Goal: Task Accomplishment & Management: Complete application form

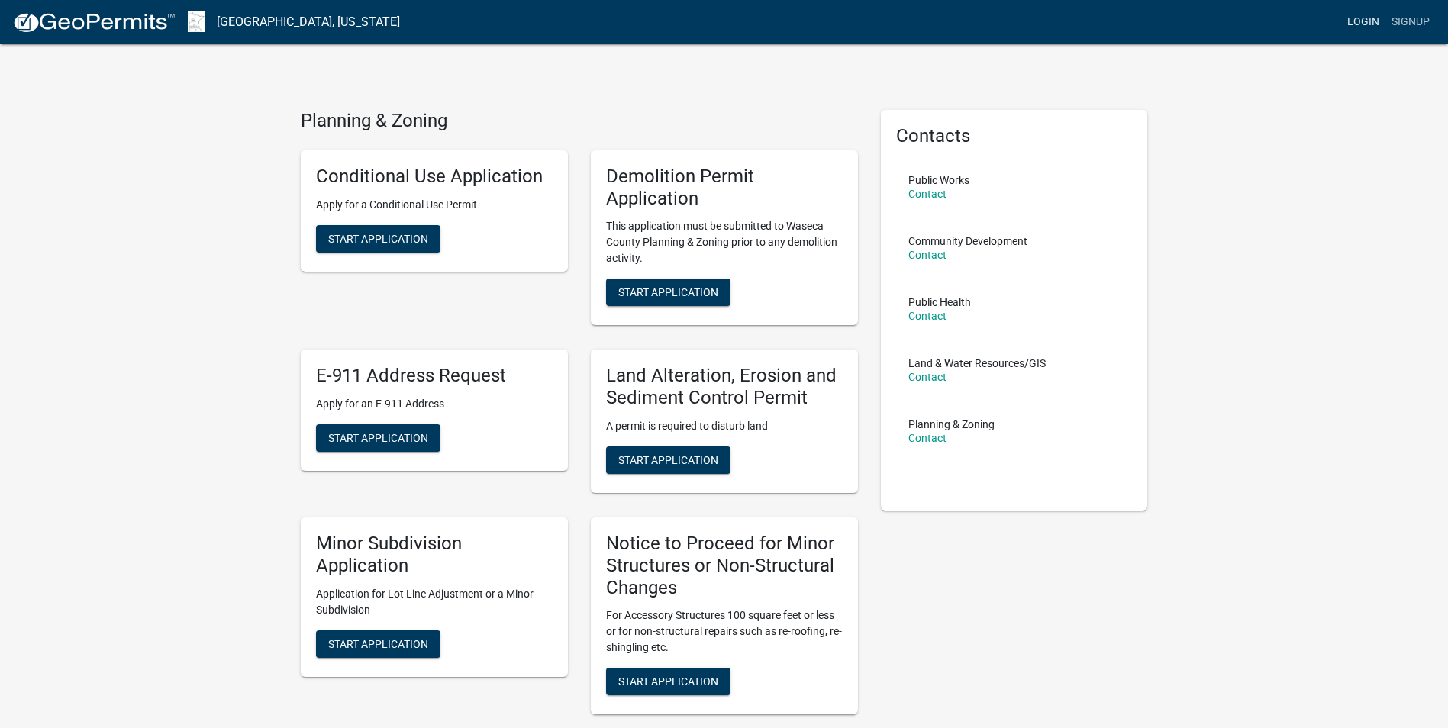
click at [1352, 26] on link "Login" at bounding box center [1363, 22] width 44 height 29
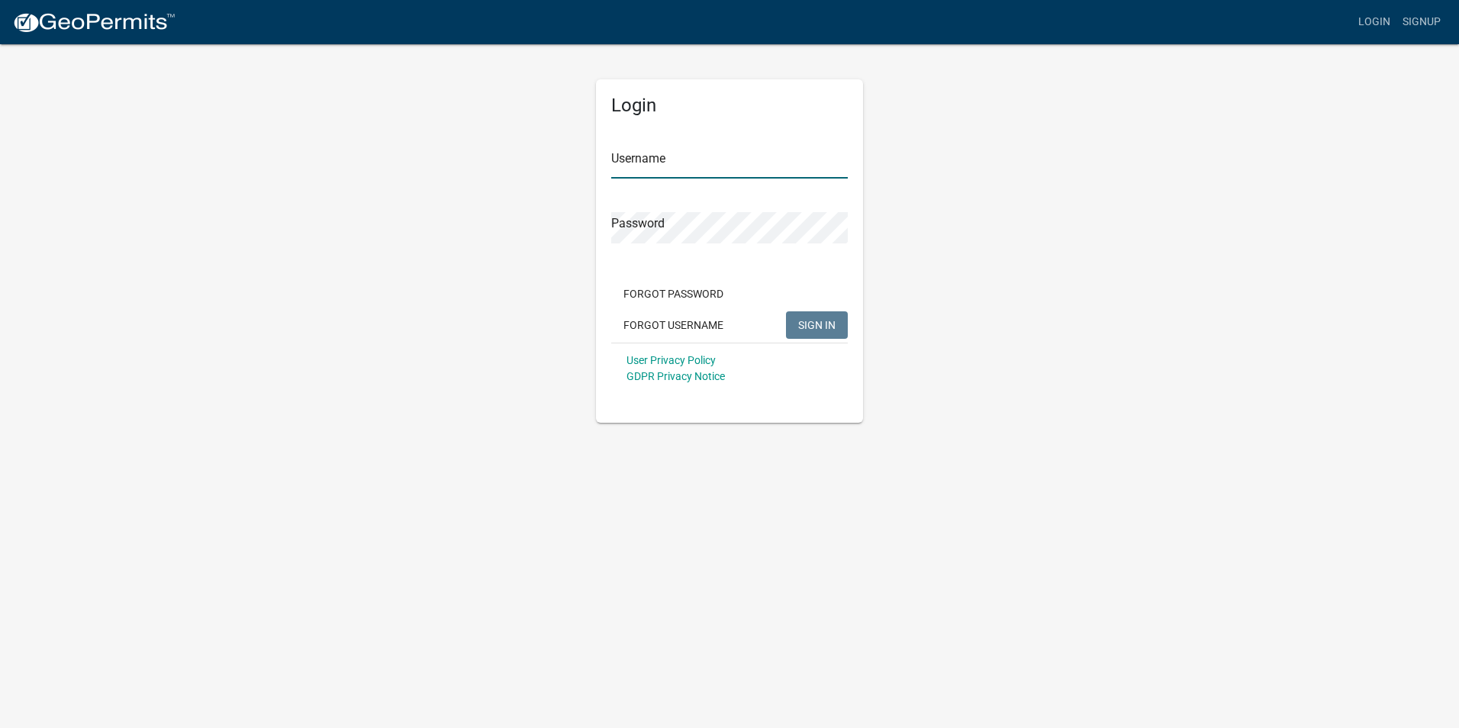
click at [714, 175] on input "Username" at bounding box center [729, 162] width 237 height 31
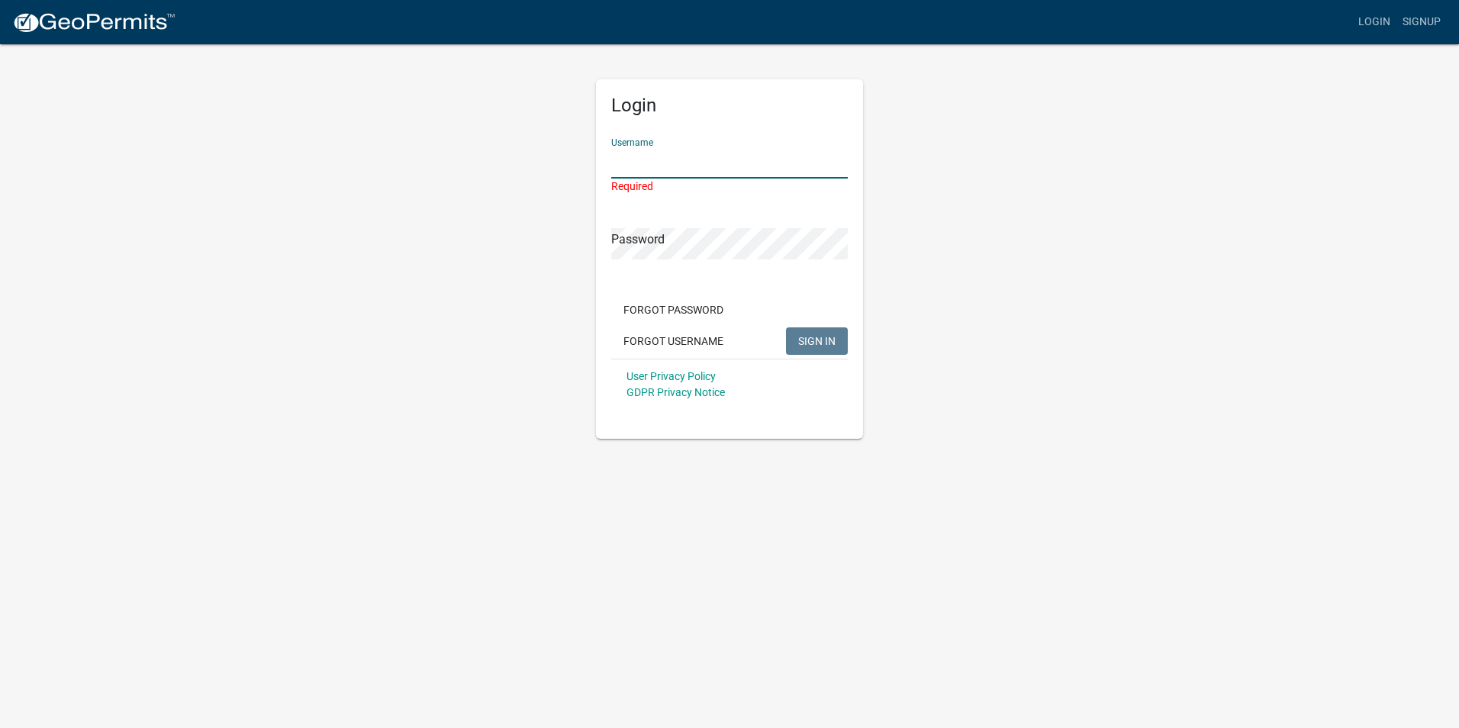
paste input "MonarchLLC"
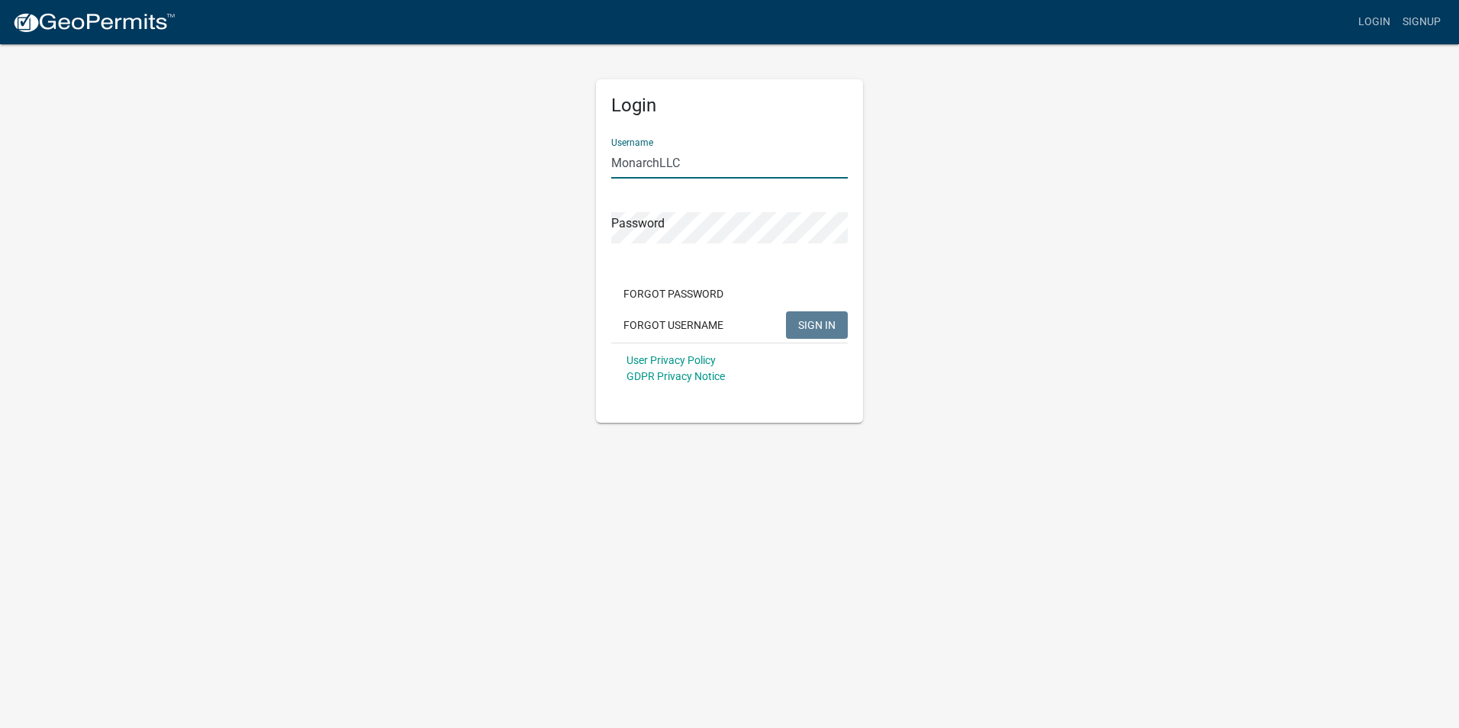
type input "MonarchLLC"
click at [836, 334] on button "SIGN IN" at bounding box center [817, 324] width 62 height 27
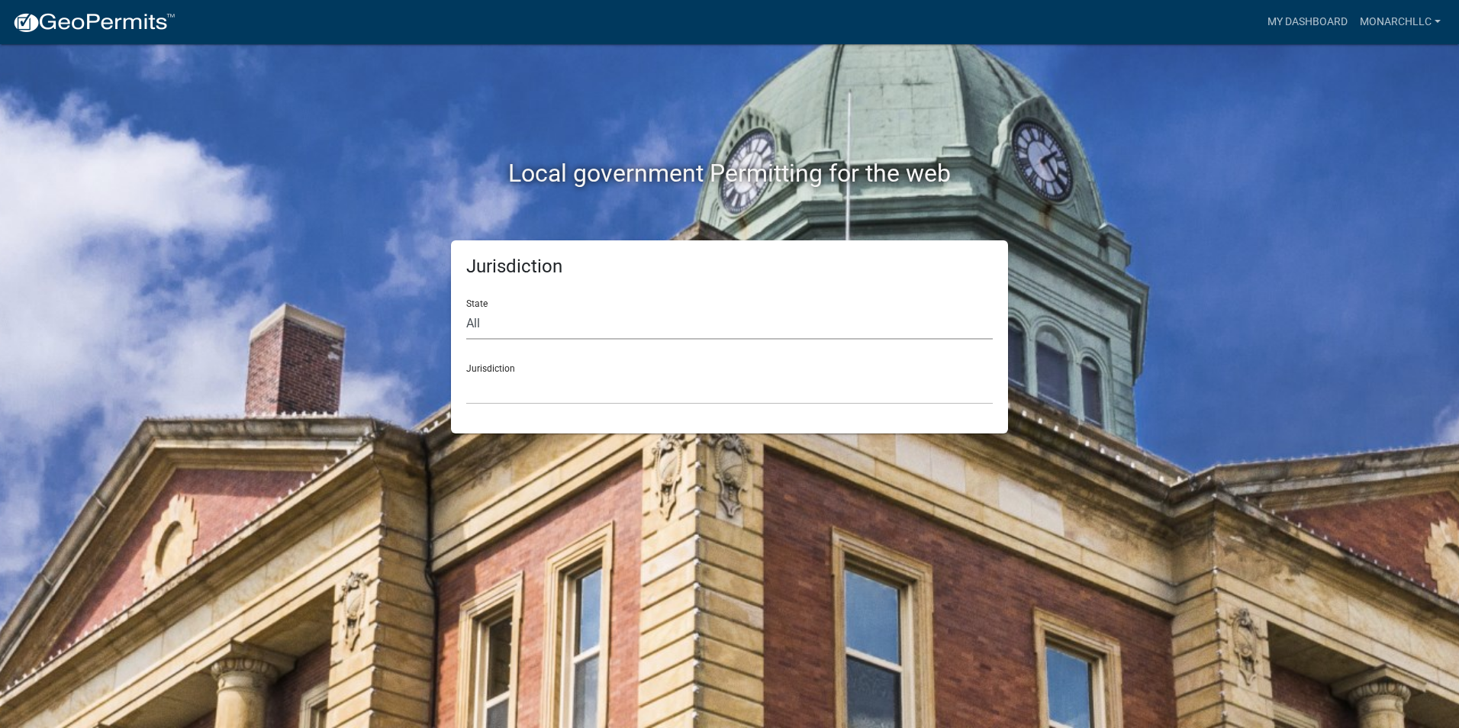
click at [778, 321] on select "All [US_STATE] [US_STATE] [US_STATE] [US_STATE] [US_STATE] [US_STATE] [US_STATE…" at bounding box center [729, 323] width 527 height 31
click at [466, 308] on select "All [US_STATE] [US_STATE] [US_STATE] [US_STATE] [US_STATE] [US_STATE] [US_STATE…" at bounding box center [729, 323] width 527 height 31
click at [592, 408] on div "Jurisdiction State All [US_STATE] [US_STATE] [US_STATE] [US_STATE] [US_STATE] […" at bounding box center [729, 336] width 557 height 193
click at [592, 398] on select "[GEOGRAPHIC_DATA], [US_STATE] [GEOGRAPHIC_DATA], [US_STATE][PERSON_NAME][GEOGRA…" at bounding box center [729, 388] width 527 height 31
click at [414, 252] on div "Jurisdiction State All [US_STATE] [US_STATE] [US_STATE] [US_STATE] [US_STATE] […" at bounding box center [730, 336] width 870 height 193
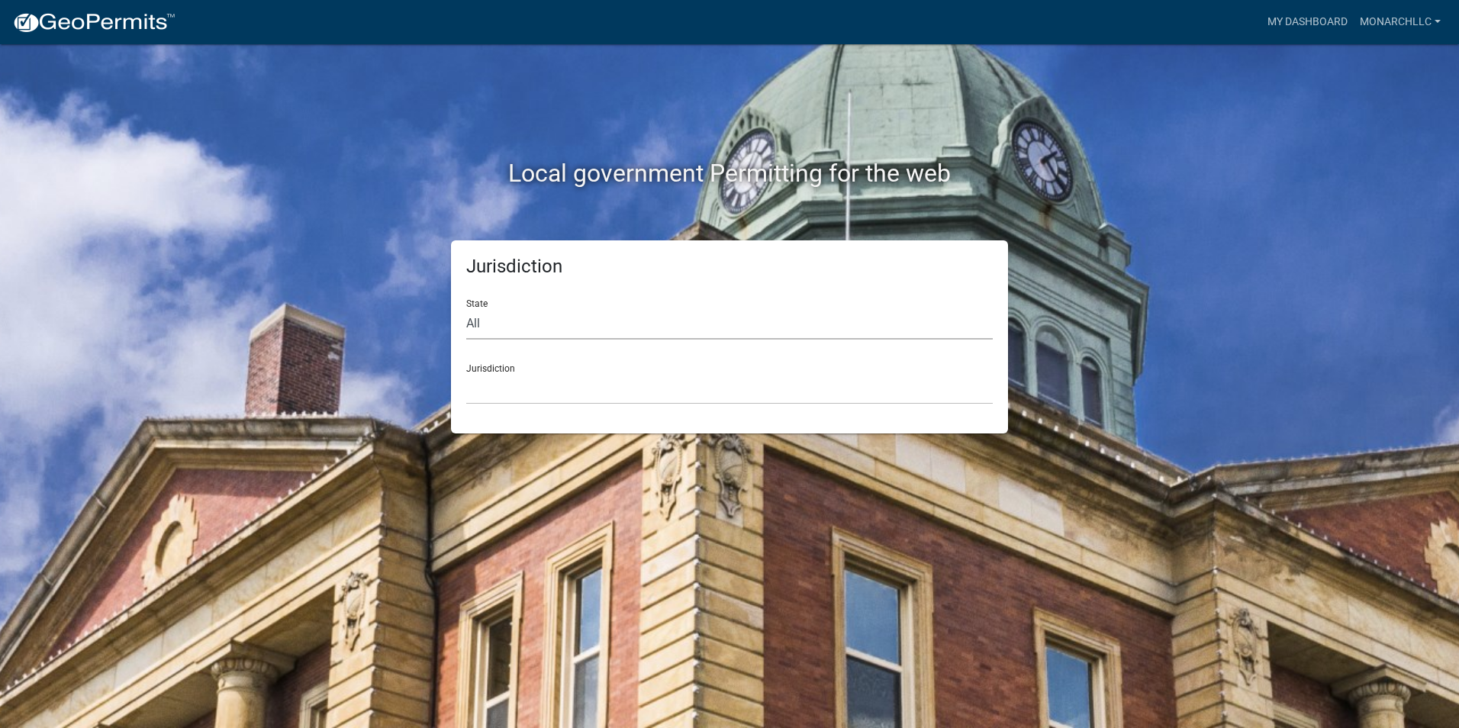
click at [500, 328] on select "All [US_STATE] [US_STATE] [US_STATE] [US_STATE] [US_STATE] [US_STATE] [US_STATE…" at bounding box center [729, 323] width 527 height 31
select select "[US_STATE]"
click at [466, 308] on select "All [US_STATE] [US_STATE] [US_STATE] [US_STATE] [US_STATE] [US_STATE] [US_STATE…" at bounding box center [729, 323] width 527 height 31
click at [533, 399] on select "[GEOGRAPHIC_DATA], [US_STATE] [GEOGRAPHIC_DATA], [US_STATE] [GEOGRAPHIC_DATA], …" at bounding box center [729, 388] width 527 height 31
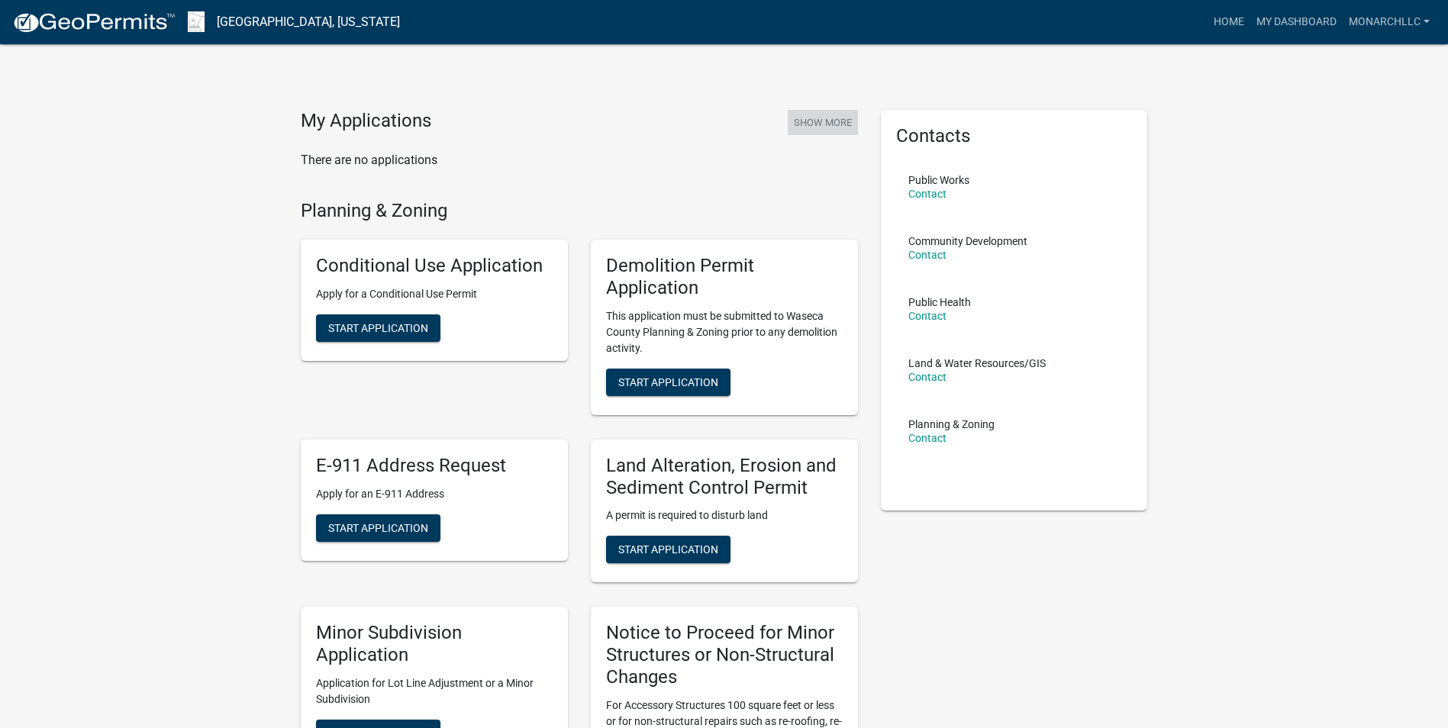
click at [822, 130] on button "Show More" at bounding box center [823, 122] width 70 height 25
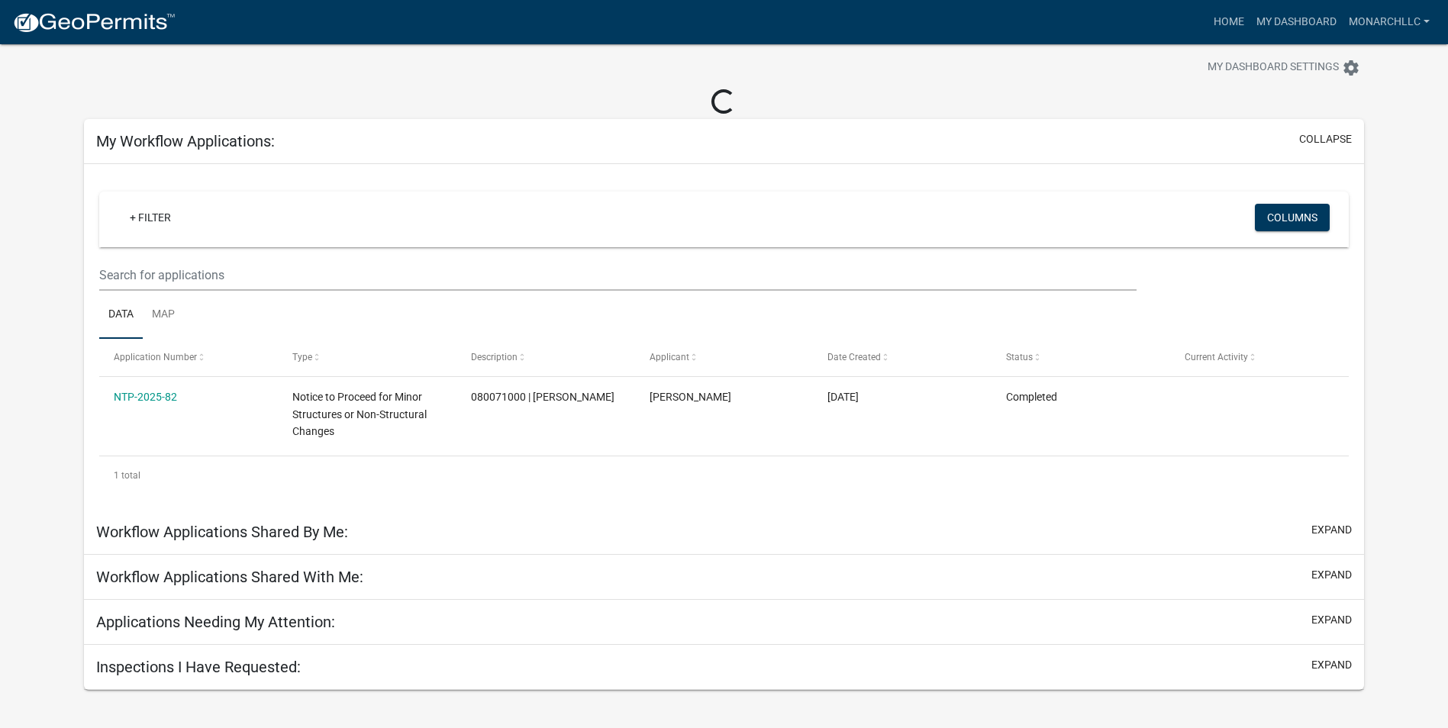
scroll to position [44, 0]
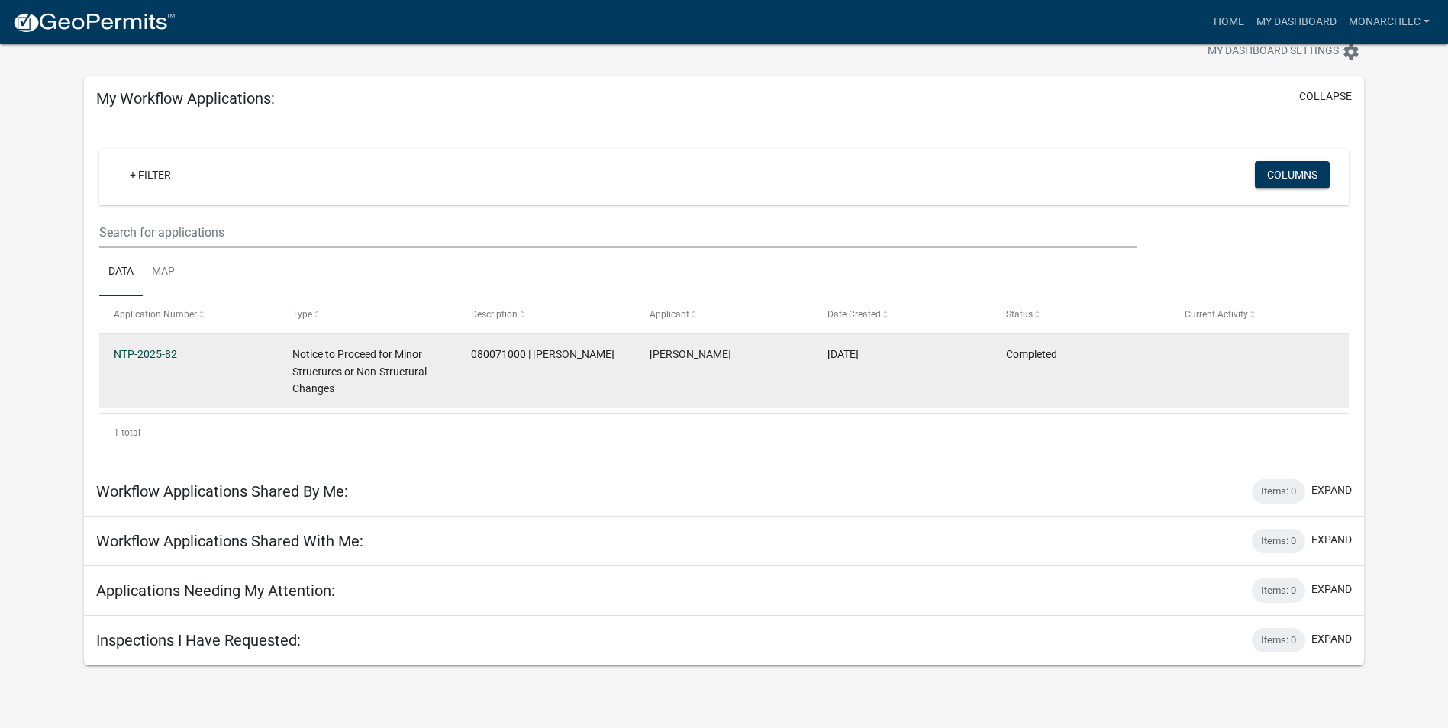
click at [150, 358] on link "NTP-2025-82" at bounding box center [145, 354] width 63 height 12
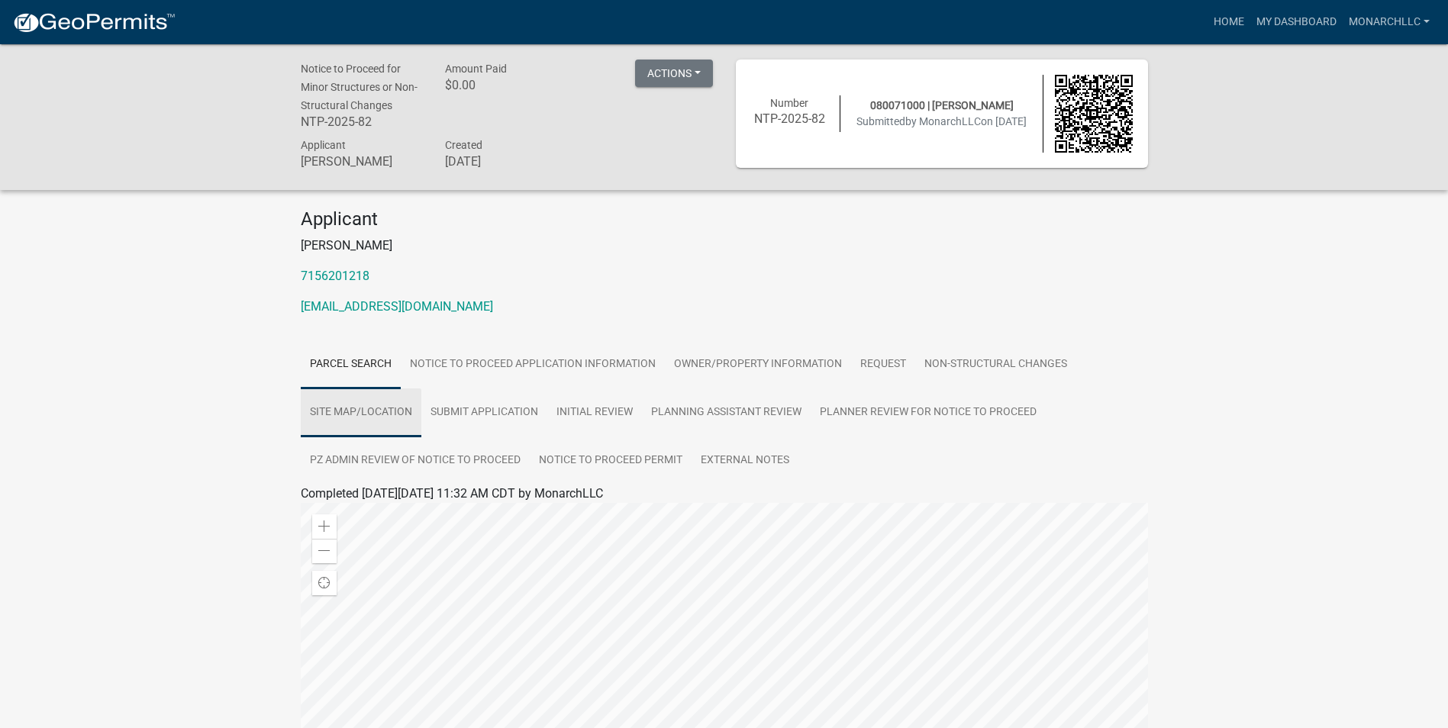
click at [350, 401] on link "Site Map/Location" at bounding box center [361, 412] width 121 height 49
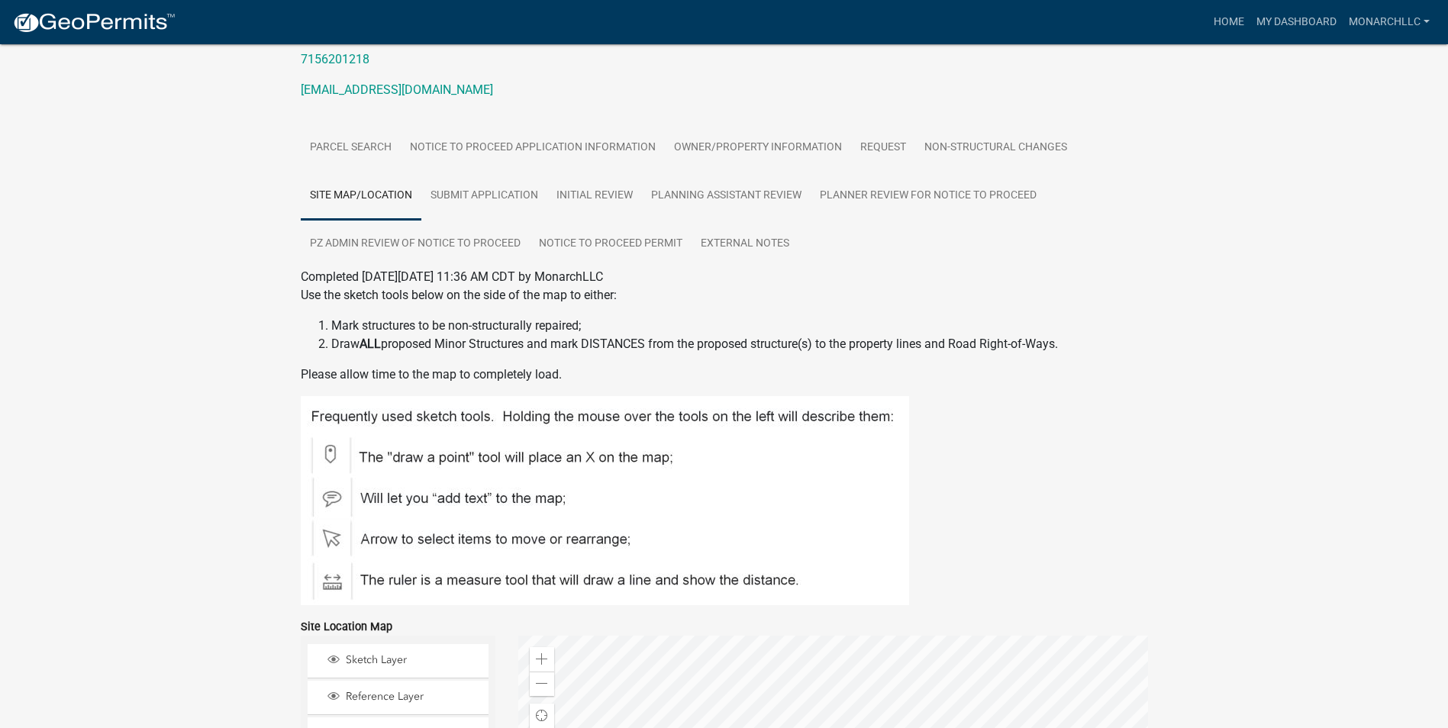
scroll to position [76, 0]
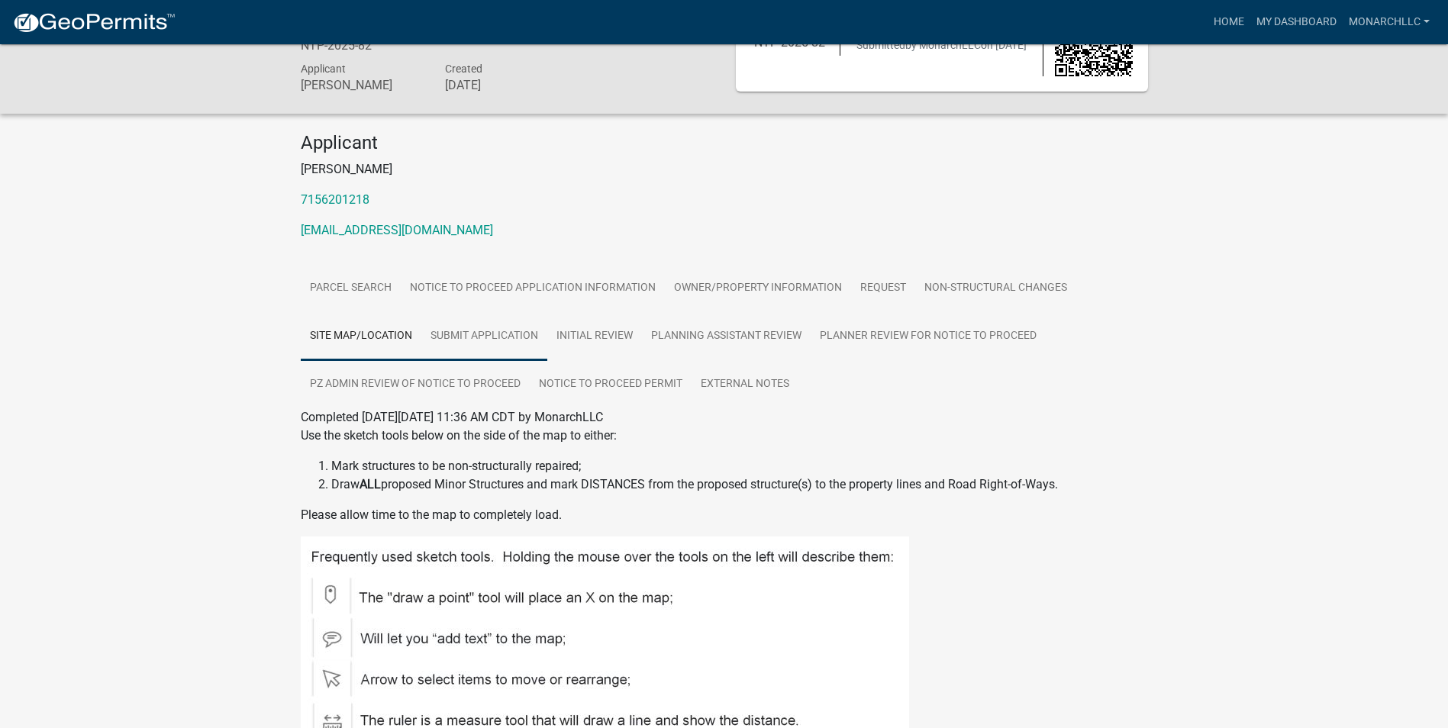
click at [466, 333] on link "Submit Application" at bounding box center [484, 336] width 126 height 49
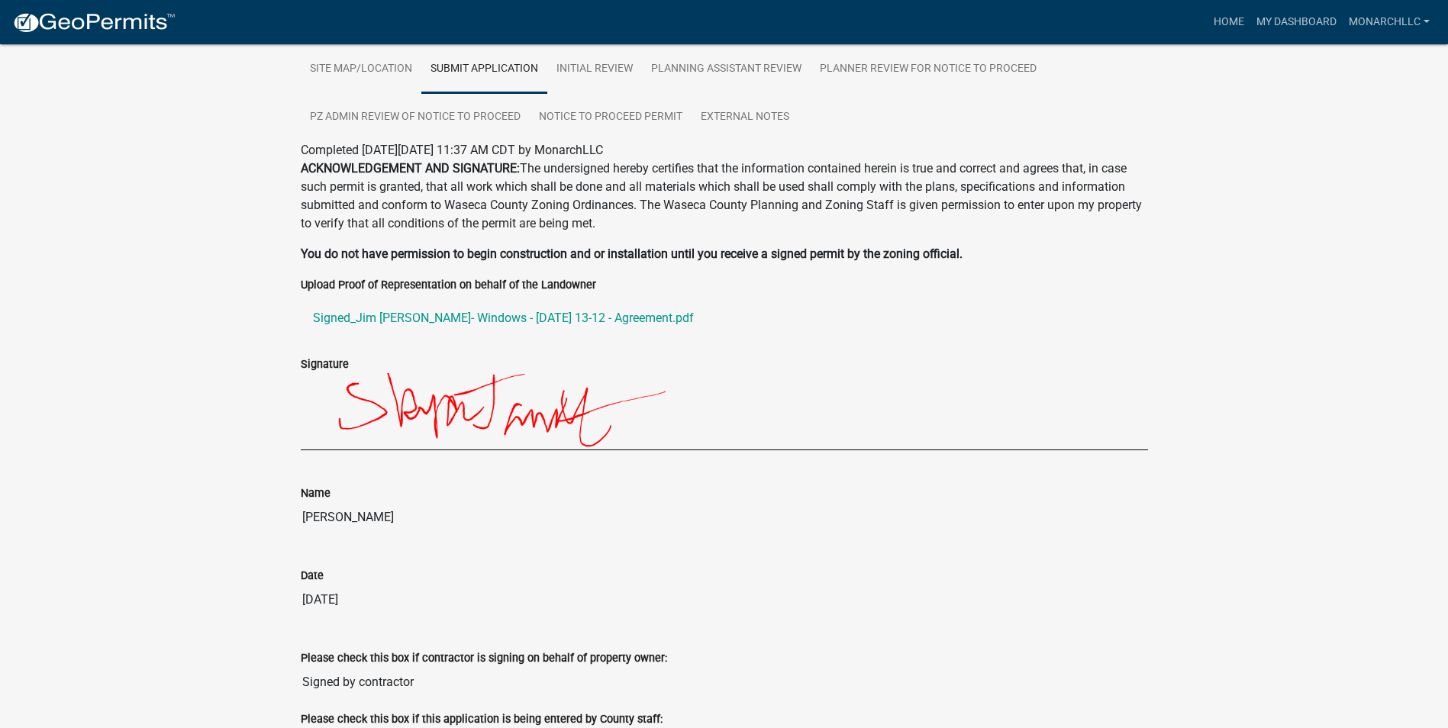
scroll to position [267, 0]
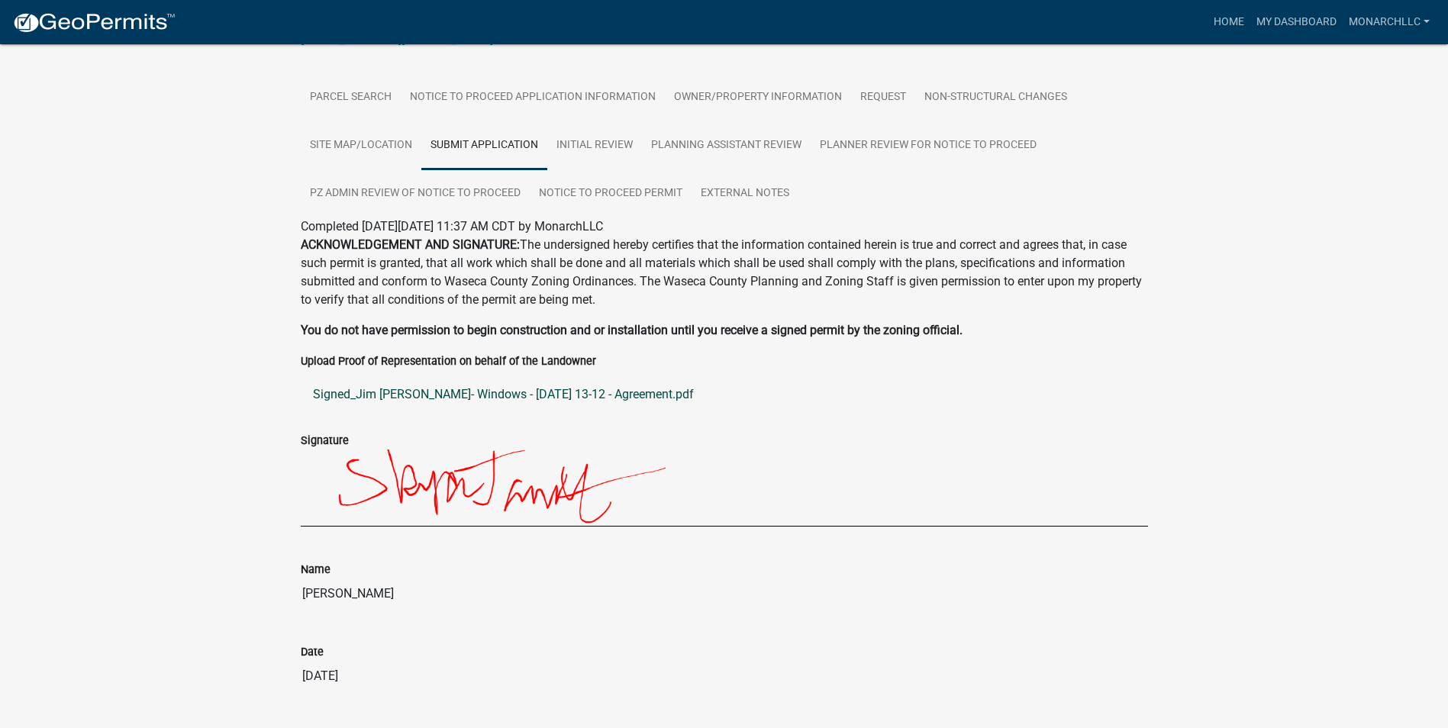
click at [470, 399] on link "Signed_Jim [PERSON_NAME]- Windows - [DATE] 13-12 - Agreement.pdf" at bounding box center [724, 394] width 847 height 37
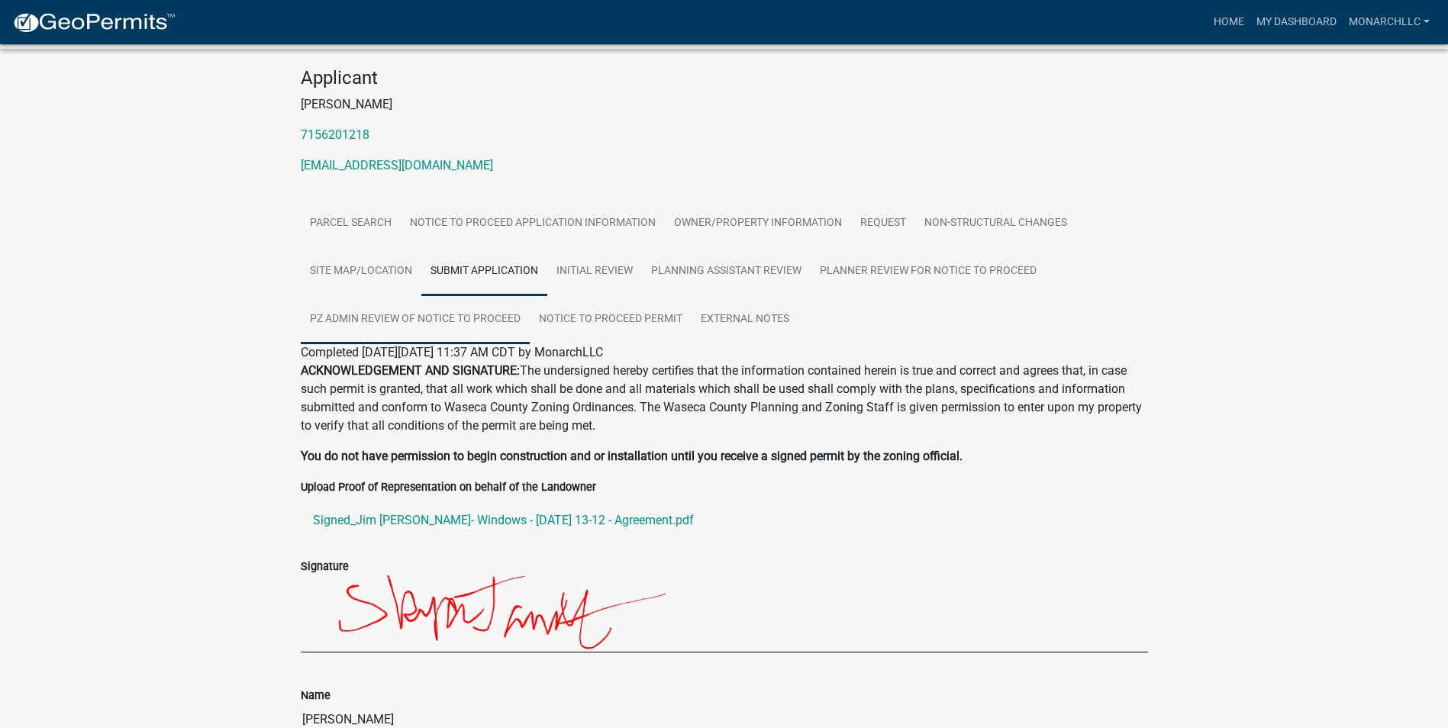
scroll to position [0, 0]
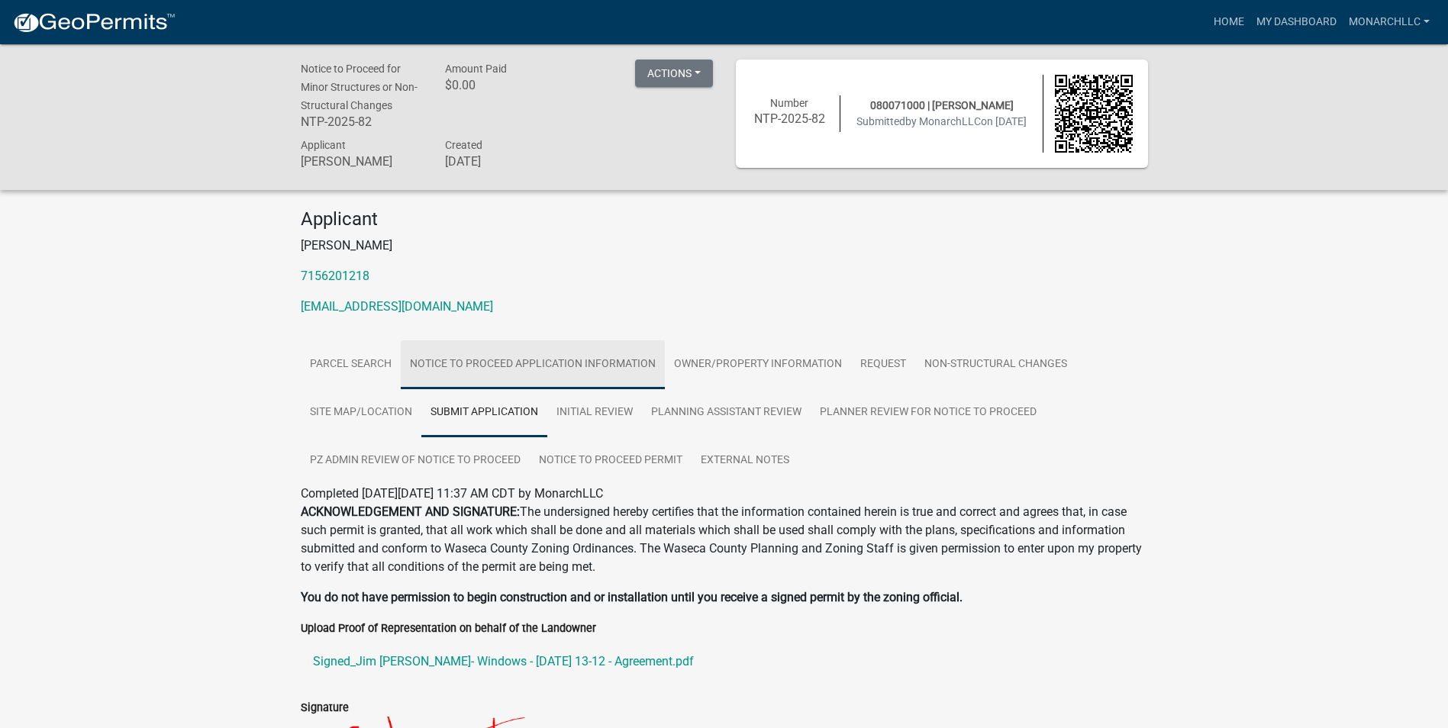
click at [562, 372] on link "Notice to Proceed Application Information" at bounding box center [533, 364] width 264 height 49
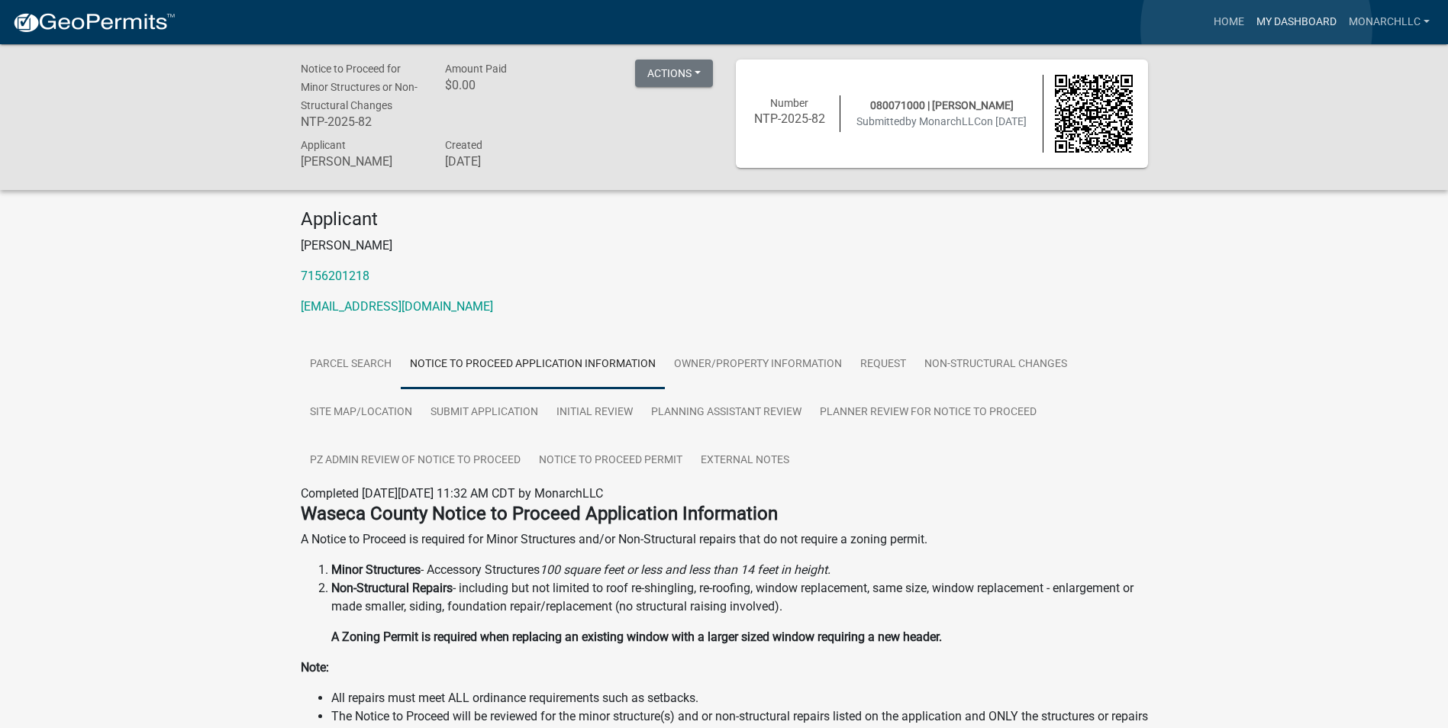
click at [1256, 28] on link "My Dashboard" at bounding box center [1296, 22] width 92 height 29
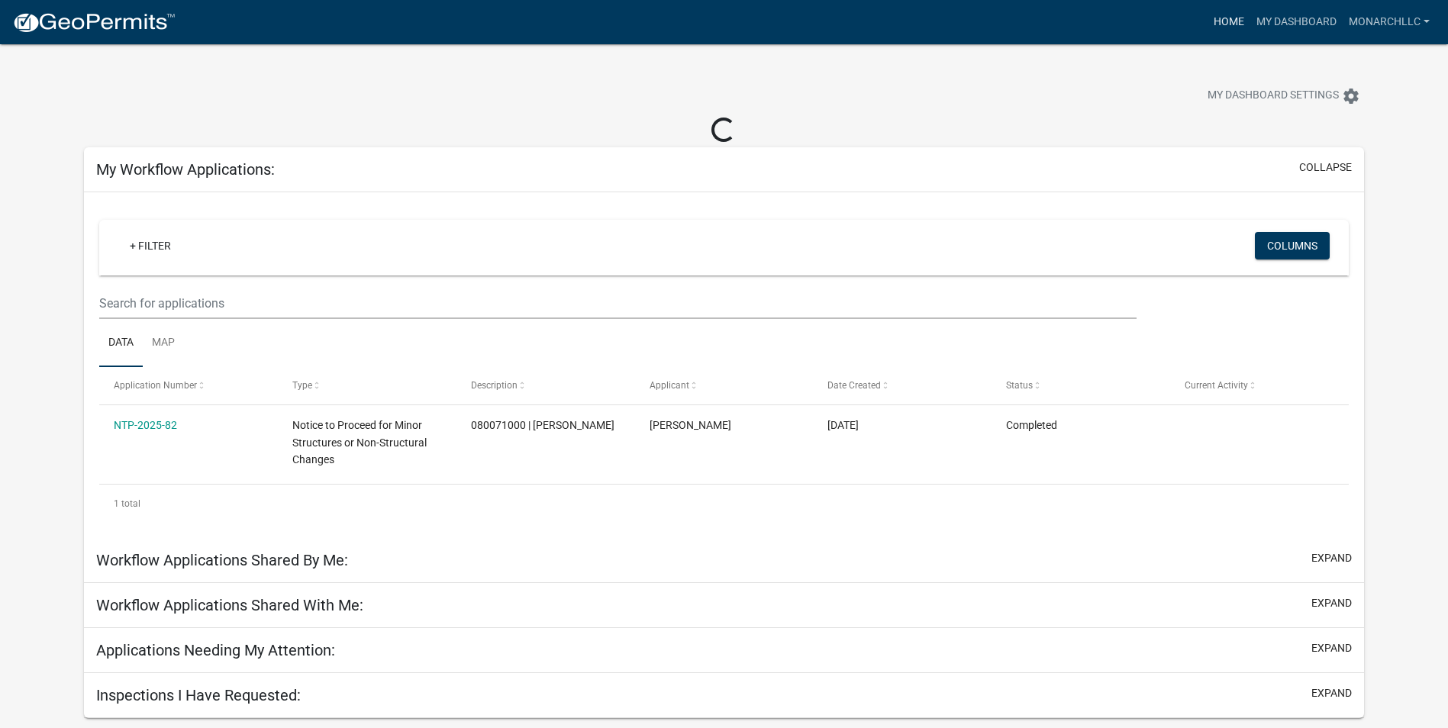
click at [1221, 18] on link "Home" at bounding box center [1228, 22] width 43 height 29
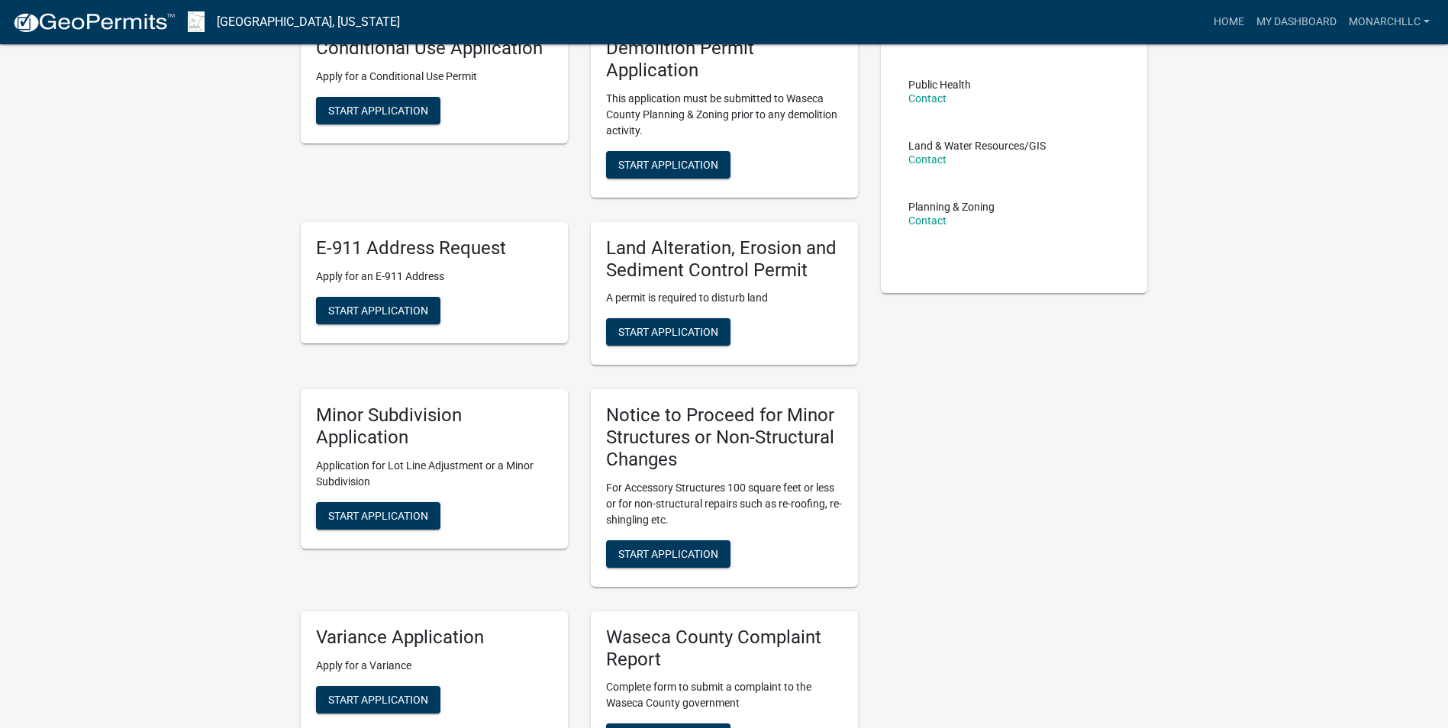
scroll to position [229, 0]
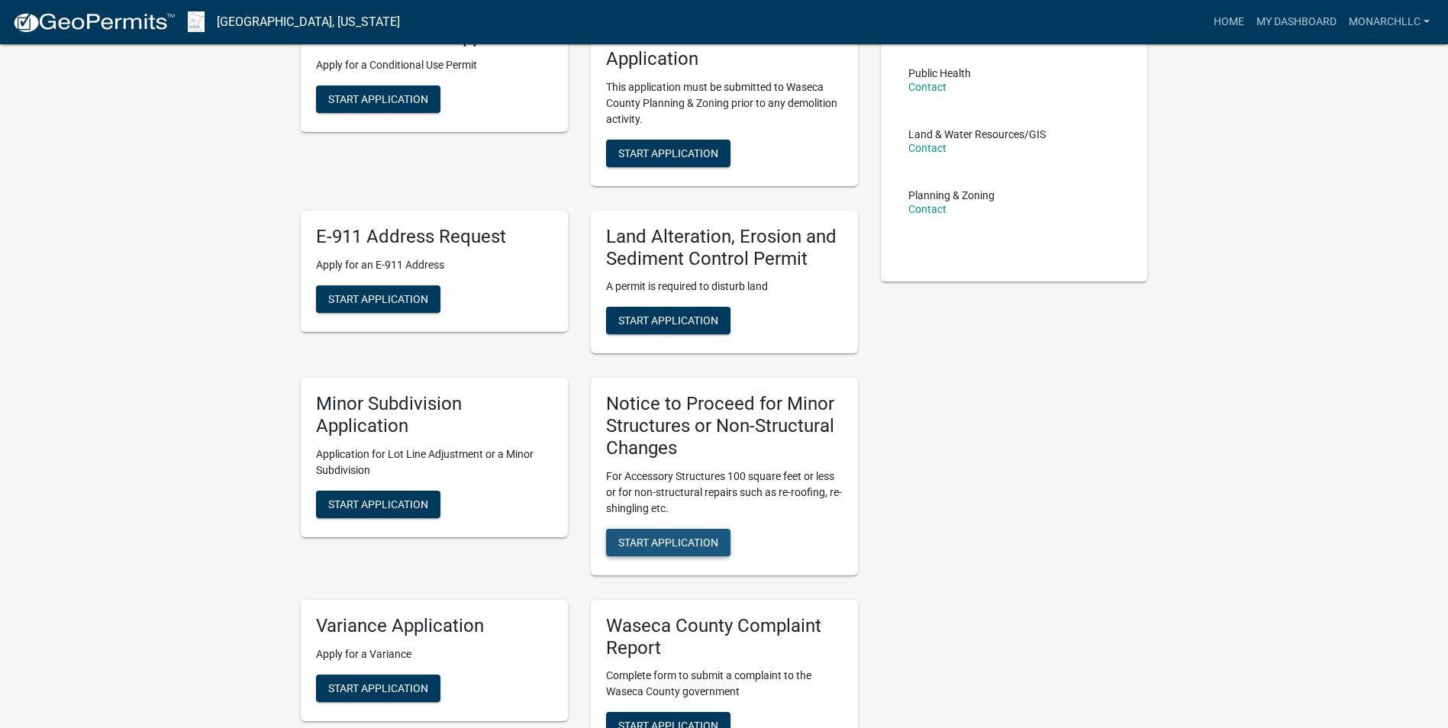
click at [672, 538] on span "Start Application" at bounding box center [668, 542] width 100 height 12
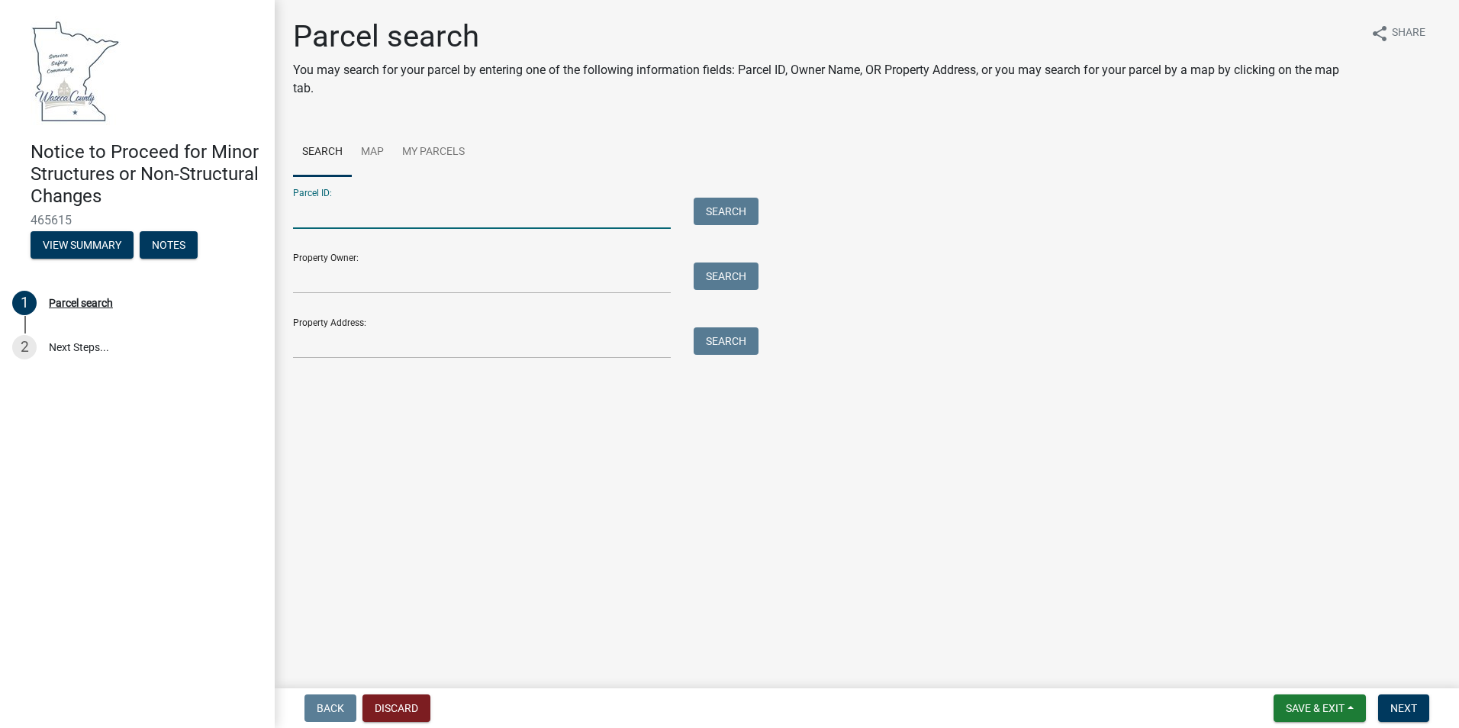
click at [360, 221] on input "Parcel ID:" at bounding box center [482, 213] width 378 height 31
click at [373, 153] on link "Map" at bounding box center [372, 152] width 41 height 49
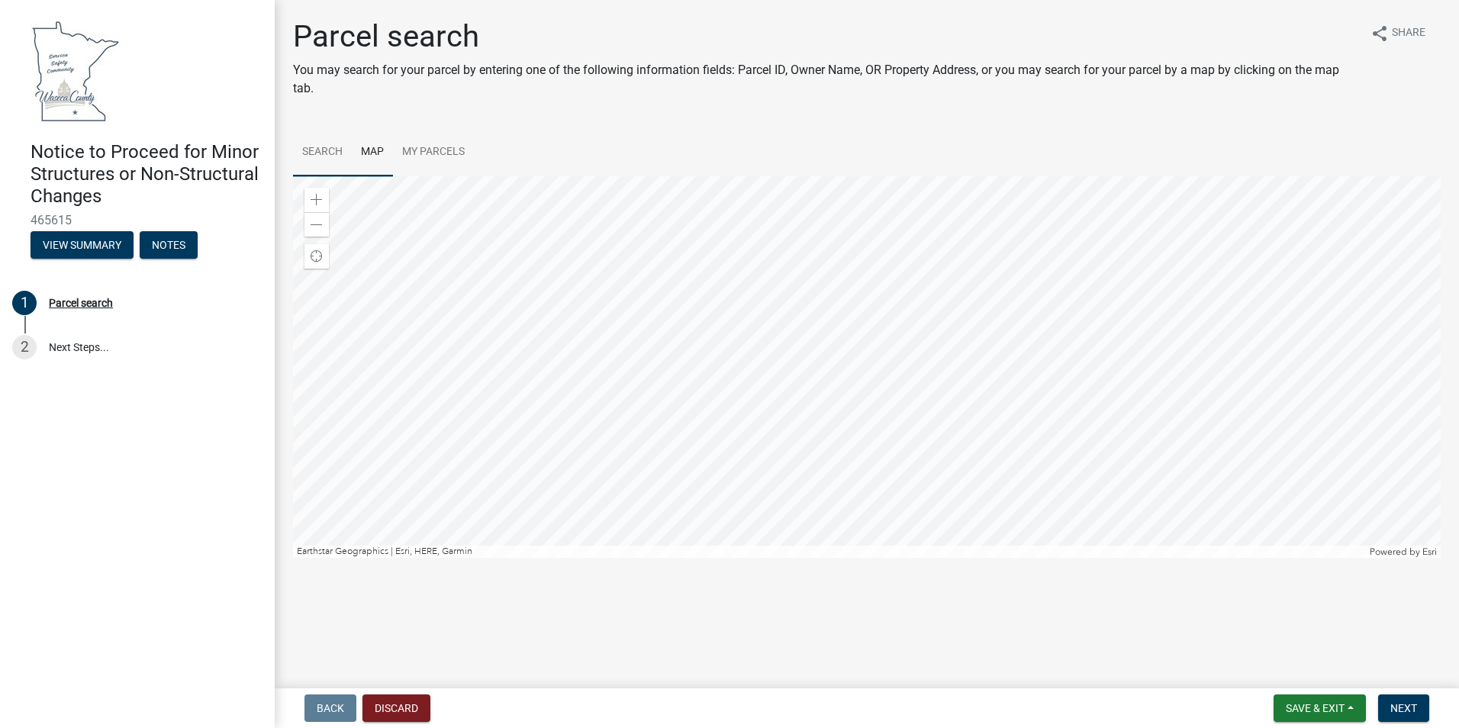
click at [348, 148] on link "Search" at bounding box center [322, 152] width 59 height 49
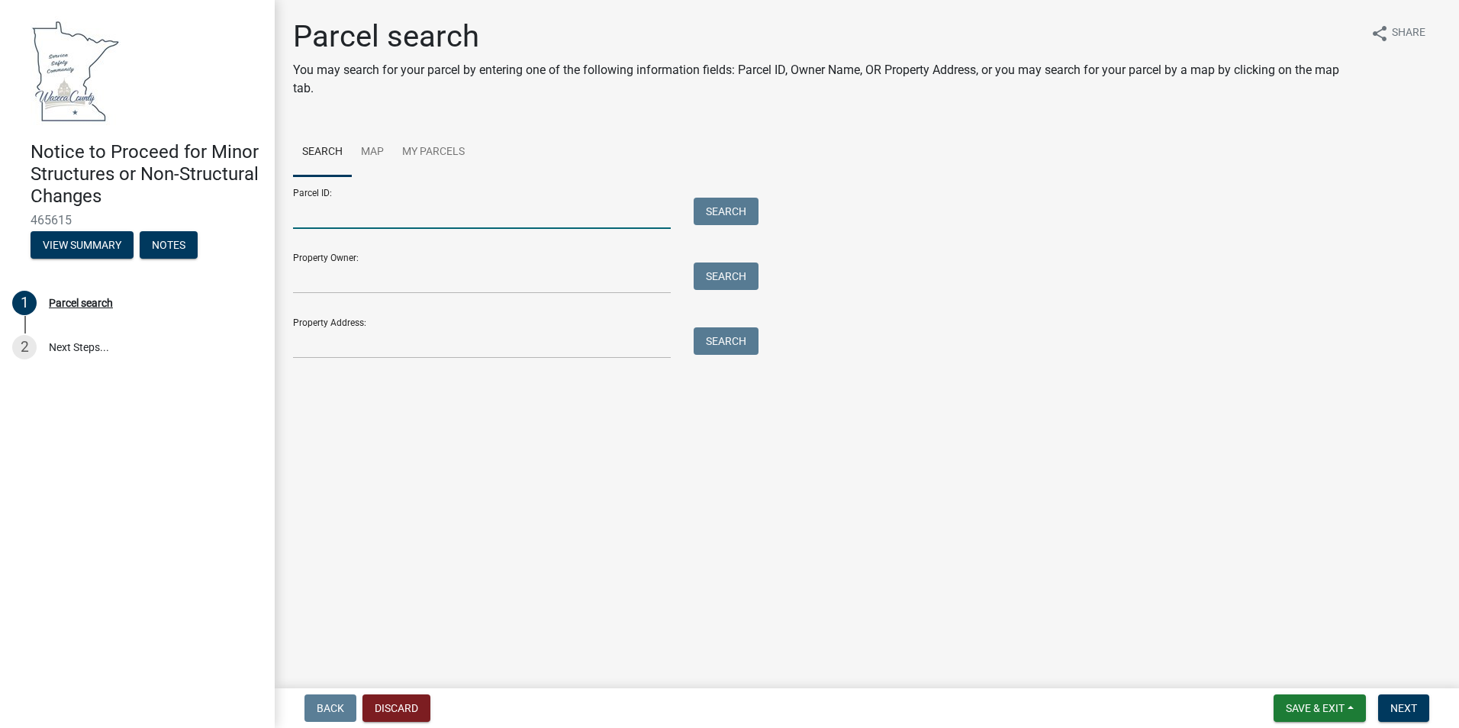
click at [319, 214] on input "Parcel ID:" at bounding box center [482, 213] width 378 height 31
click at [315, 282] on input "Property Owner:" at bounding box center [482, 278] width 378 height 31
type input "n"
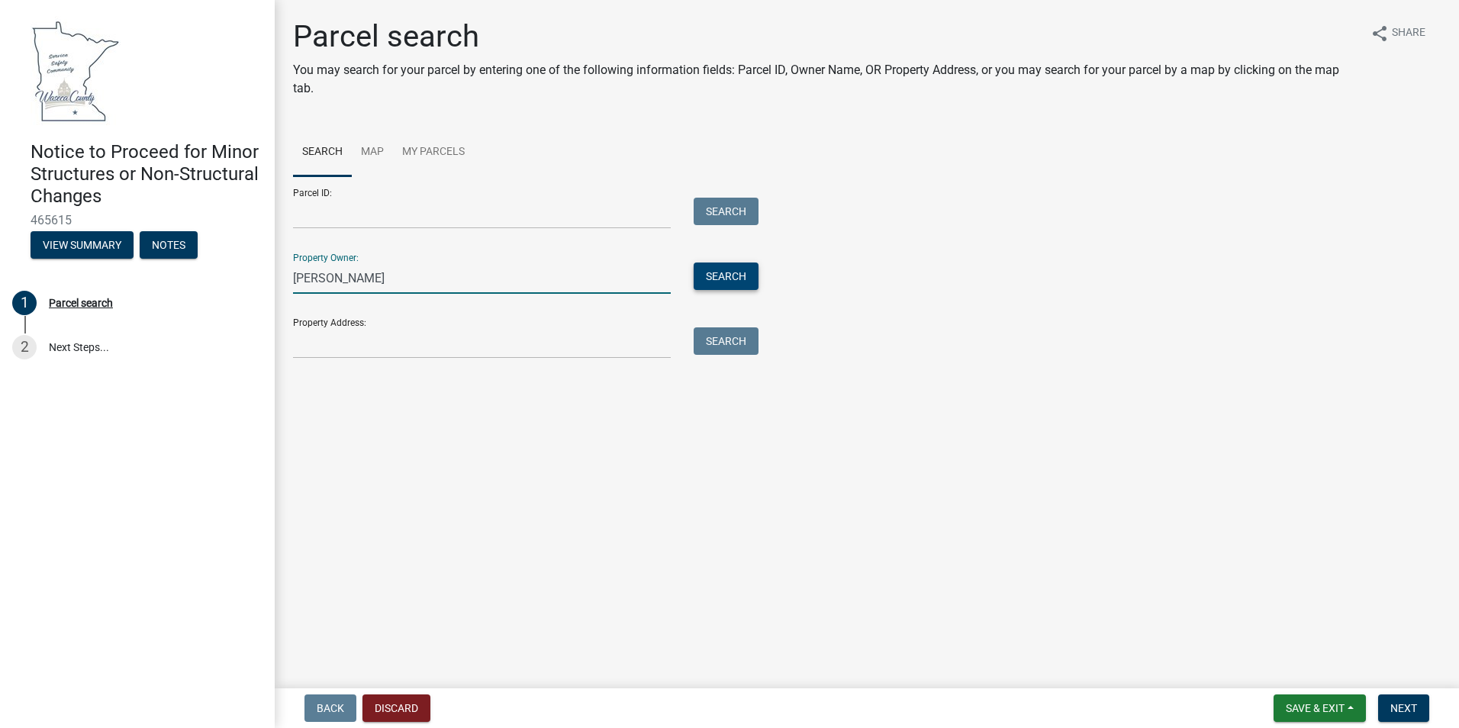
type input "[PERSON_NAME]"
click at [712, 266] on button "Search" at bounding box center [726, 276] width 65 height 27
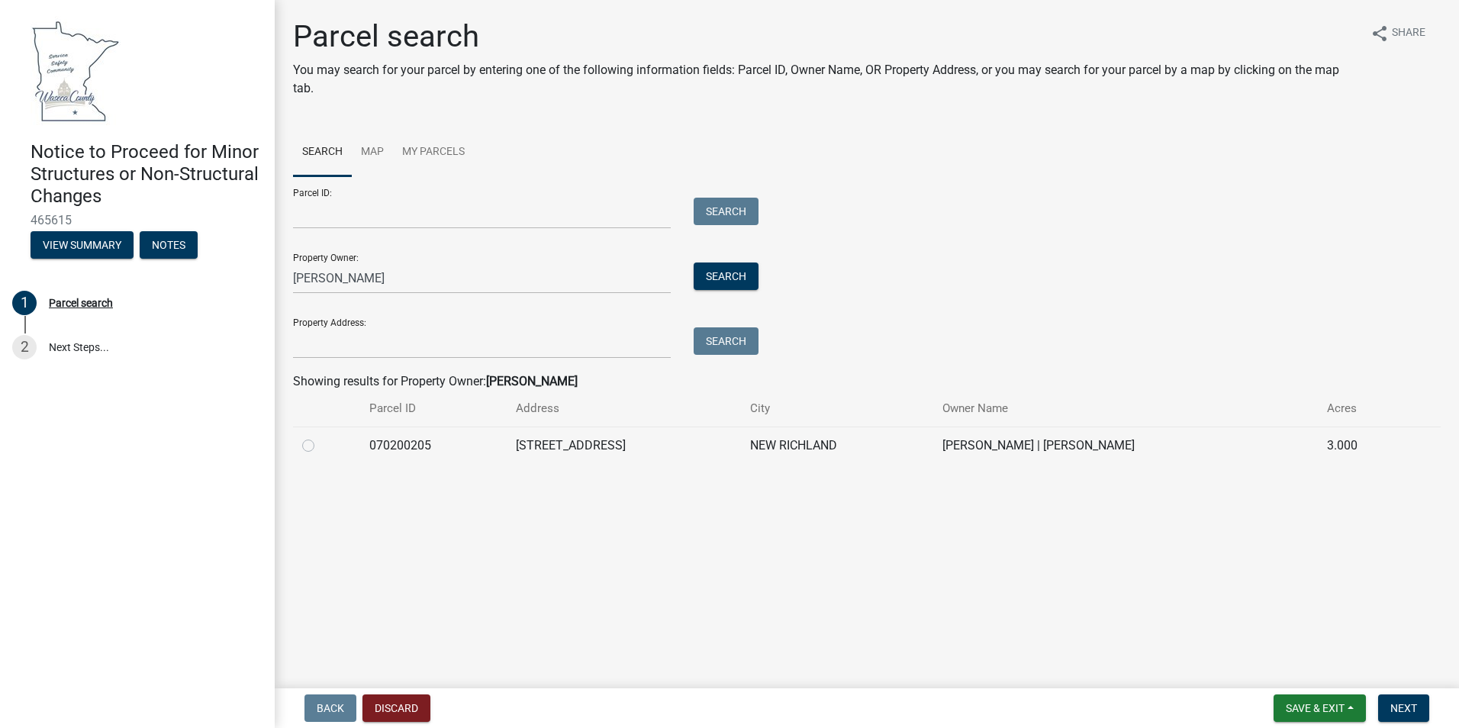
click at [321, 437] on label at bounding box center [321, 437] width 0 height 0
click at [321, 445] on input "radio" at bounding box center [326, 442] width 10 height 10
radio input "true"
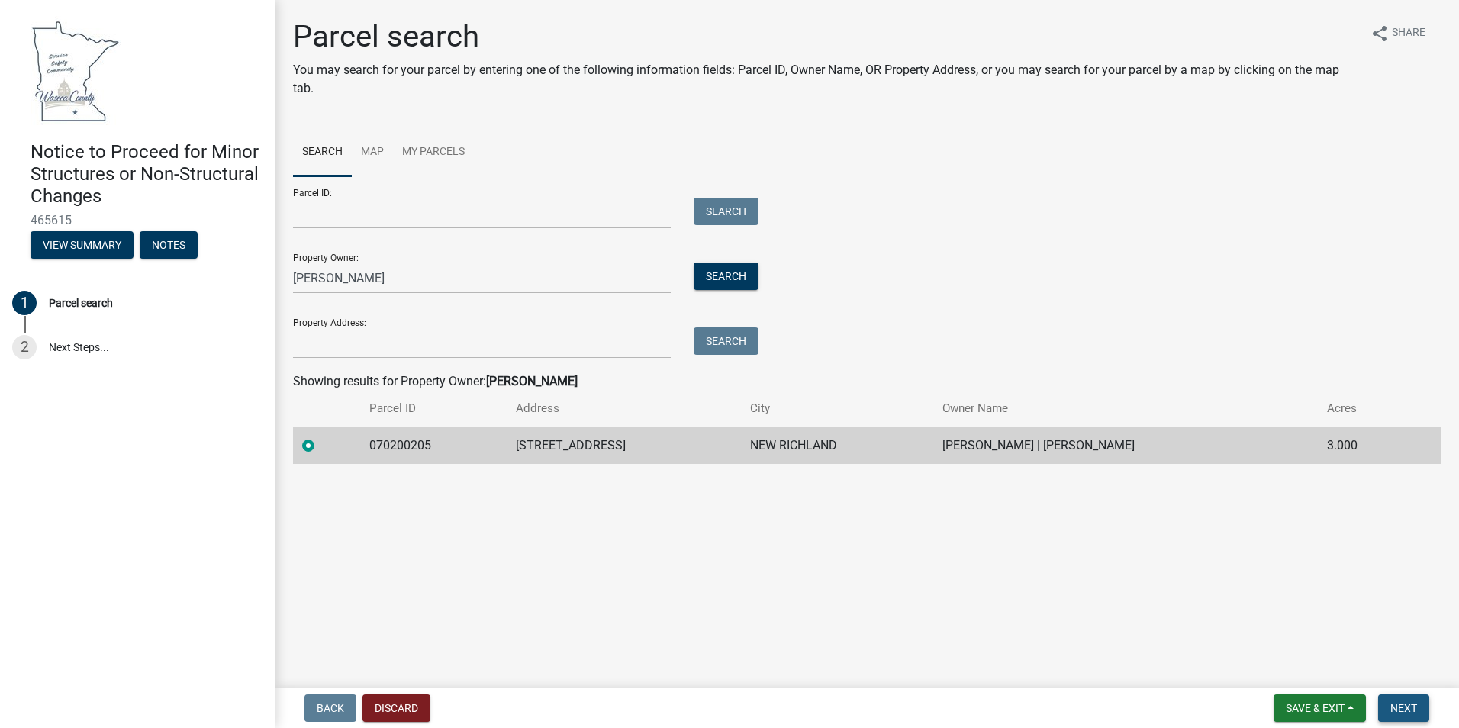
click at [1396, 713] on span "Next" at bounding box center [1403, 708] width 27 height 12
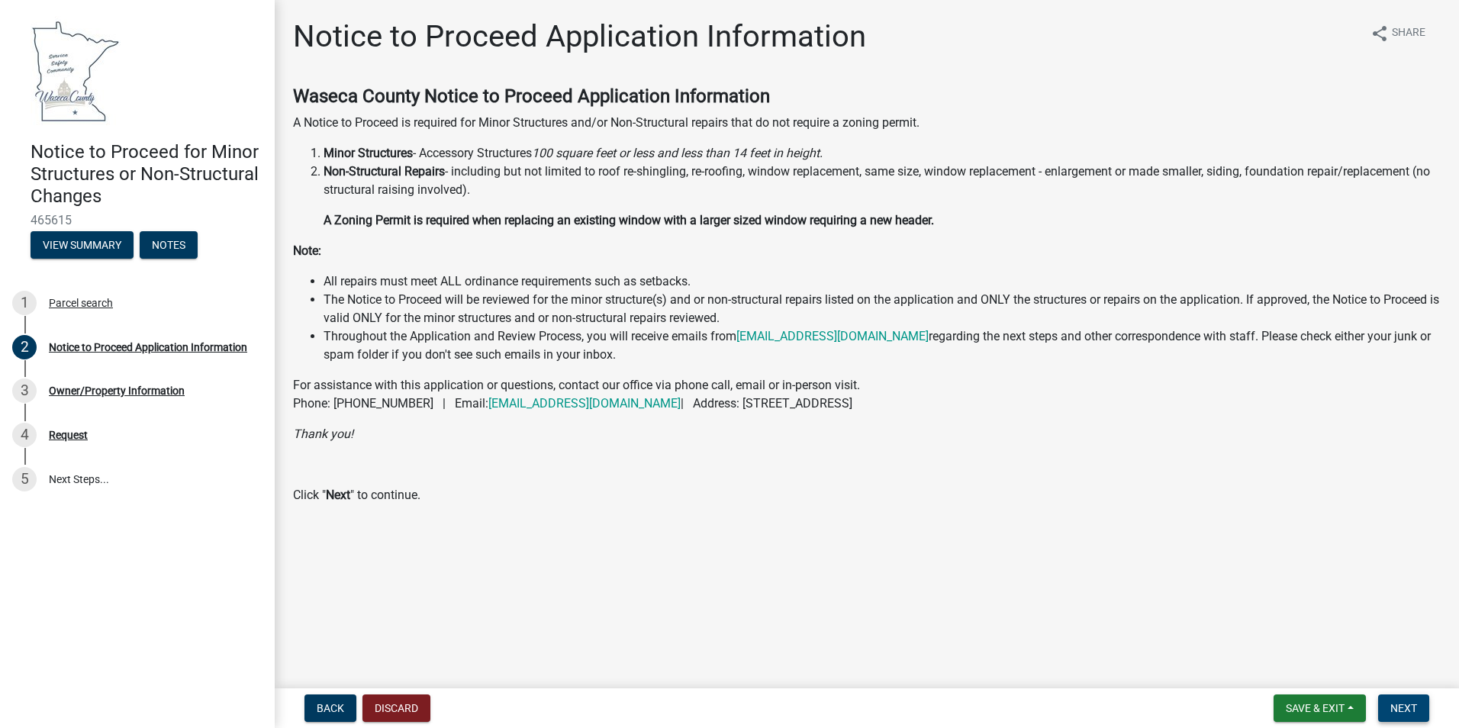
click at [1419, 704] on button "Next" at bounding box center [1403, 707] width 51 height 27
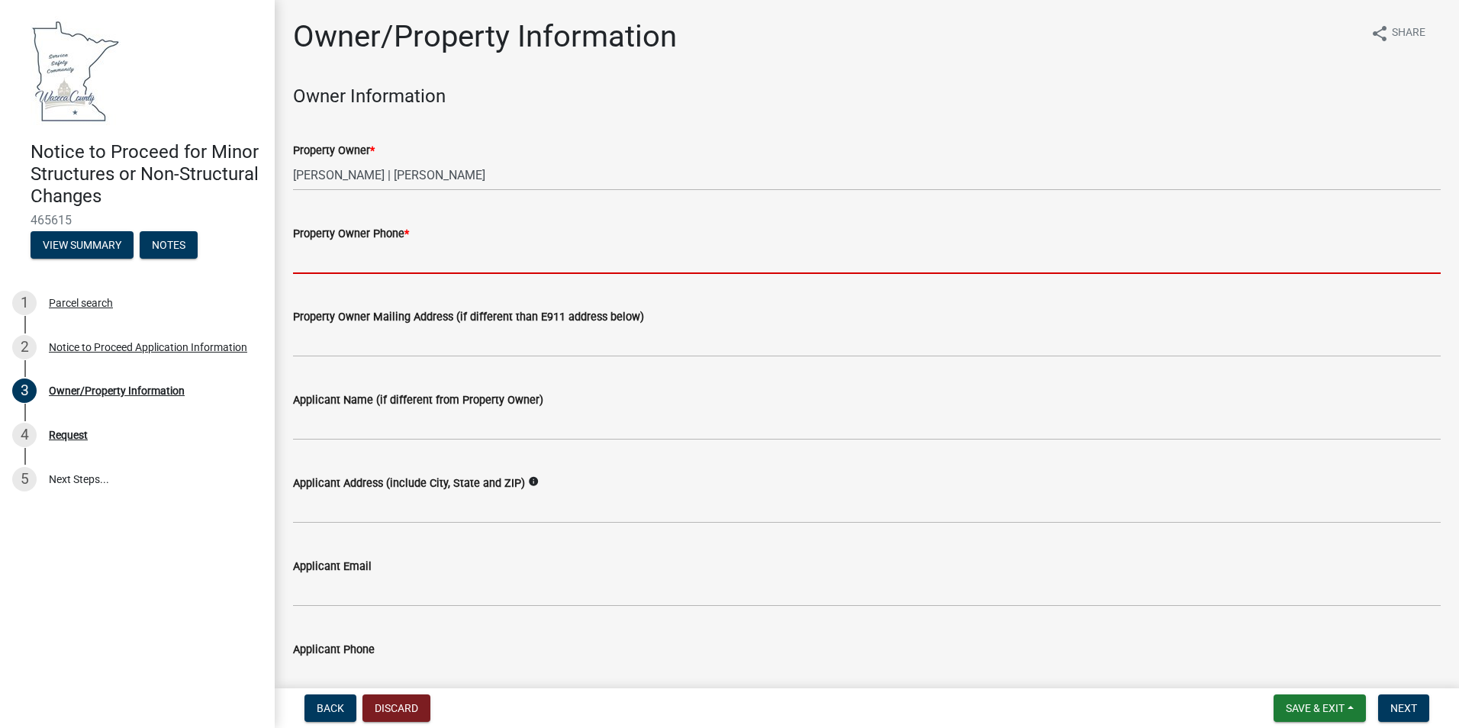
click at [328, 264] on input "Property Owner Phone *" at bounding box center [867, 258] width 1148 height 31
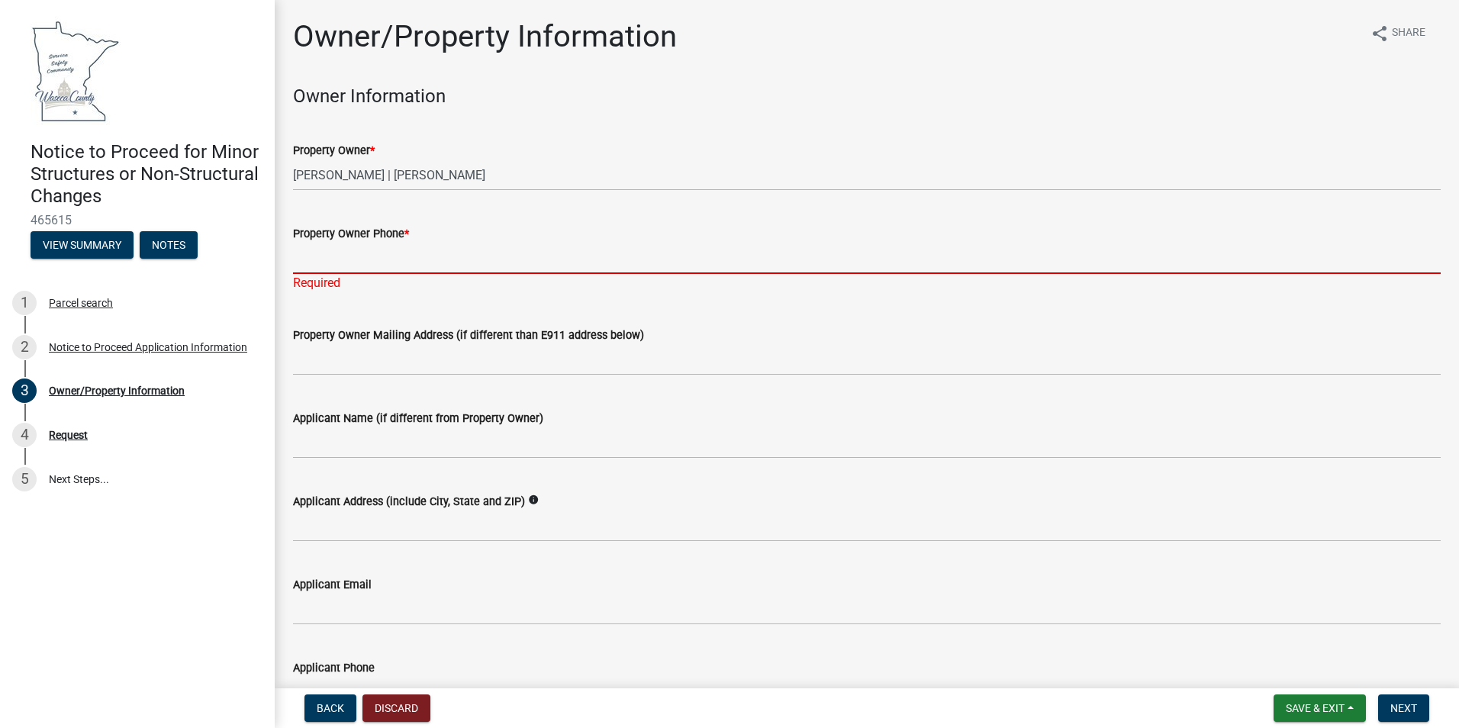
click at [372, 255] on input "Property Owner Phone *" at bounding box center [867, 258] width 1148 height 31
click at [374, 256] on input "Property Owner Phone *" at bounding box center [867, 258] width 1148 height 31
paste input "507) 461-0782"
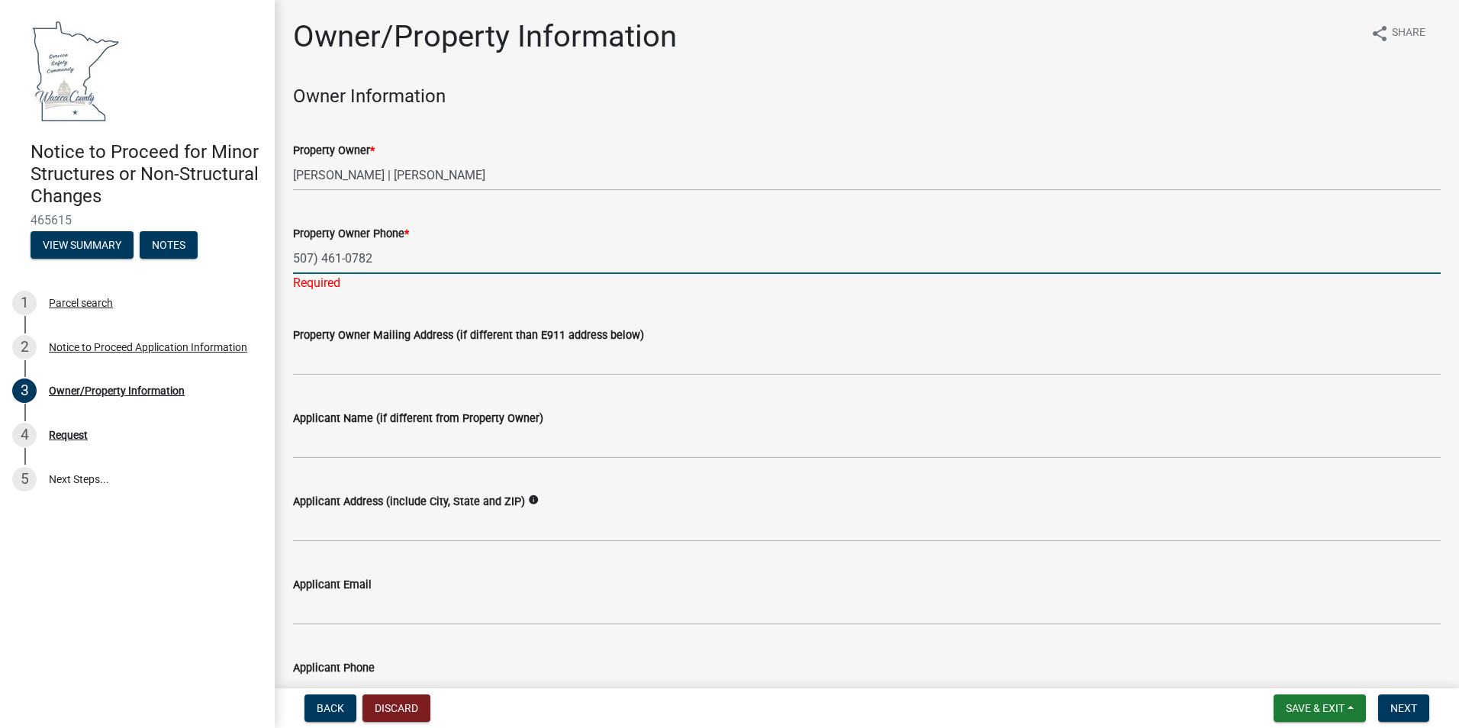
type input "507) 461-0782"
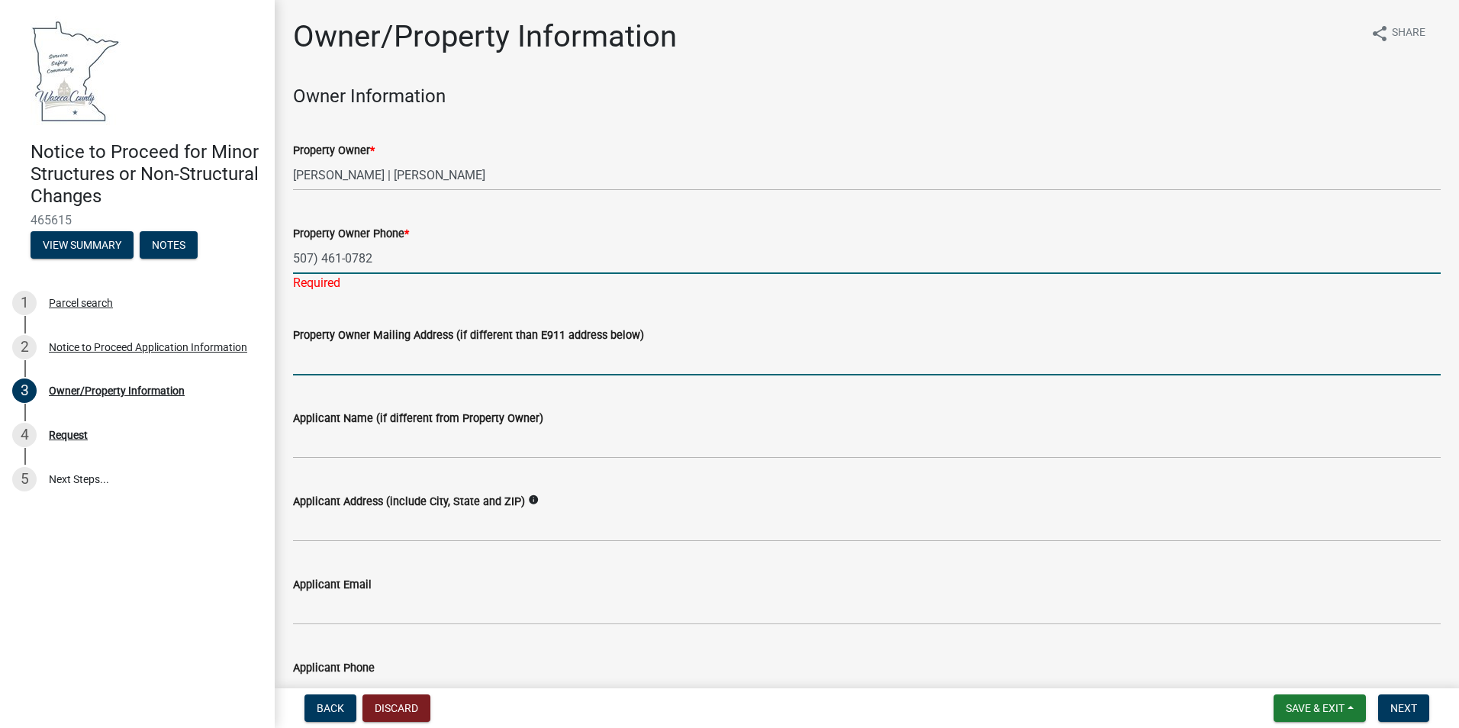
click at [342, 355] on input "Property Owner Mailing Address (if different than E911 address below)" at bounding box center [867, 359] width 1148 height 31
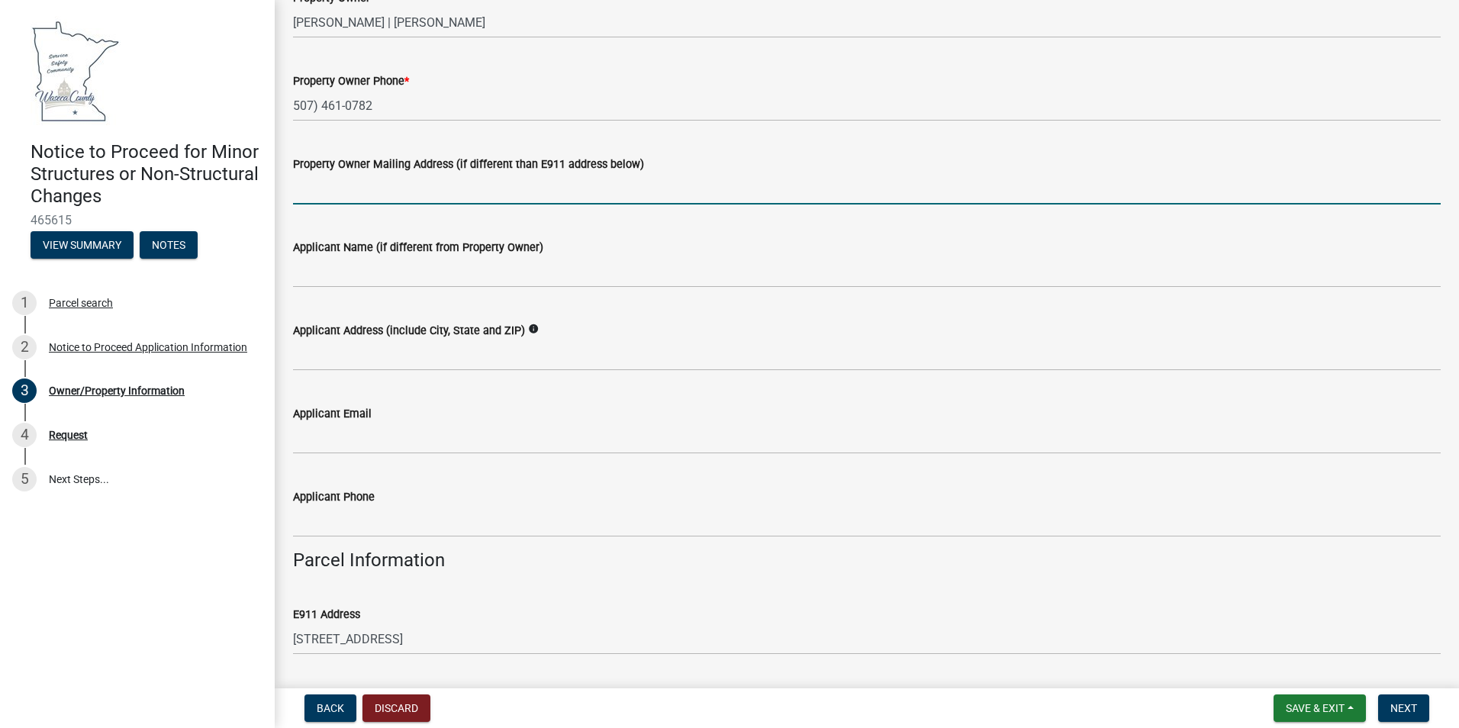
scroll to position [229, 0]
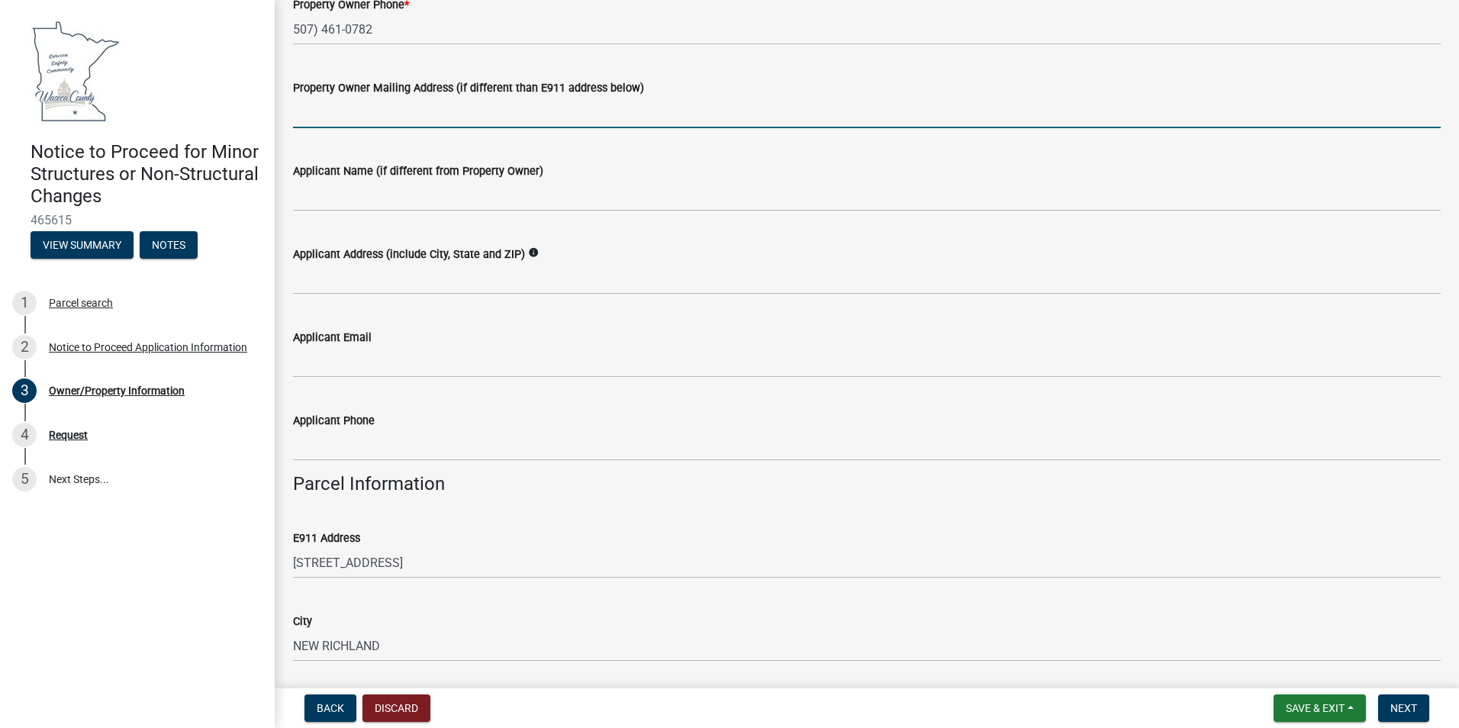
click at [431, 314] on div "Applicant Email" at bounding box center [867, 342] width 1148 height 71
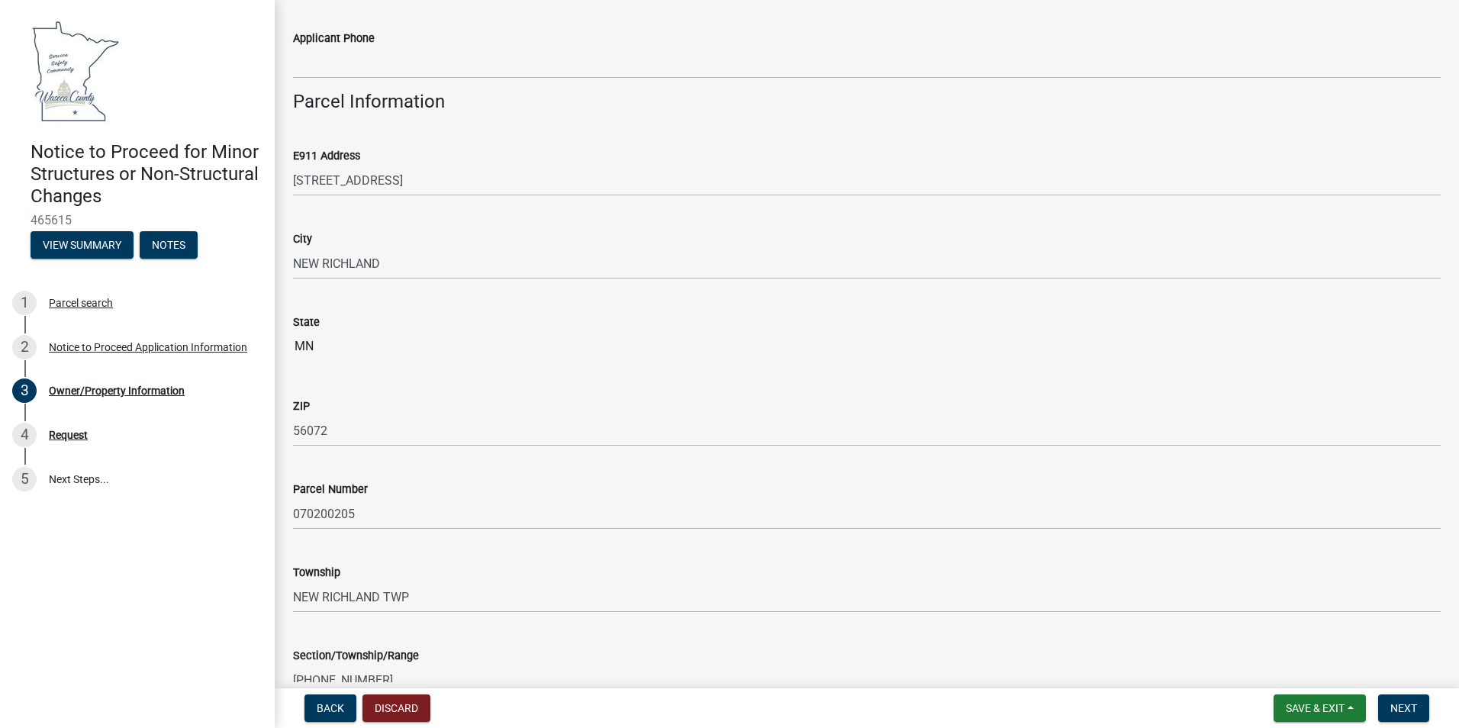
scroll to position [986, 0]
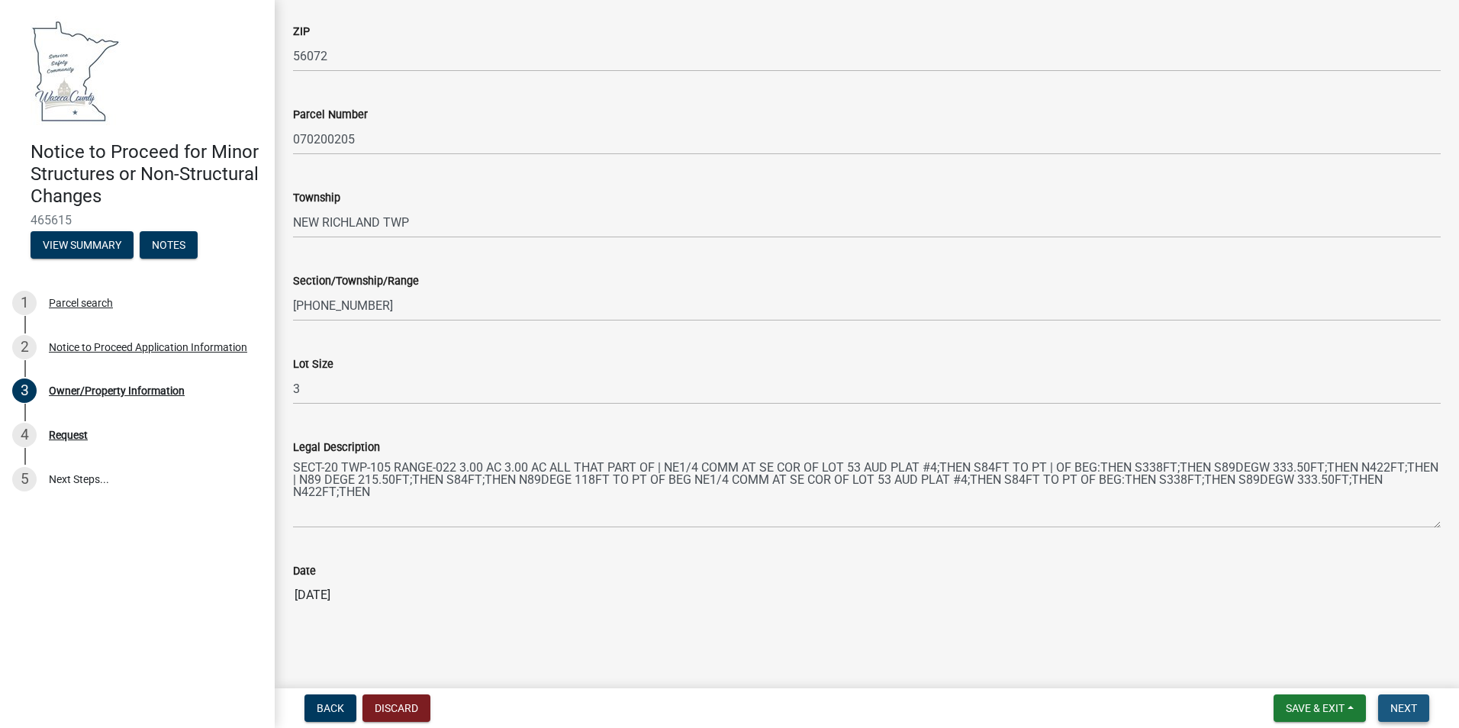
click at [1400, 715] on button "Next" at bounding box center [1403, 707] width 51 height 27
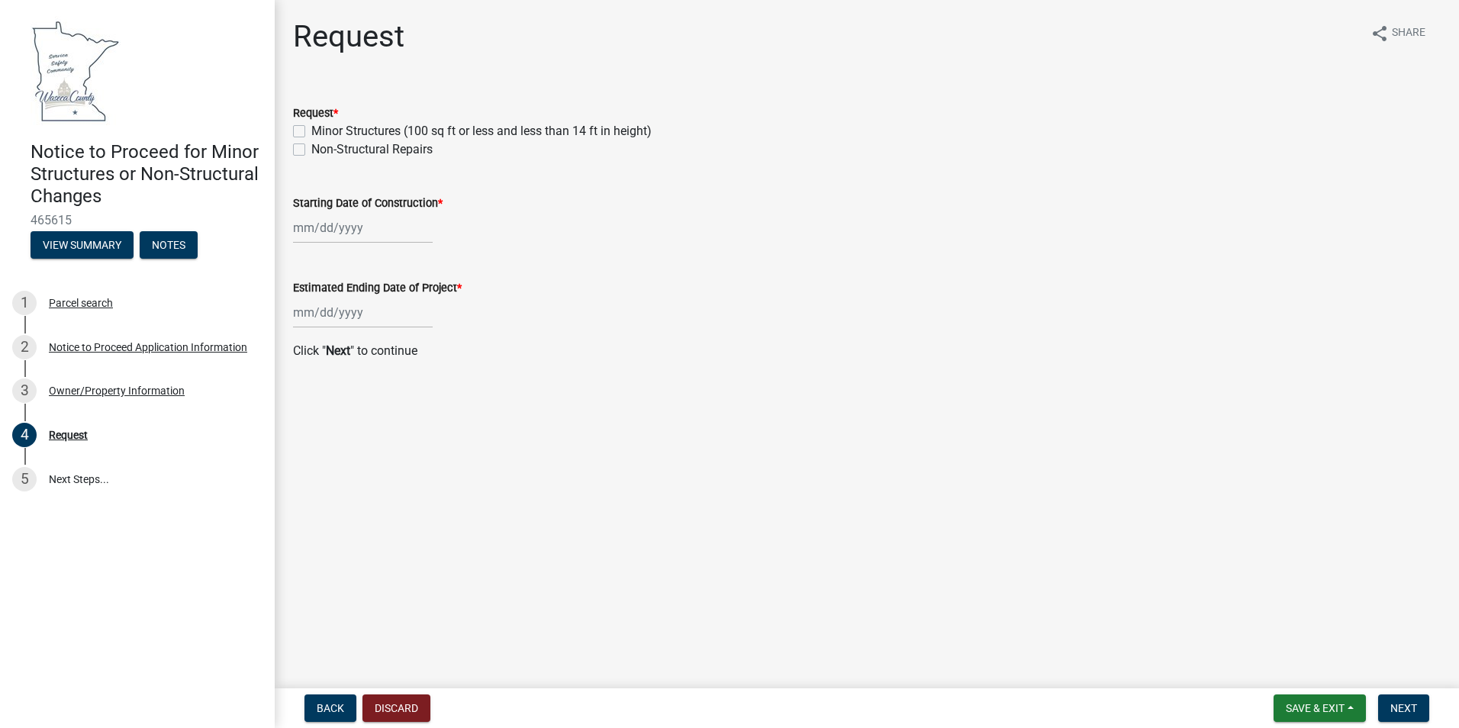
click at [305, 130] on div "Minor Structures (100 sq ft or less and less than 14 ft in height)" at bounding box center [867, 131] width 1148 height 18
click at [311, 143] on label "Non-Structural Repairs" at bounding box center [371, 149] width 121 height 18
click at [311, 143] on input "Non-Structural Repairs" at bounding box center [316, 145] width 10 height 10
checkbox input "true"
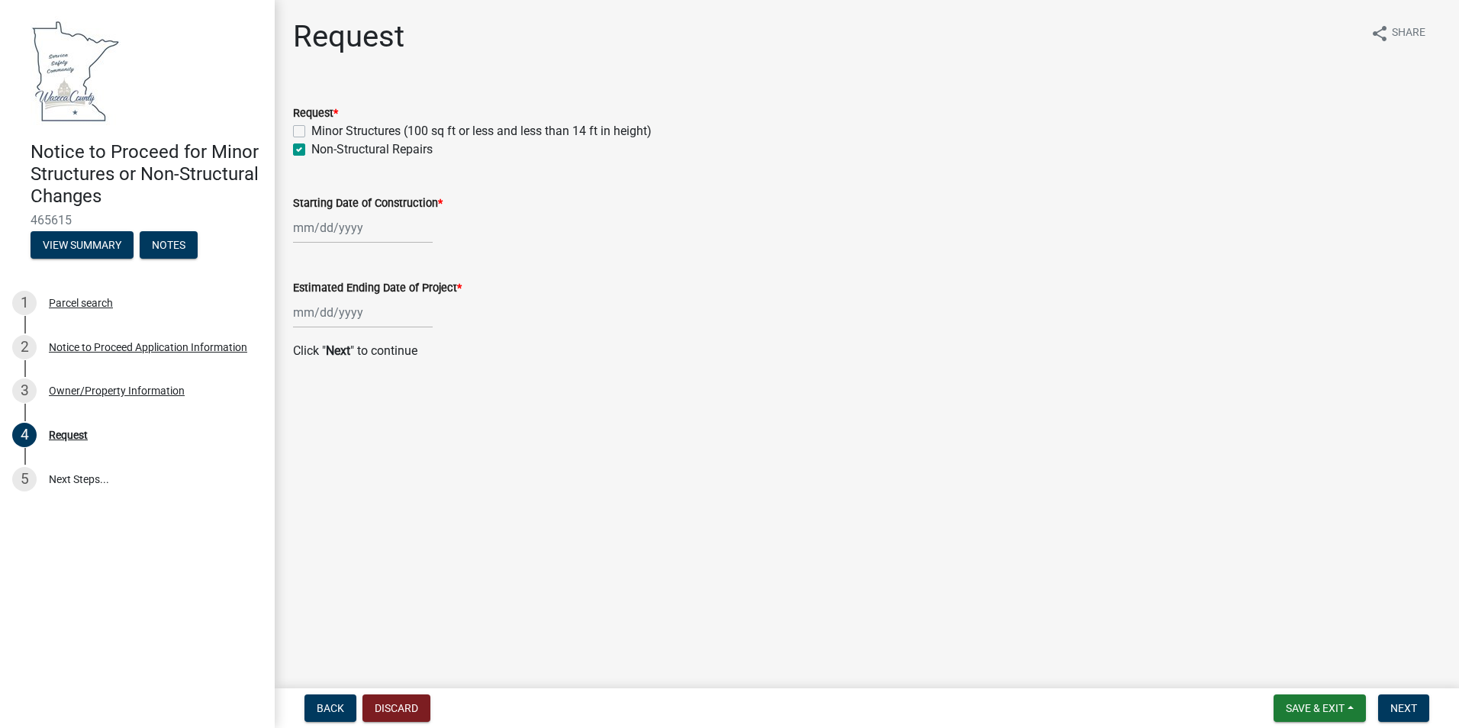
checkbox input "false"
checkbox input "true"
click at [298, 122] on div "Minor Structures (100 sq ft or less and less than 14 ft in height)" at bounding box center [867, 131] width 1148 height 18
click at [311, 125] on label "Minor Structures (100 sq ft or less and less than 14 ft in height)" at bounding box center [481, 131] width 340 height 18
click at [311, 125] on input "Minor Structures (100 sq ft or less and less than 14 ft in height)" at bounding box center [316, 127] width 10 height 10
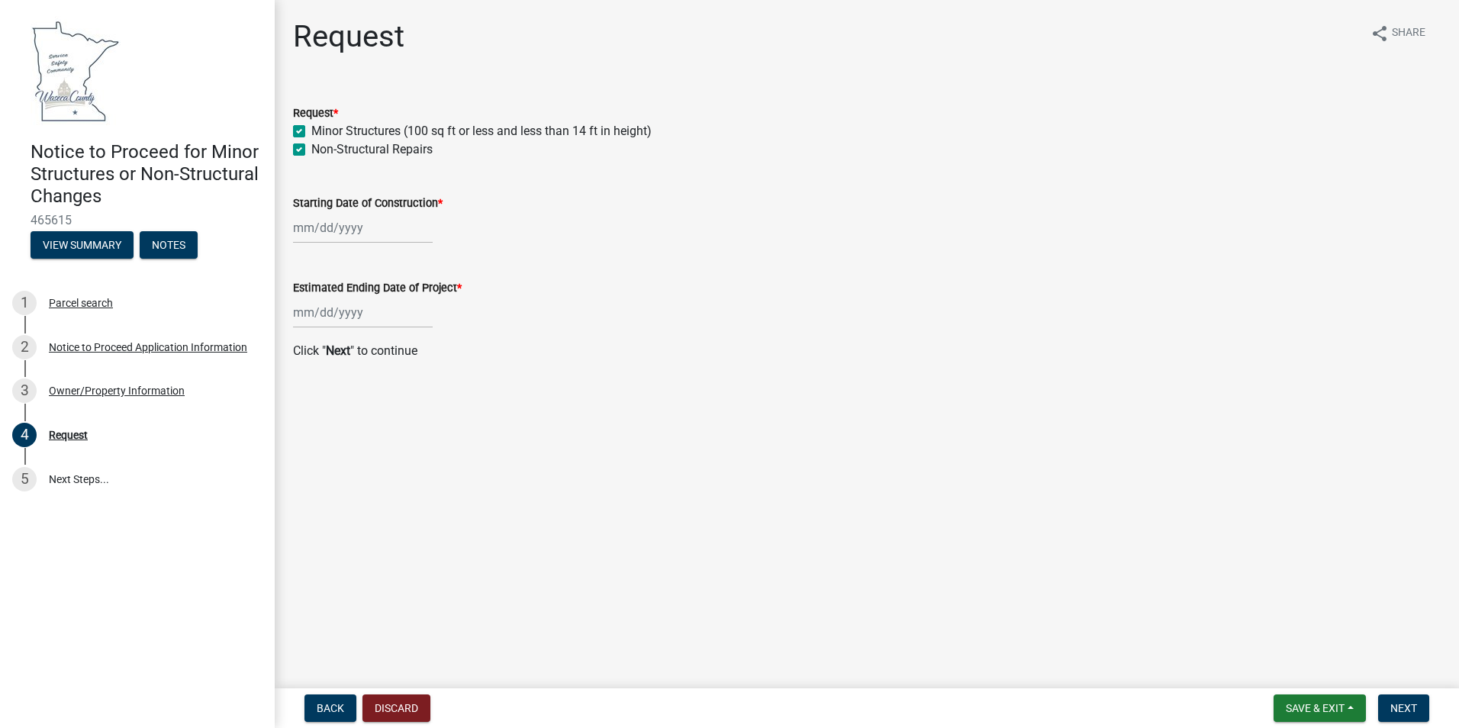
checkbox input "true"
click at [308, 230] on div at bounding box center [363, 227] width 140 height 31
select select "8"
select select "2025"
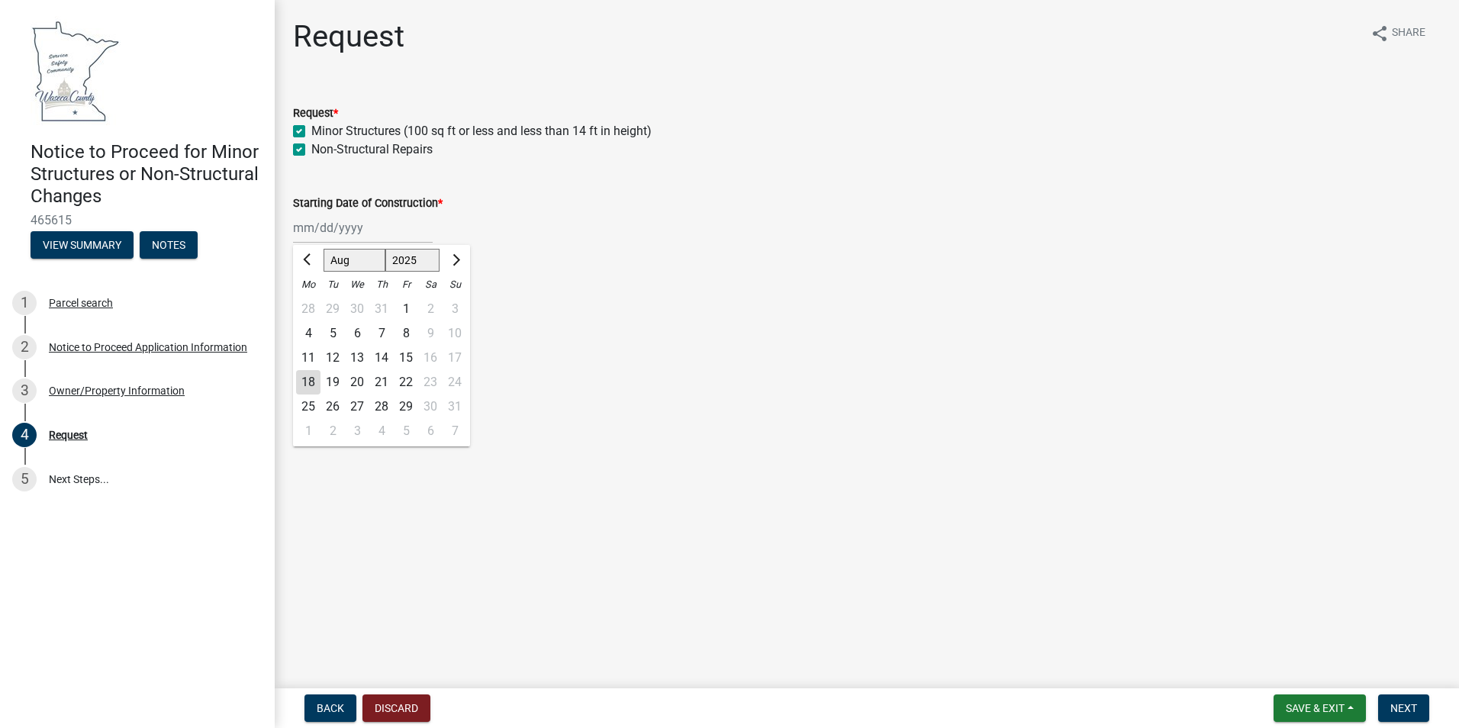
click at [304, 409] on div "25" at bounding box center [308, 407] width 24 height 24
type input "[DATE]"
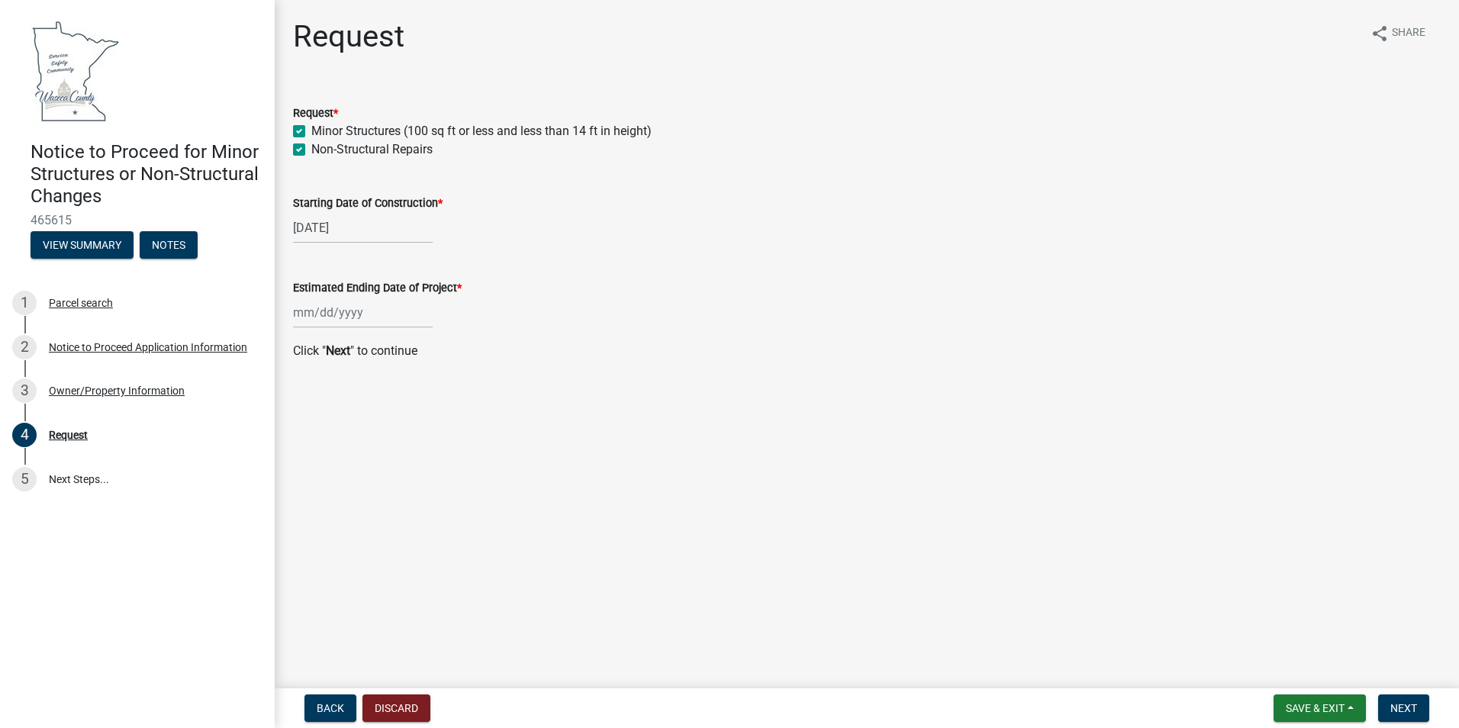
click at [318, 321] on div at bounding box center [363, 312] width 140 height 31
select select "8"
select select "2025"
click at [305, 494] on div "25" at bounding box center [308, 491] width 24 height 24
type input "[DATE]"
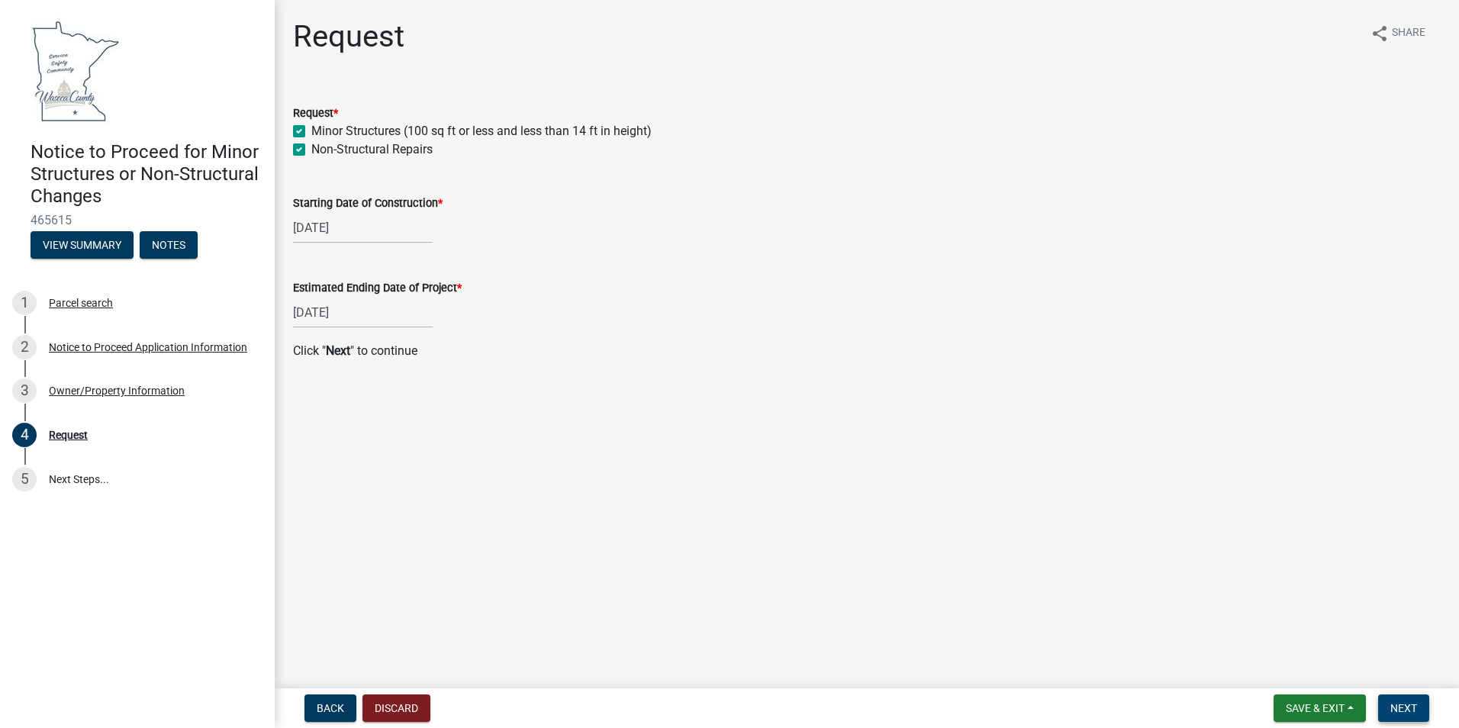
click at [1421, 705] on button "Next" at bounding box center [1403, 707] width 51 height 27
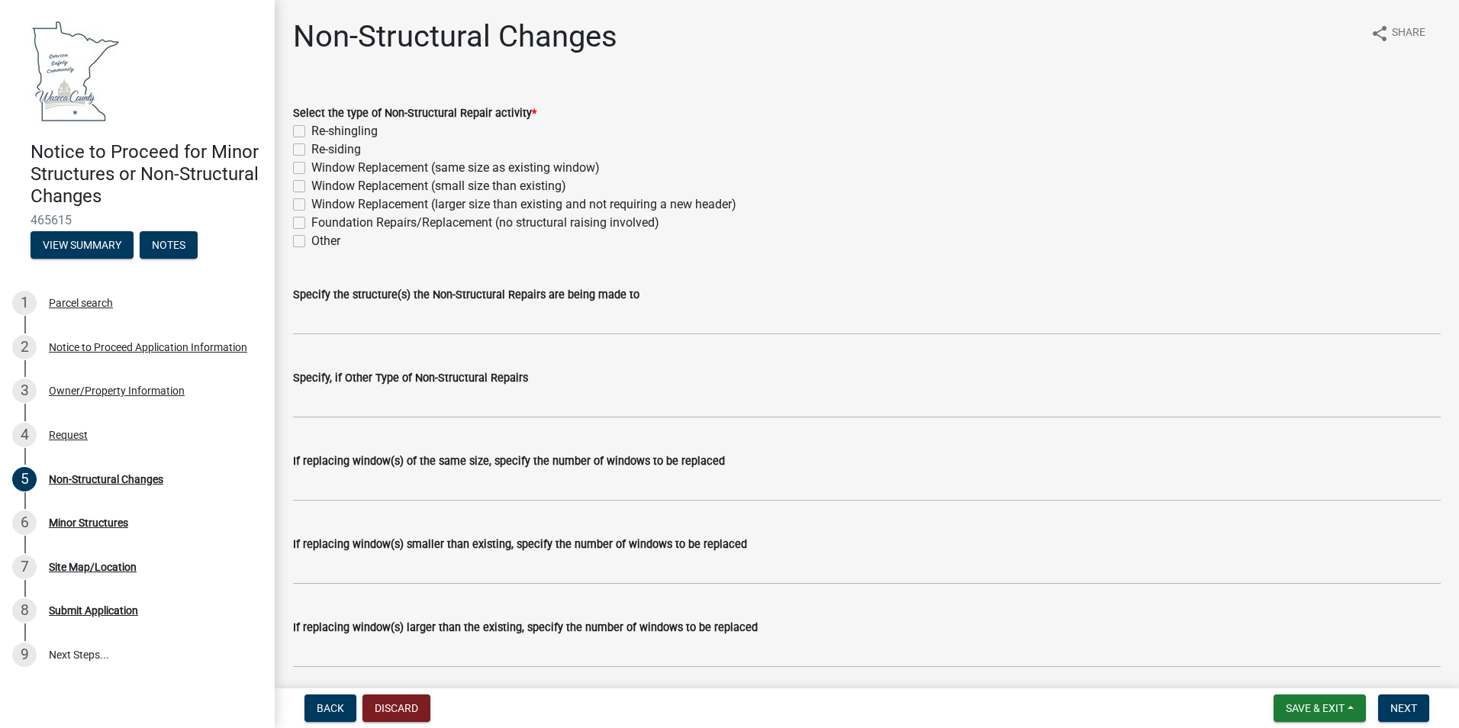
click at [384, 171] on label "Window Replacement (same size as existing window)" at bounding box center [455, 168] width 288 height 18
click at [321, 169] on input "Window Replacement (same size as existing window)" at bounding box center [316, 164] width 10 height 10
checkbox input "true"
checkbox input "false"
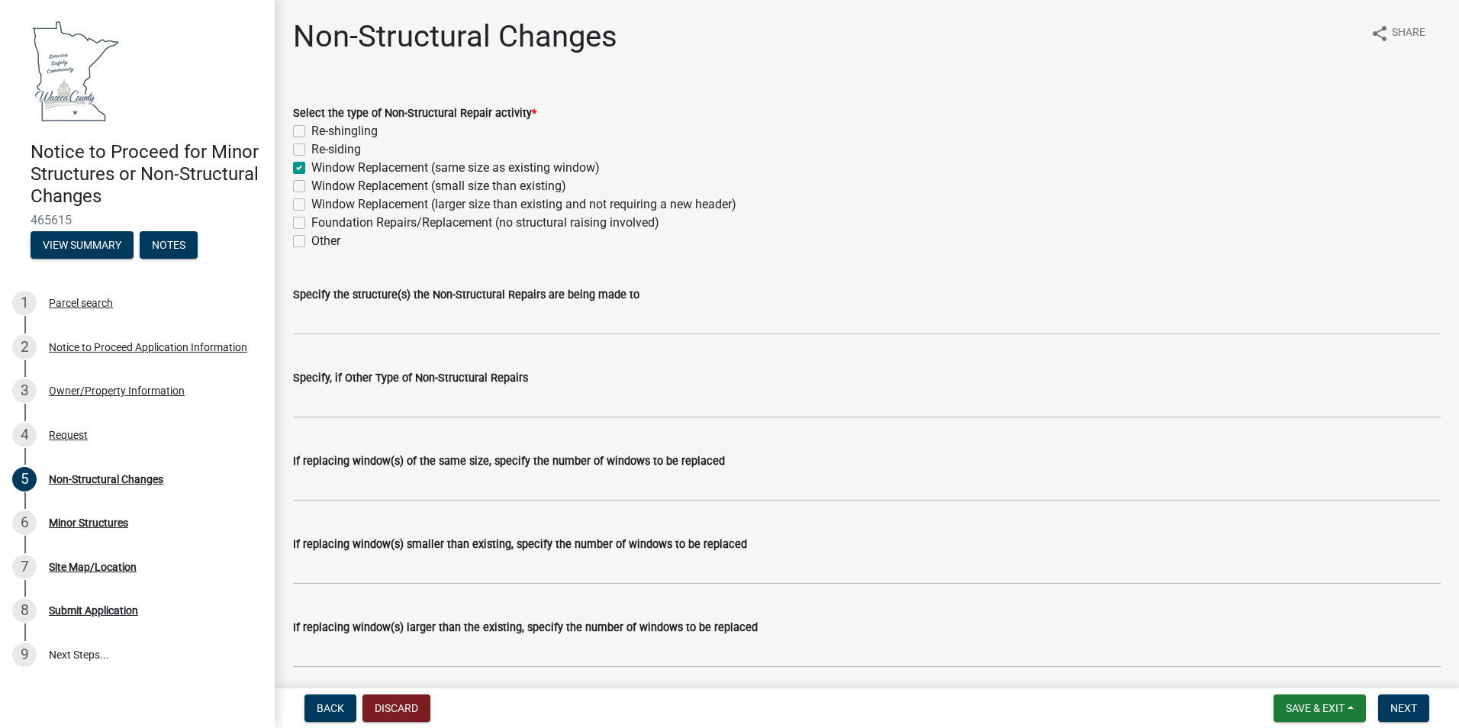
checkbox input "true"
checkbox input "false"
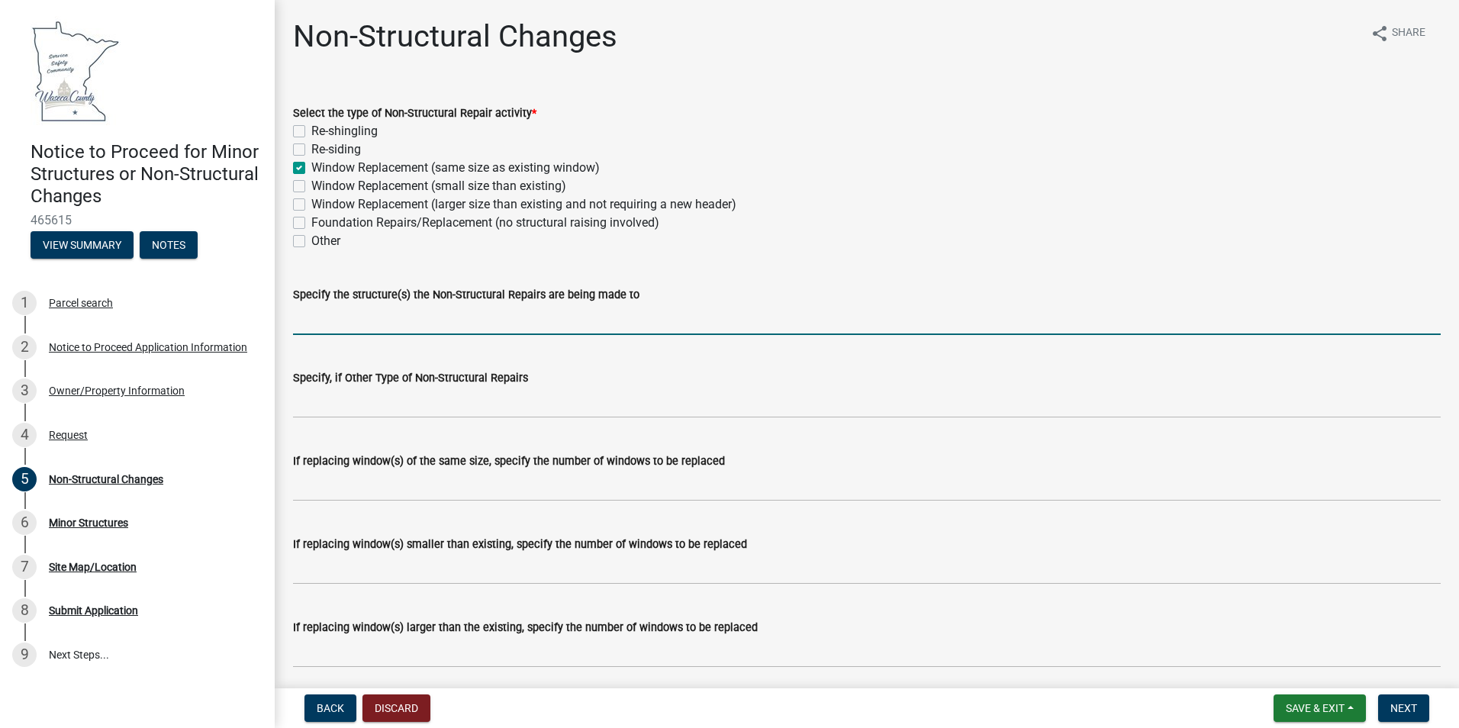
click at [391, 312] on input "Specify the structure(s) the Non-Structural Repairs are being made to" at bounding box center [867, 319] width 1148 height 31
type input "Remove and replace 10 windows like for like."
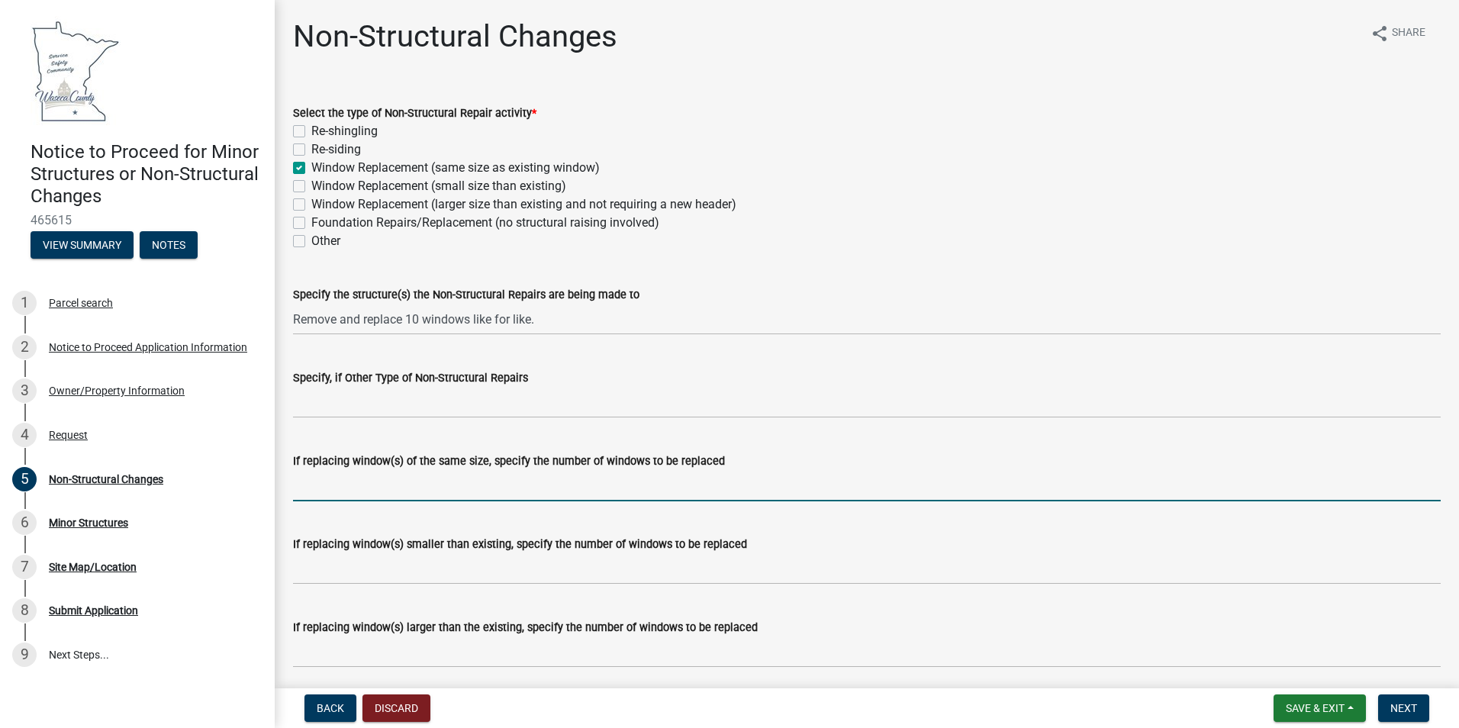
click at [375, 499] on input "If replacing window(s) of the same size, specify the number of windows to be re…" at bounding box center [867, 485] width 1148 height 31
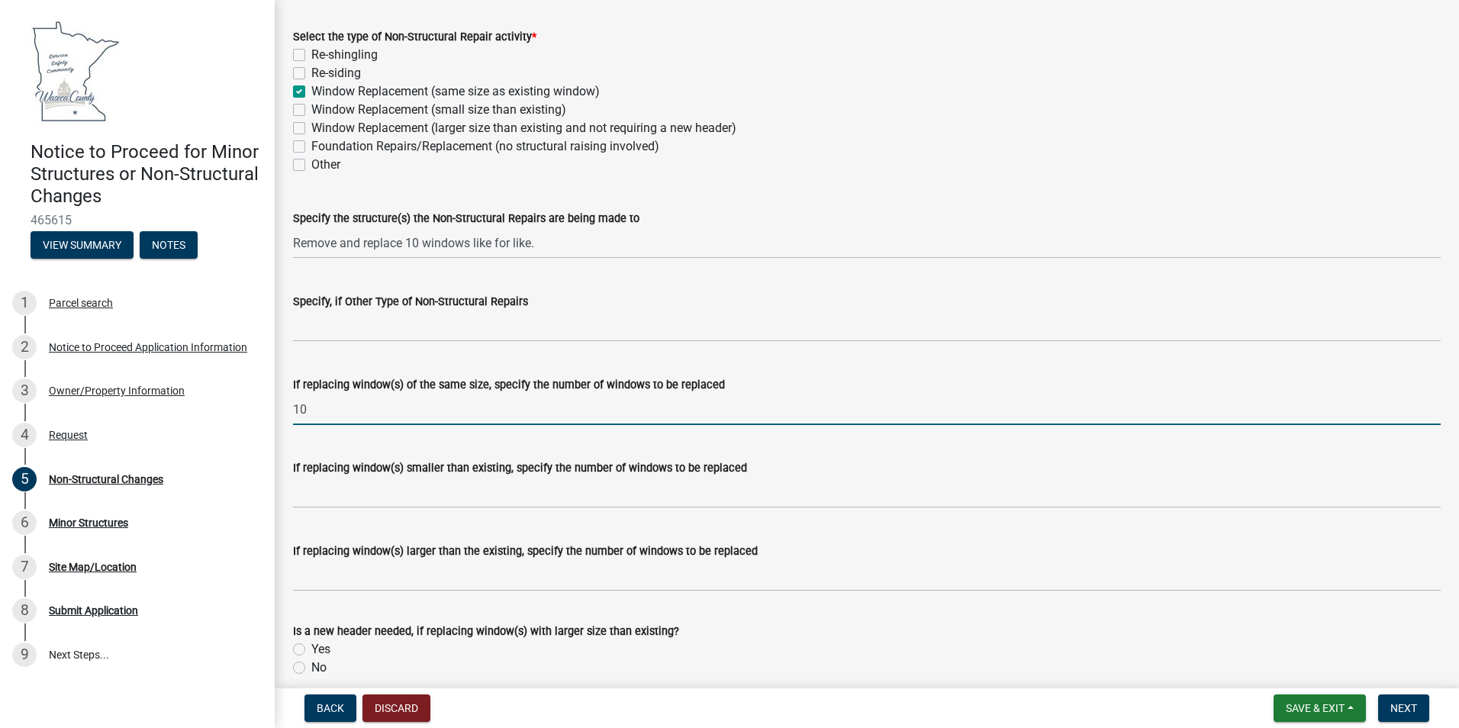
type input "10"
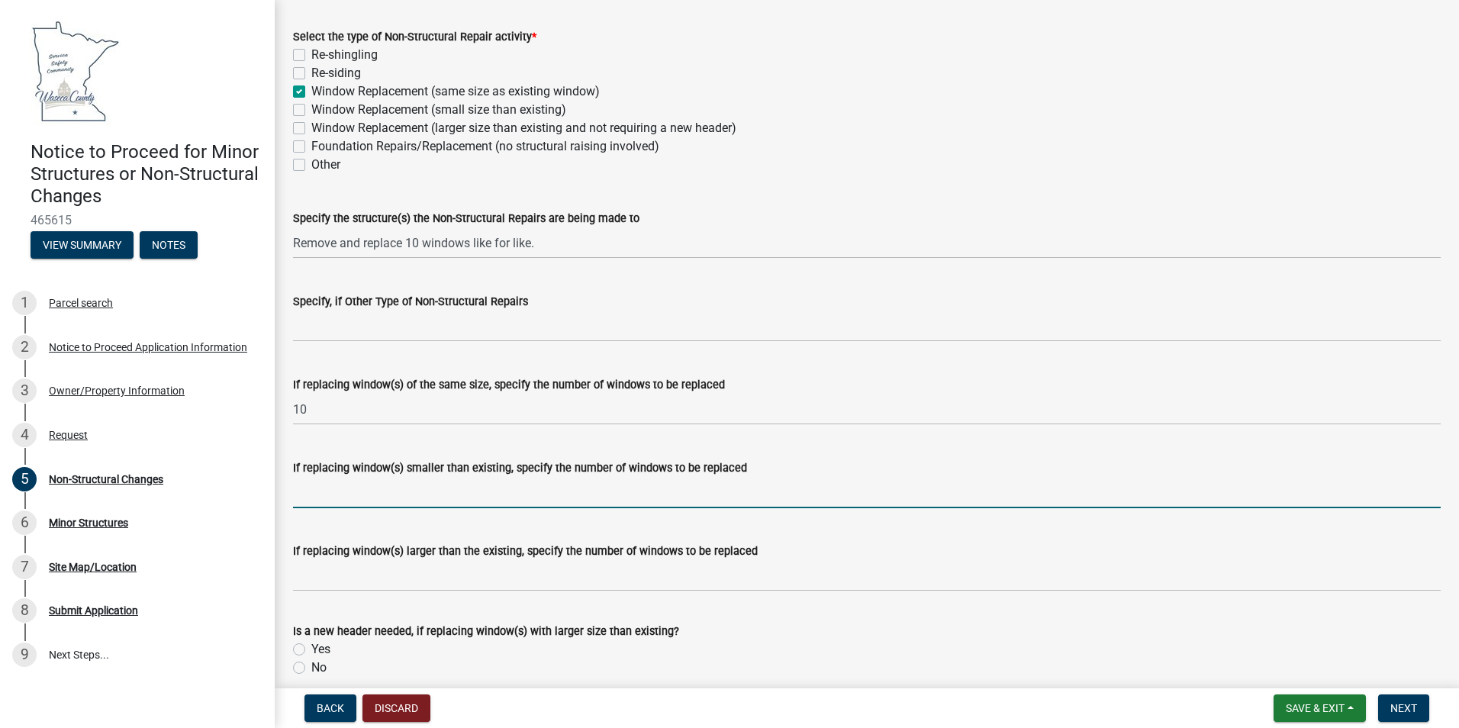
click at [375, 496] on input "If replacing window(s) smaller than existing, specify the number of windows to …" at bounding box center [867, 492] width 1148 height 31
type input "0"
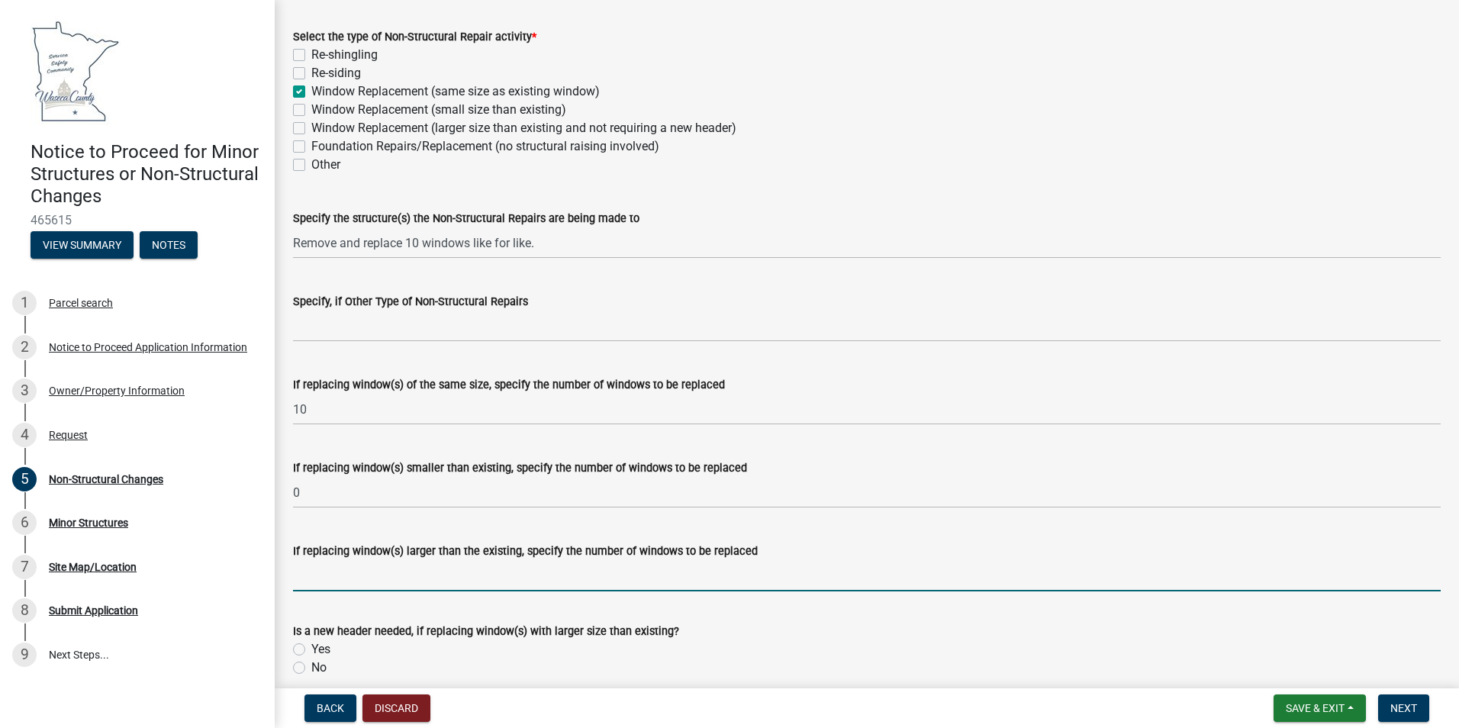
click at [406, 582] on input "If replacing window(s) larger than the existing, specify the number of windows …" at bounding box center [867, 575] width 1148 height 31
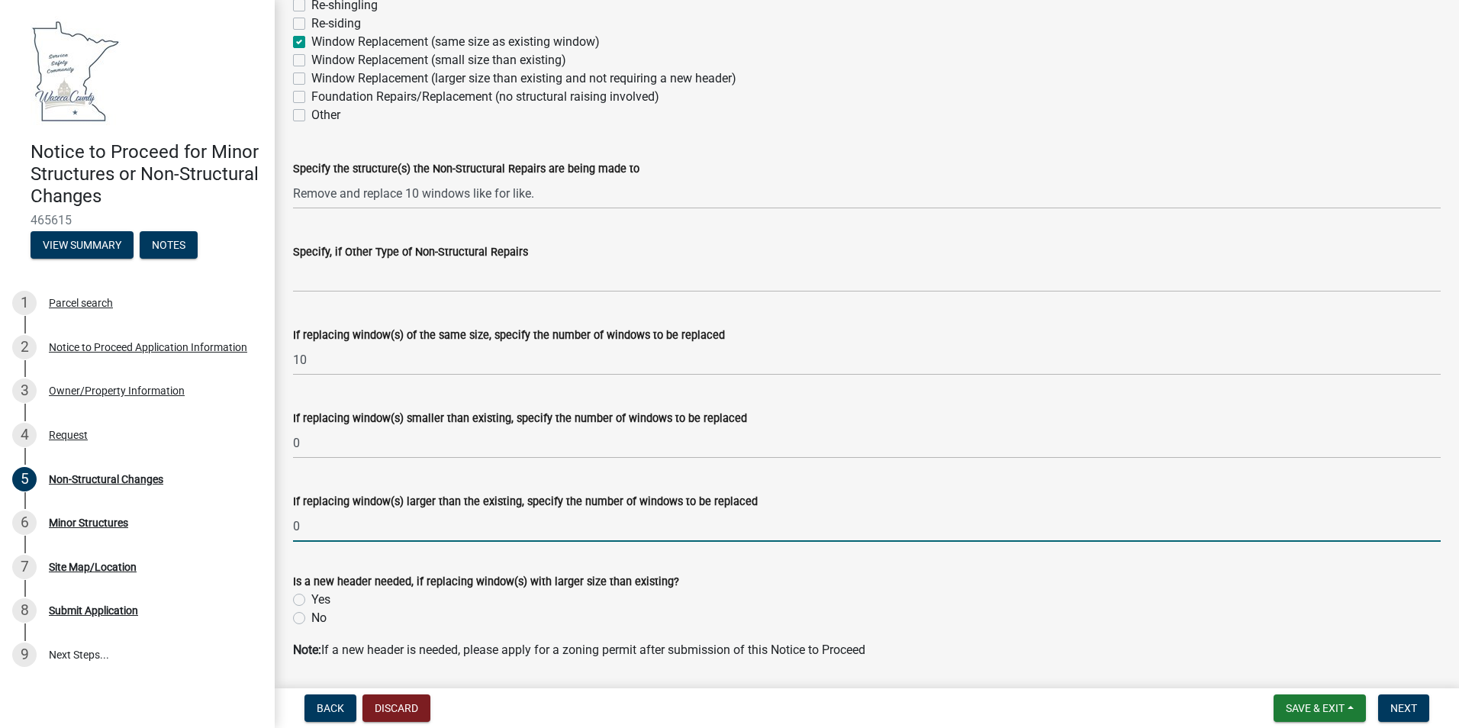
scroll to position [153, 0]
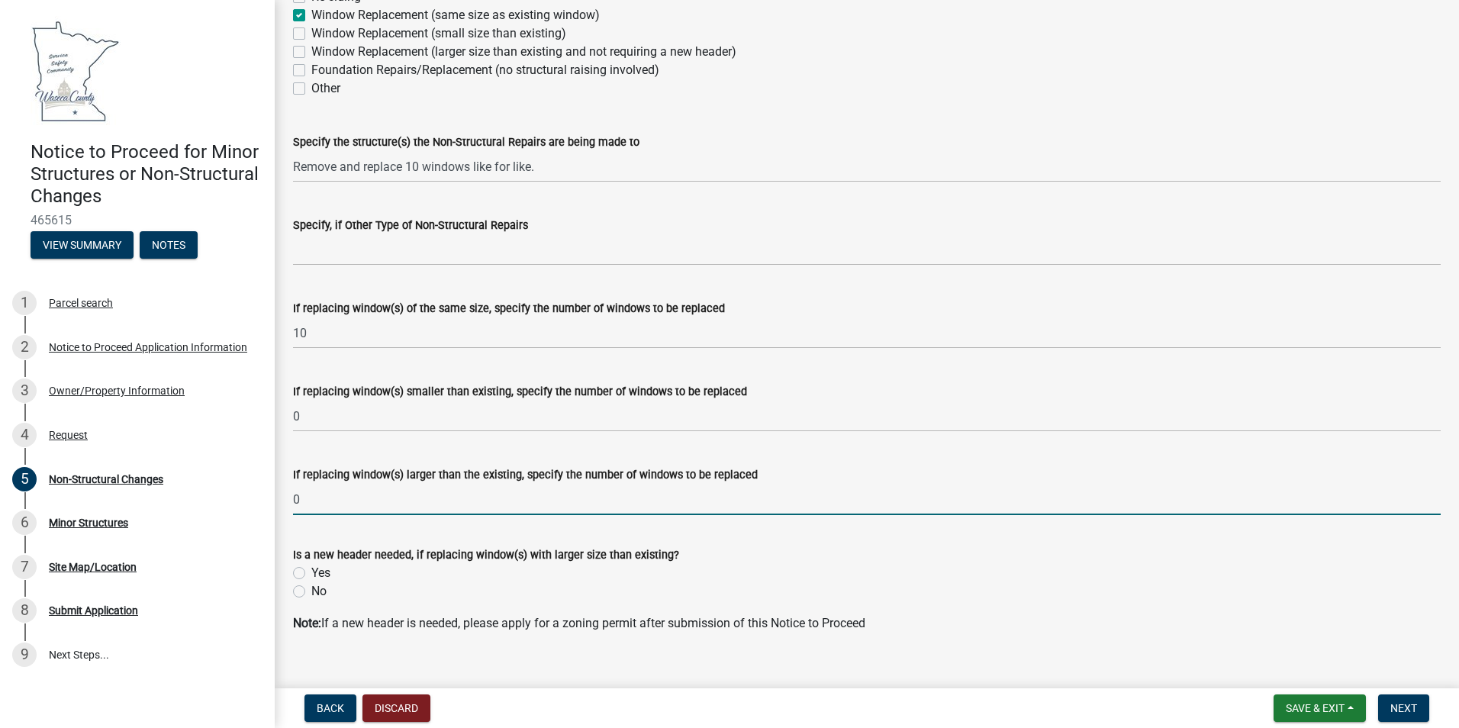
type input "0"
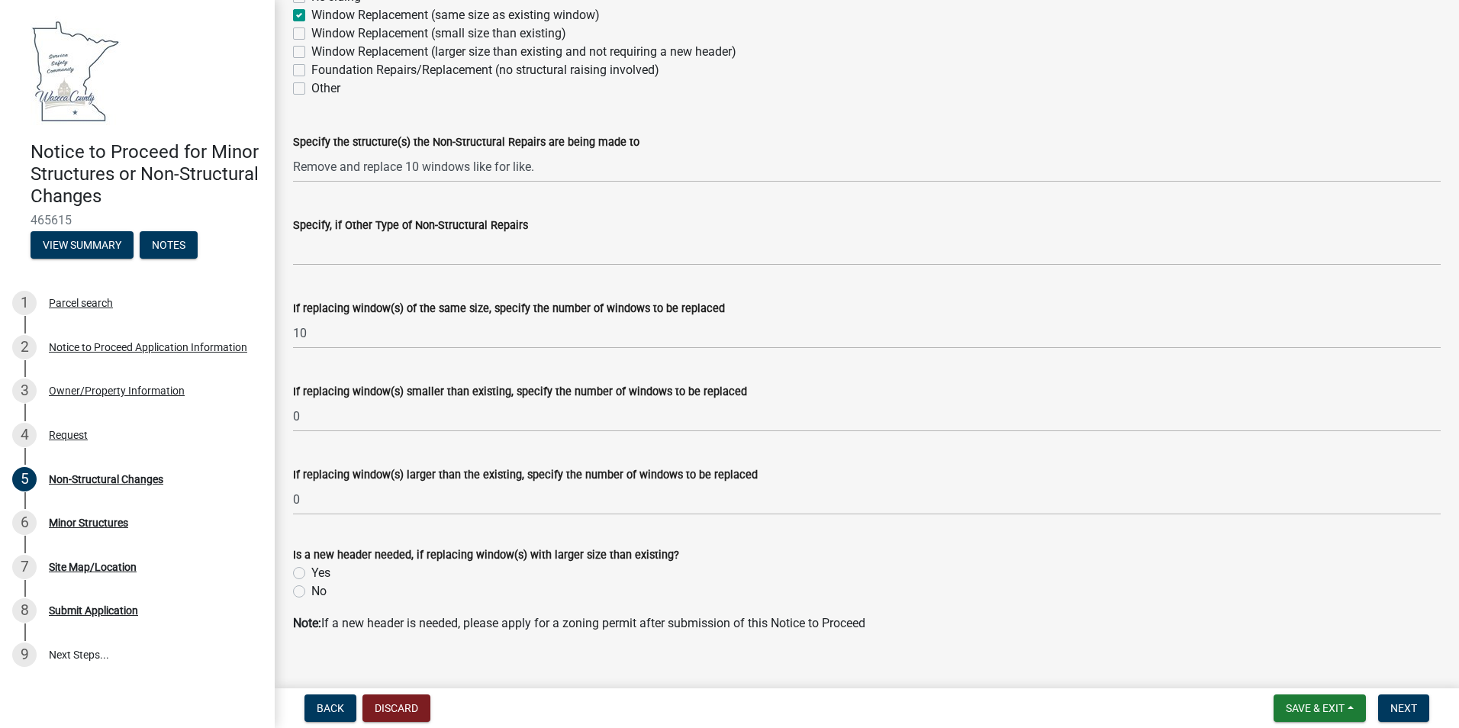
click at [308, 591] on div "No" at bounding box center [867, 591] width 1148 height 18
click at [302, 588] on div "No" at bounding box center [867, 591] width 1148 height 18
click at [311, 588] on label "No" at bounding box center [318, 591] width 15 height 18
click at [311, 588] on input "No" at bounding box center [316, 587] width 10 height 10
radio input "true"
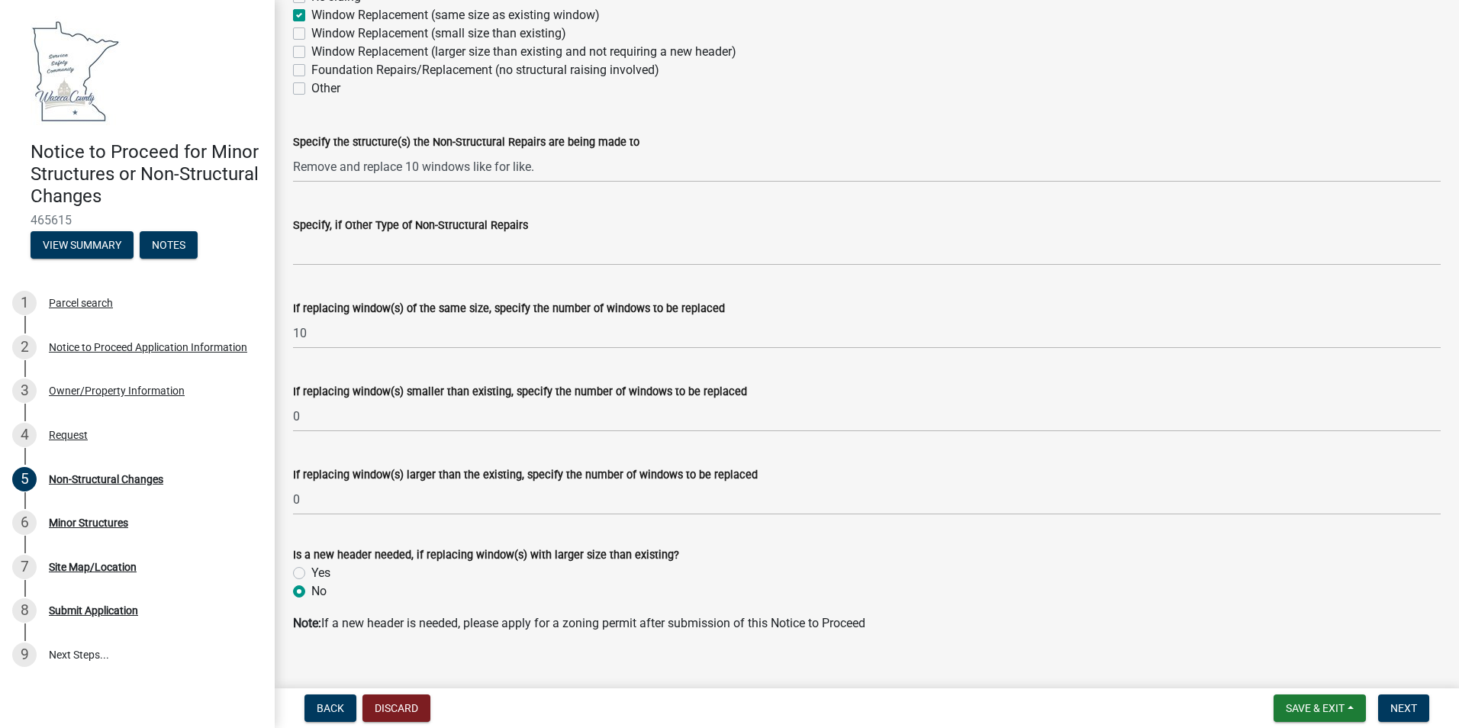
scroll to position [175, 0]
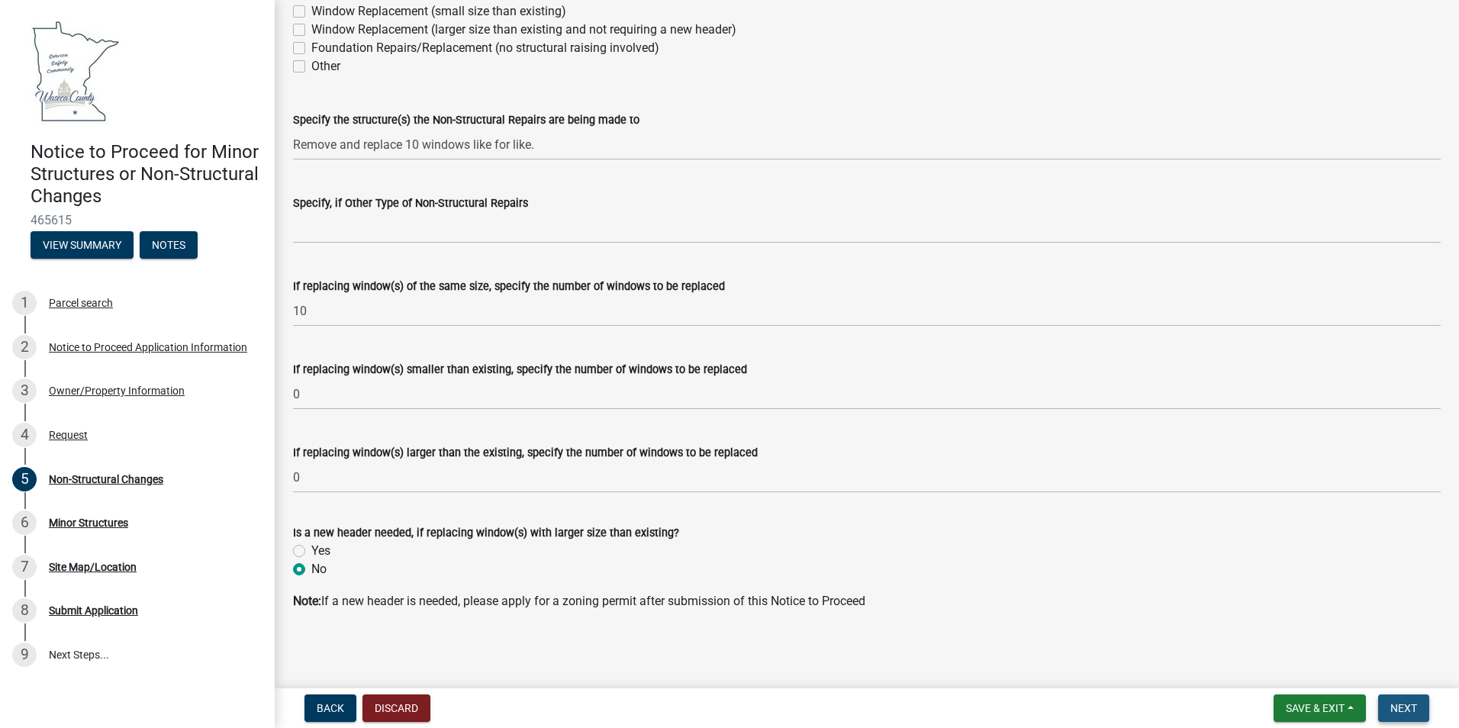
click at [1404, 704] on span "Next" at bounding box center [1403, 708] width 27 height 12
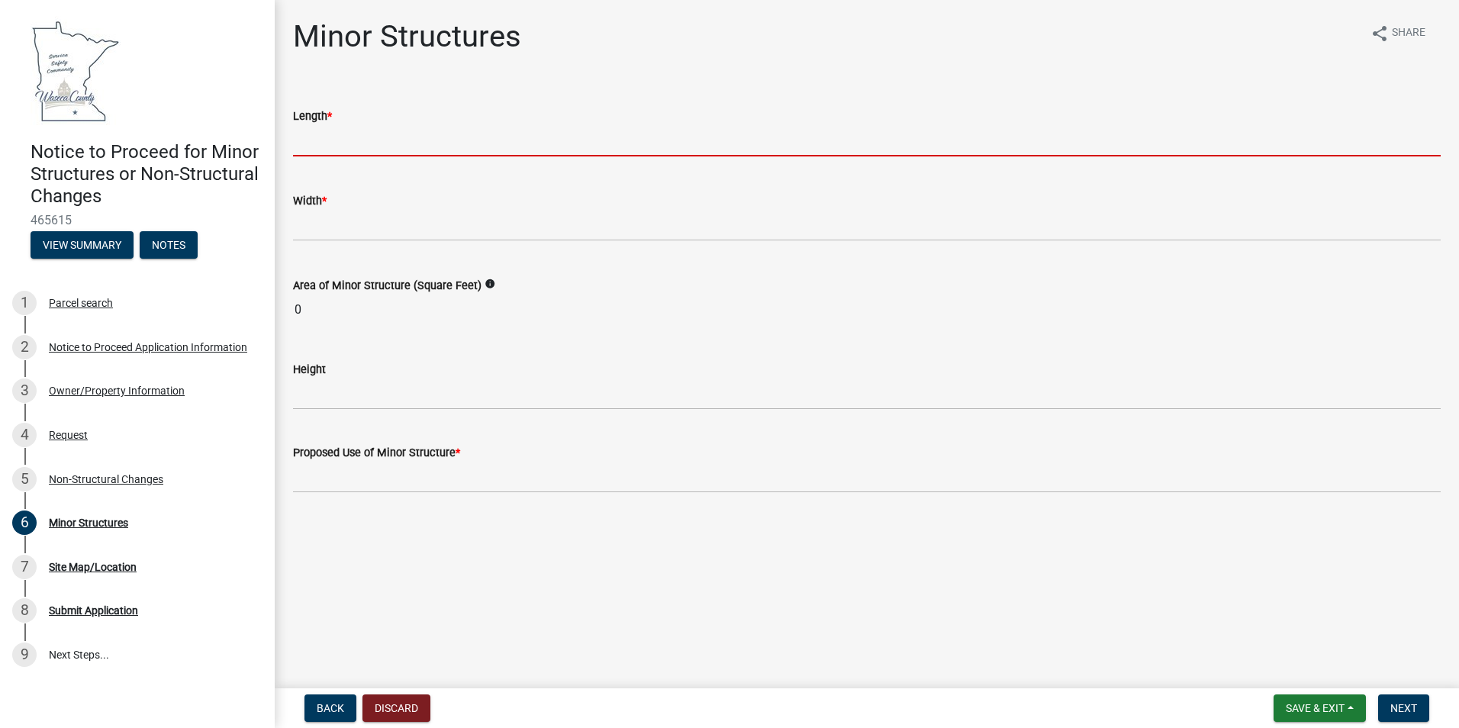
click at [424, 137] on input "text" at bounding box center [867, 140] width 1148 height 31
click at [430, 140] on input "text" at bounding box center [867, 140] width 1148 height 31
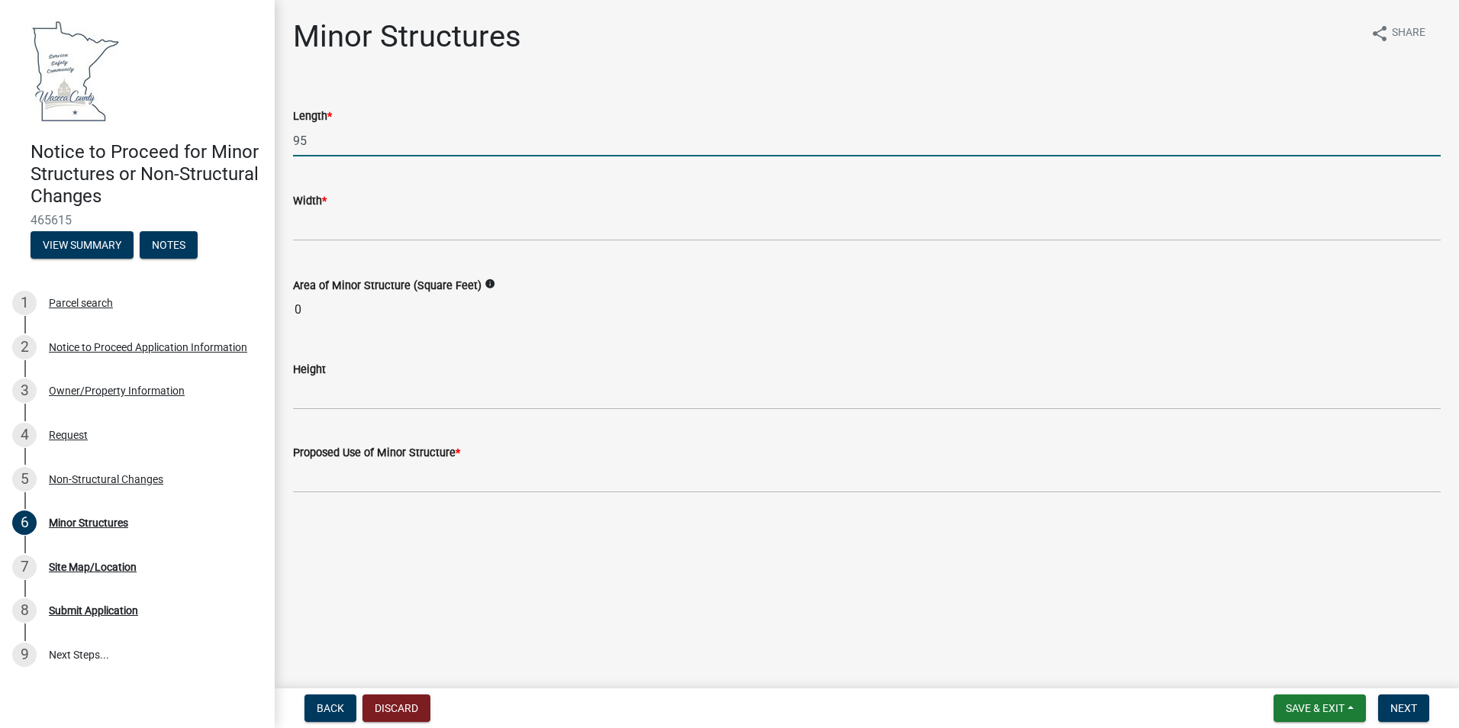
type input "95"
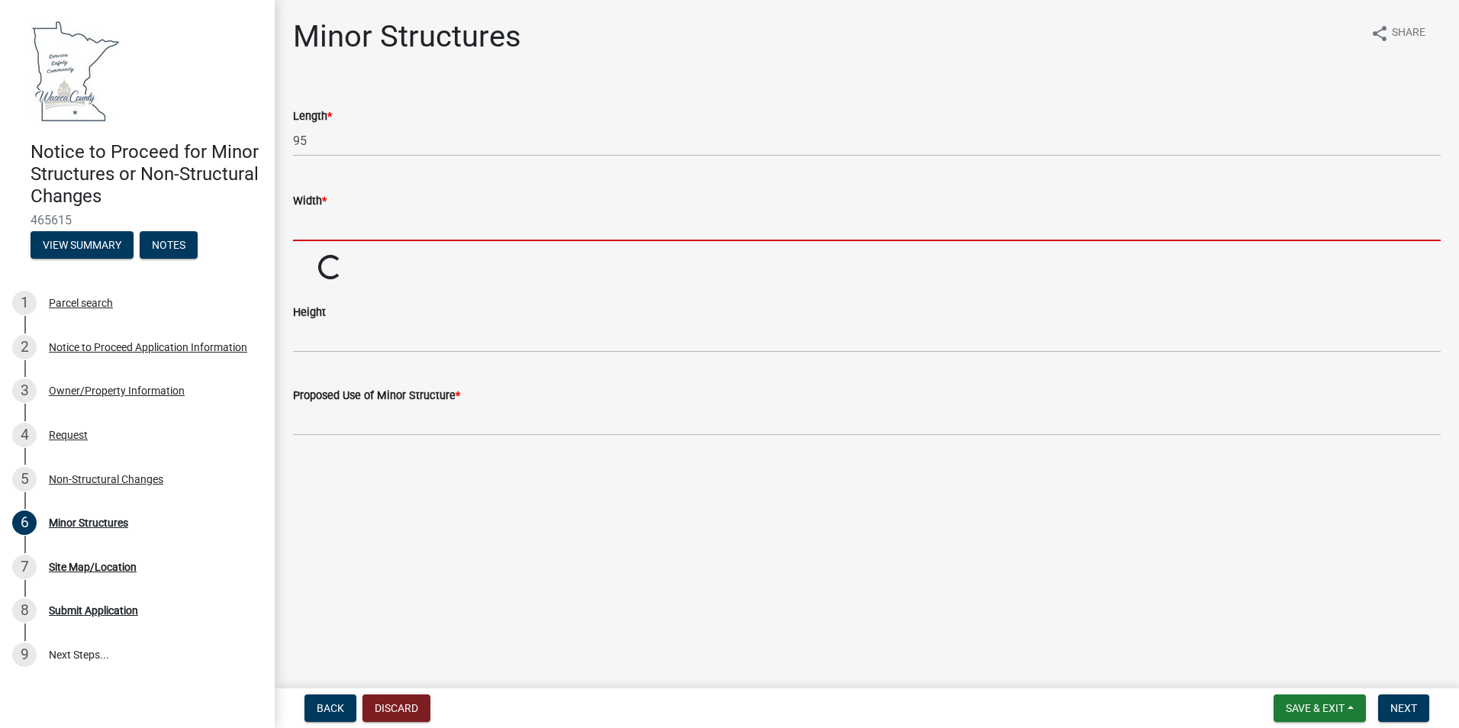
click at [385, 230] on input "text" at bounding box center [867, 225] width 1148 height 31
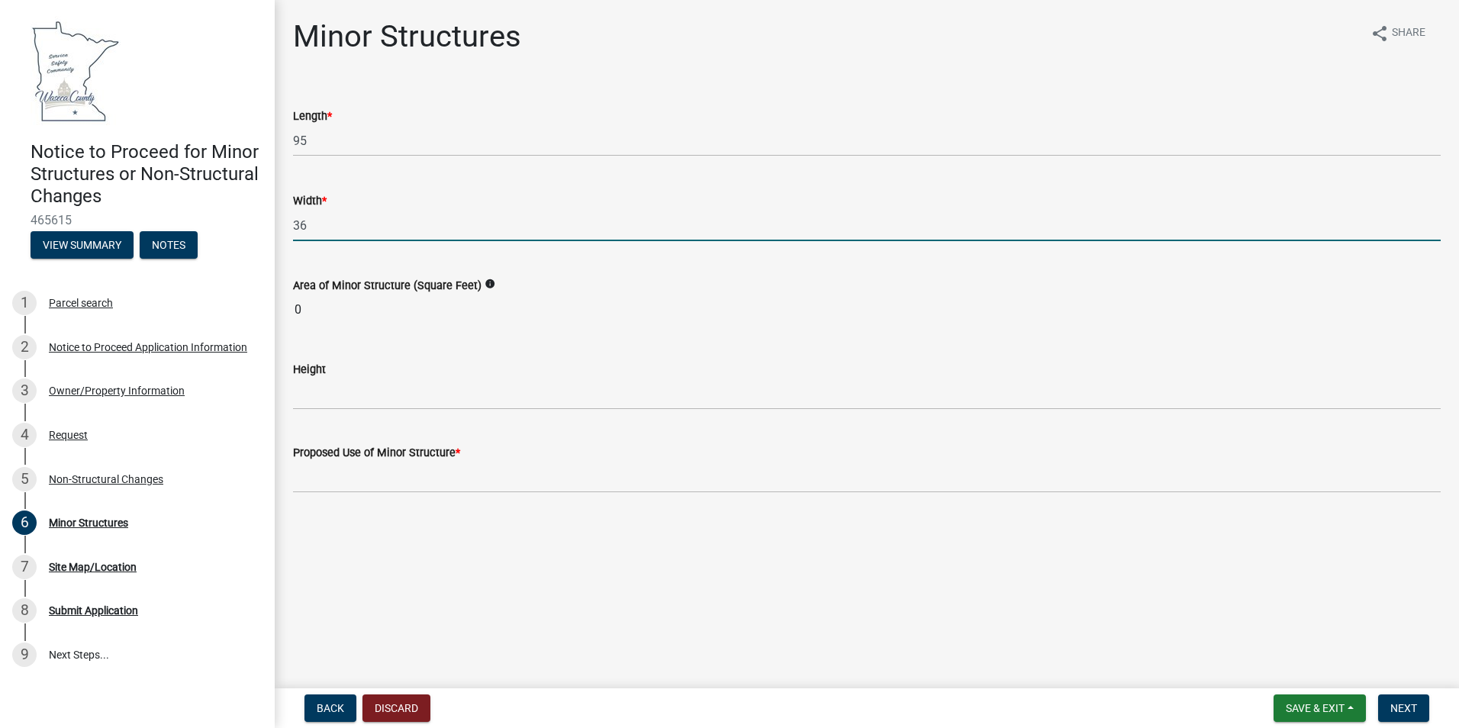
type input "36"
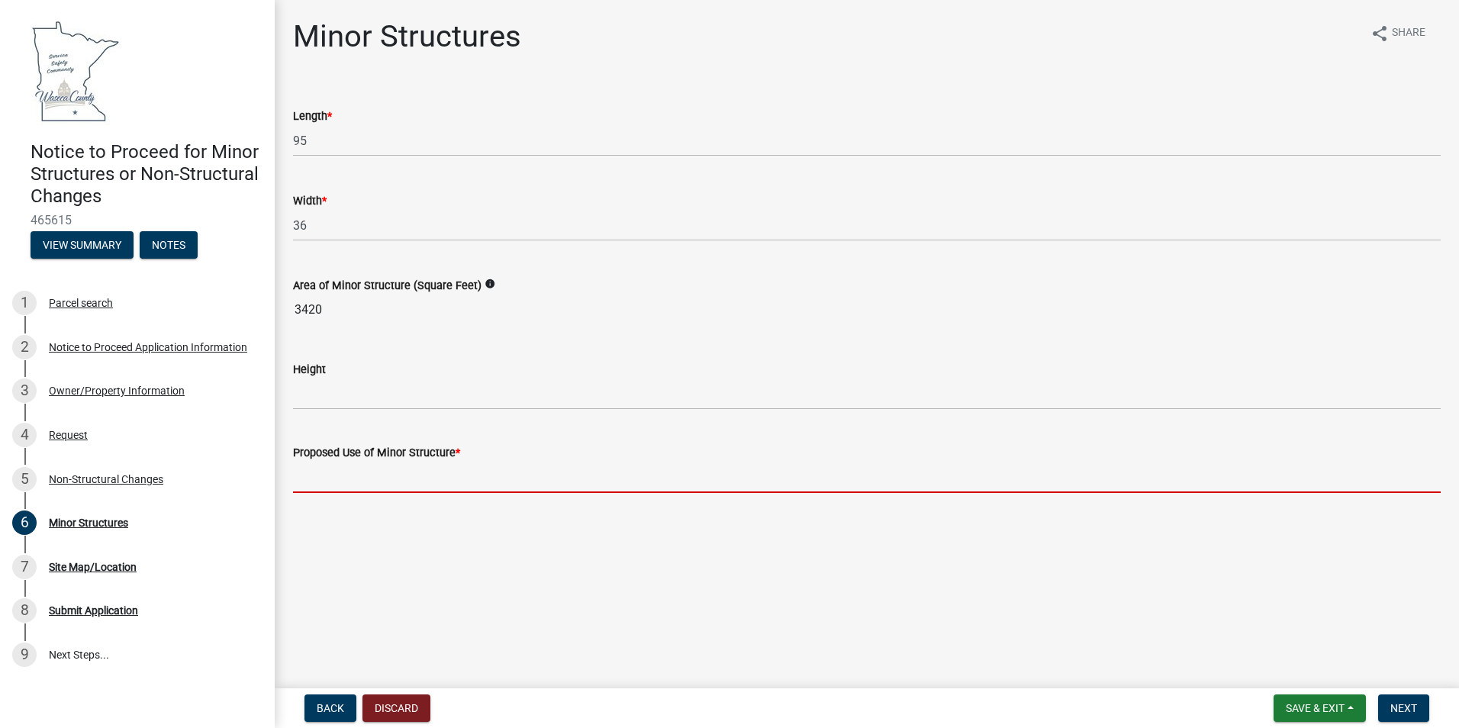
click at [408, 483] on input "Proposed Use of Minor Structure *" at bounding box center [867, 477] width 1148 height 31
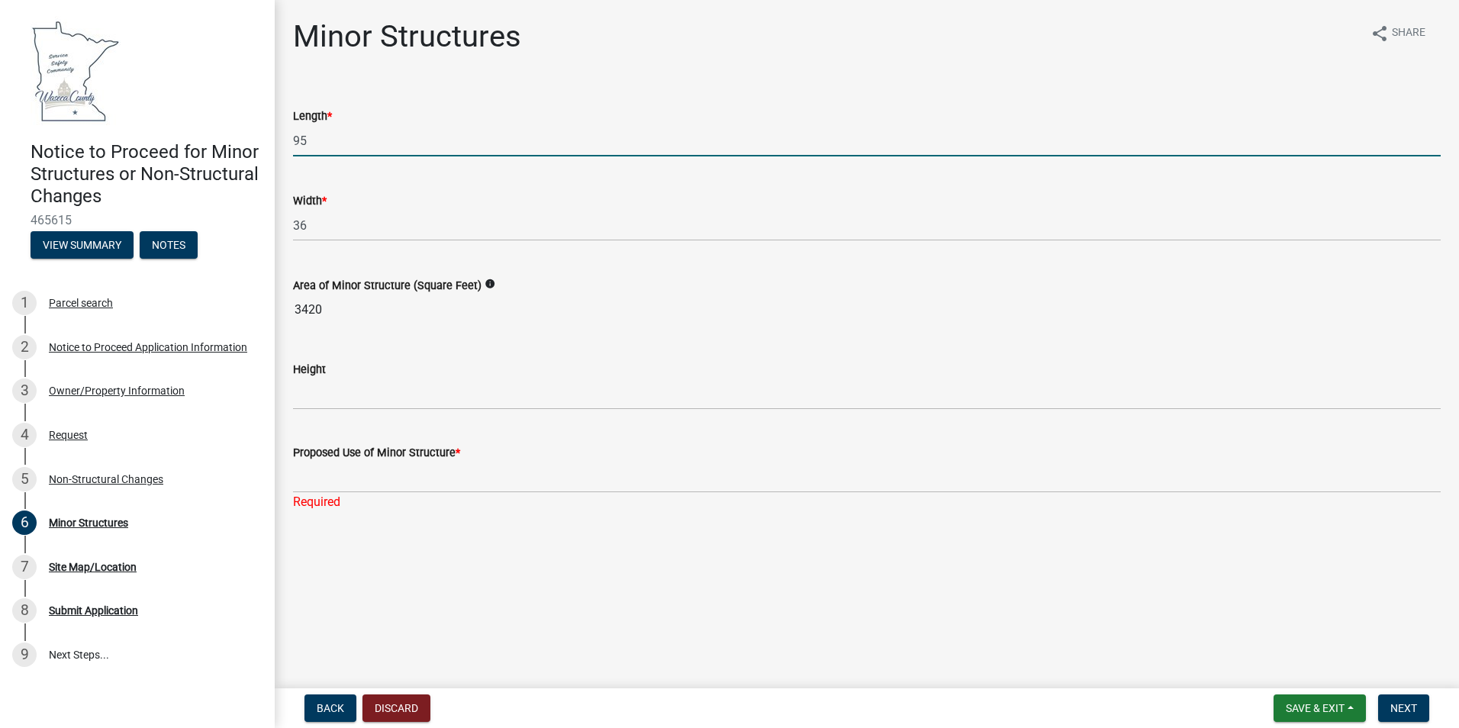
click at [325, 150] on input "95" at bounding box center [867, 140] width 1148 height 31
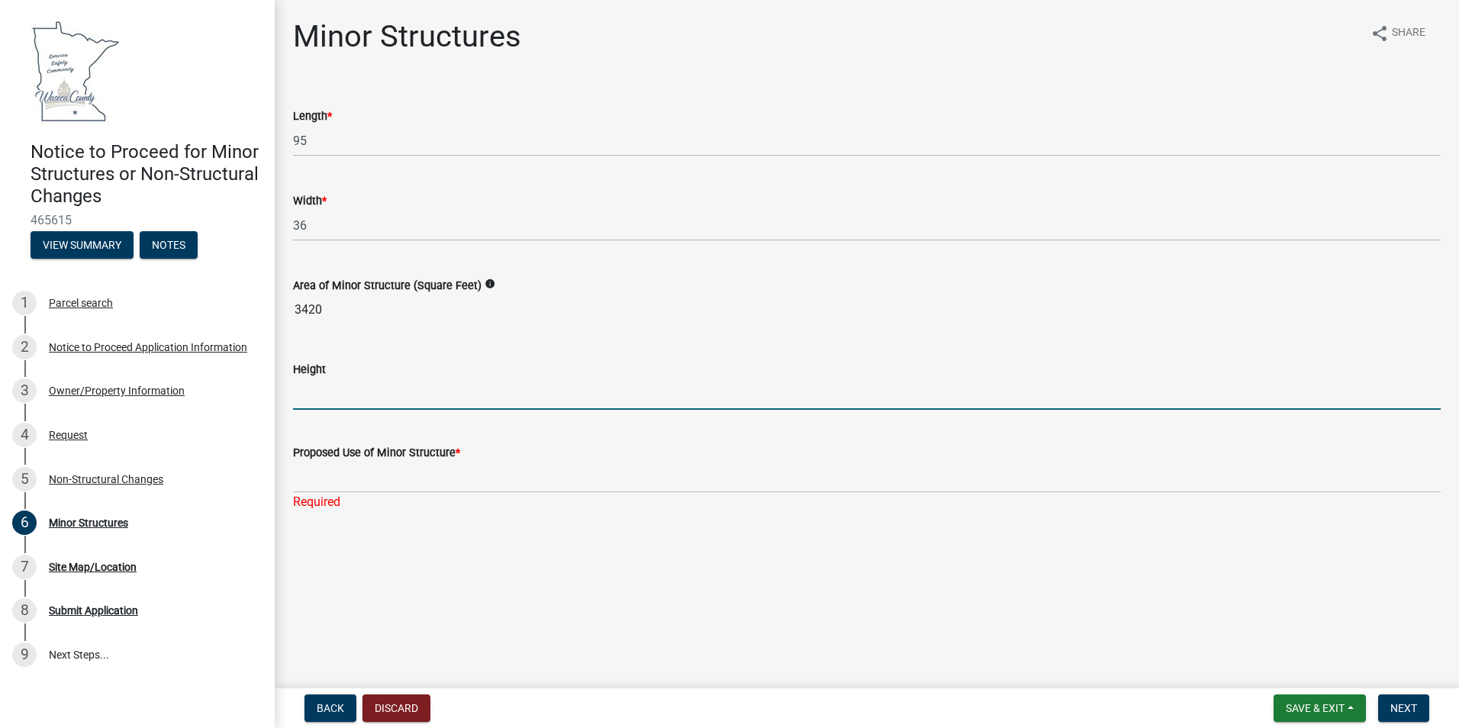
click at [373, 408] on input "Height" at bounding box center [867, 394] width 1148 height 31
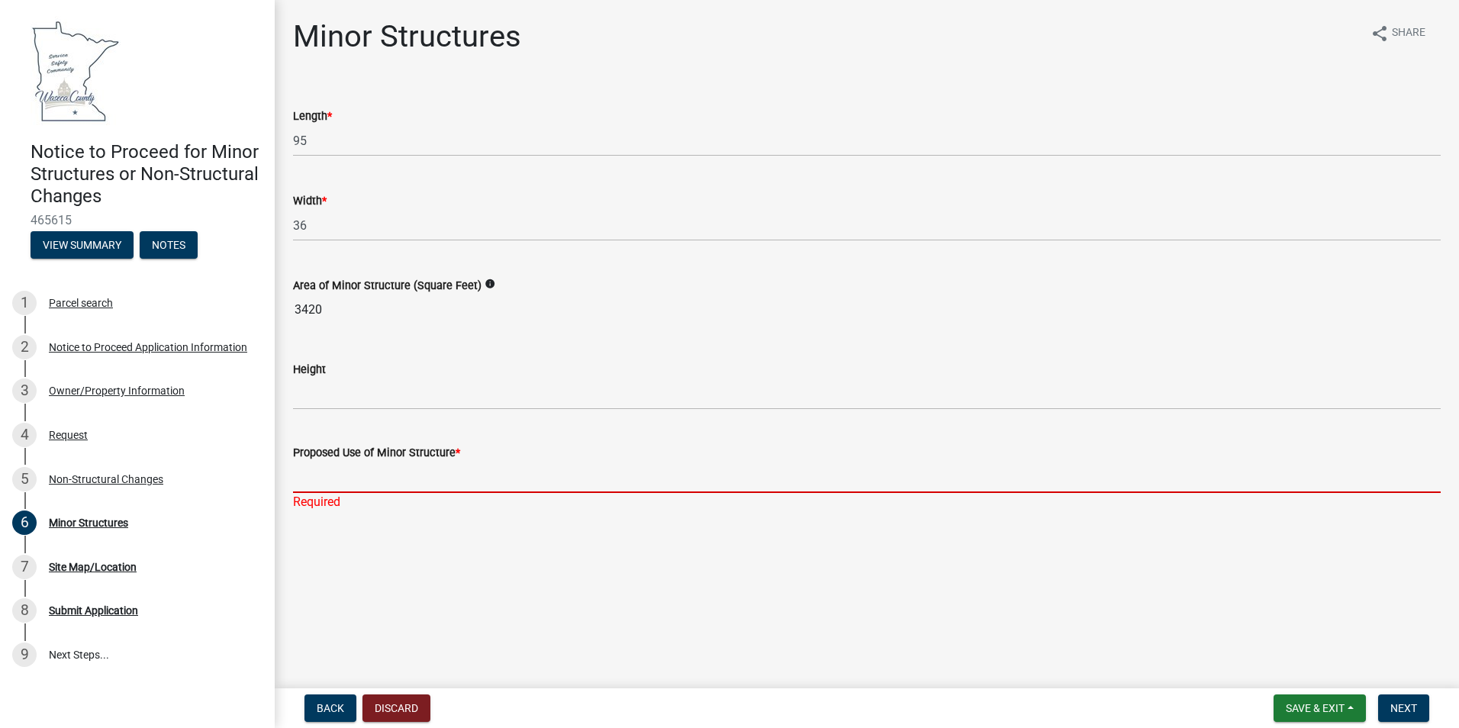
click at [373, 476] on input "Proposed Use of Minor Structure *" at bounding box center [867, 477] width 1148 height 31
click at [371, 478] on input "Proposed Use of Minor Structure *" at bounding box center [867, 477] width 1148 height 31
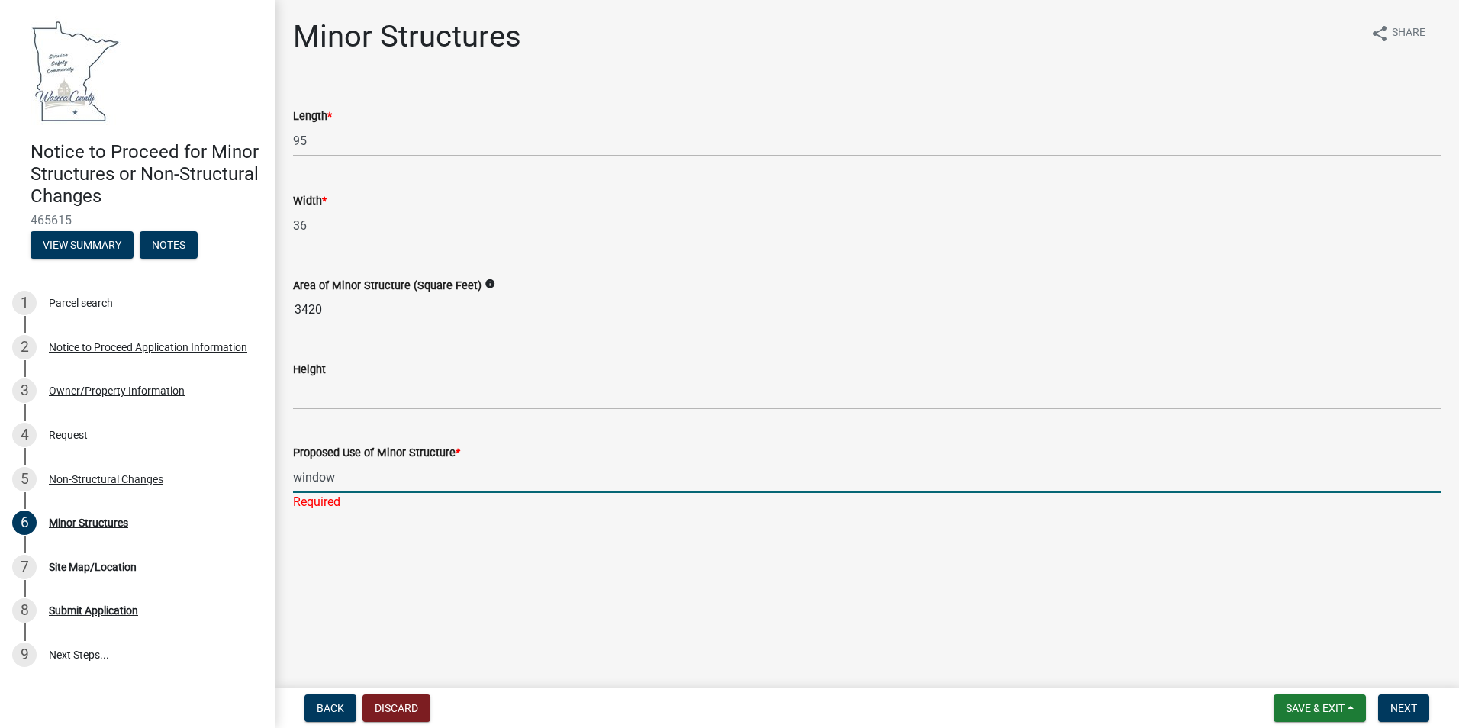
type input "window"
click at [394, 526] on main "Minor Structures share Share Length * 95 Width * 36 Area of Minor Structure (Sq…" at bounding box center [867, 341] width 1184 height 682
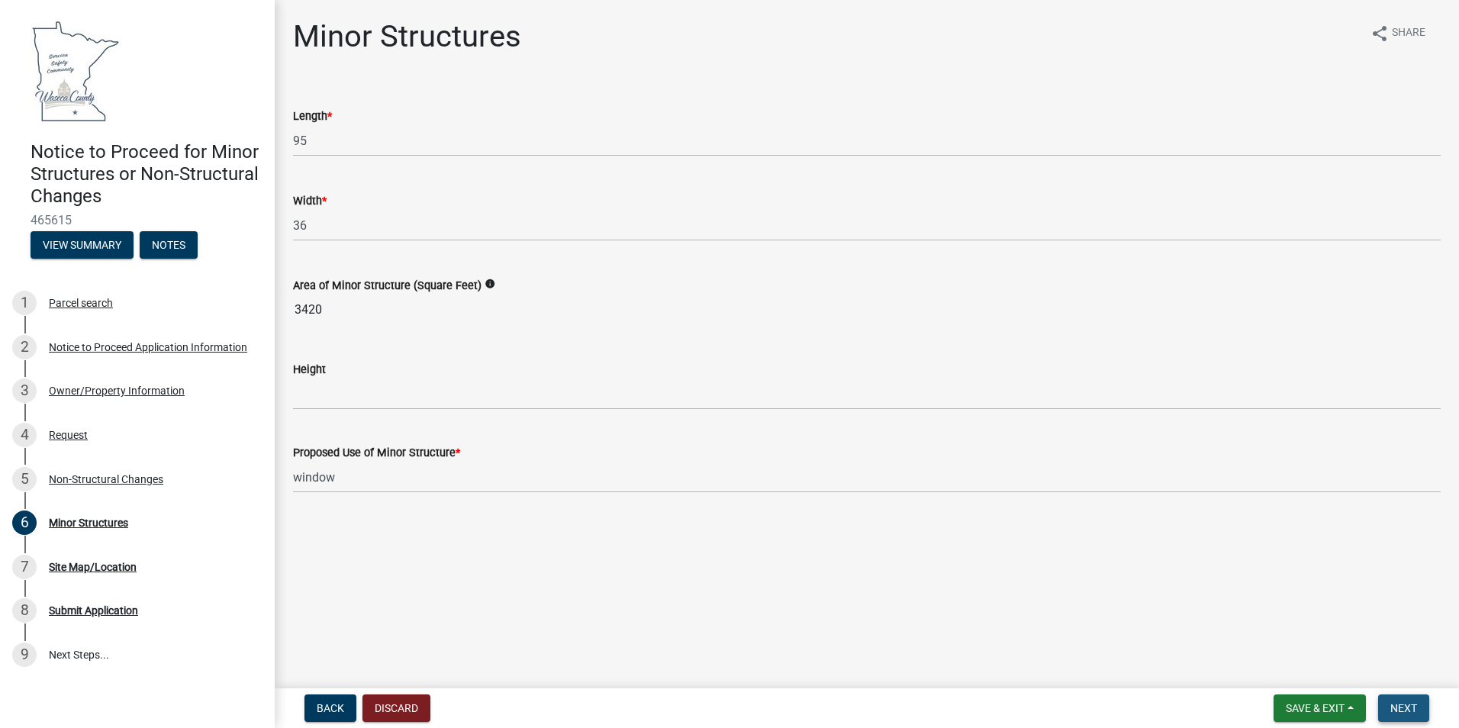
click at [1403, 704] on span "Next" at bounding box center [1403, 708] width 27 height 12
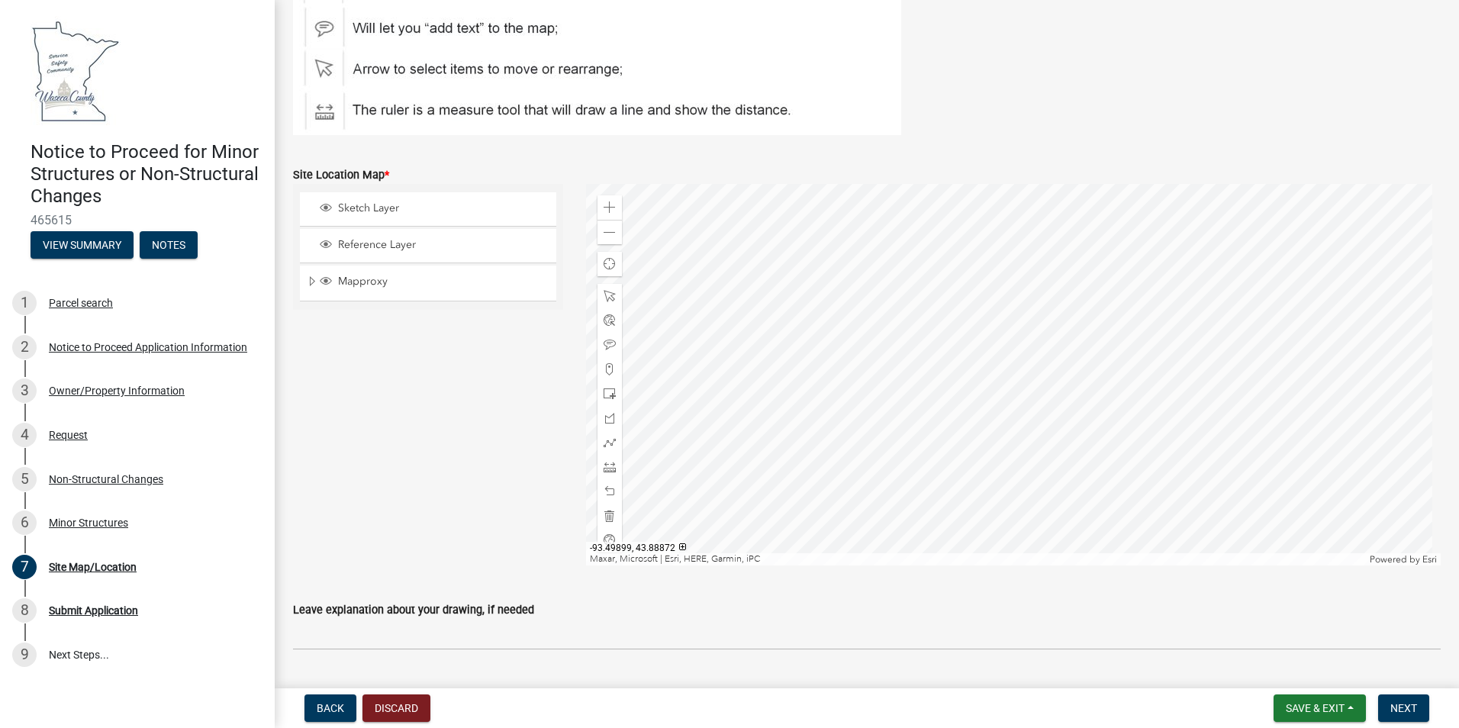
scroll to position [309, 0]
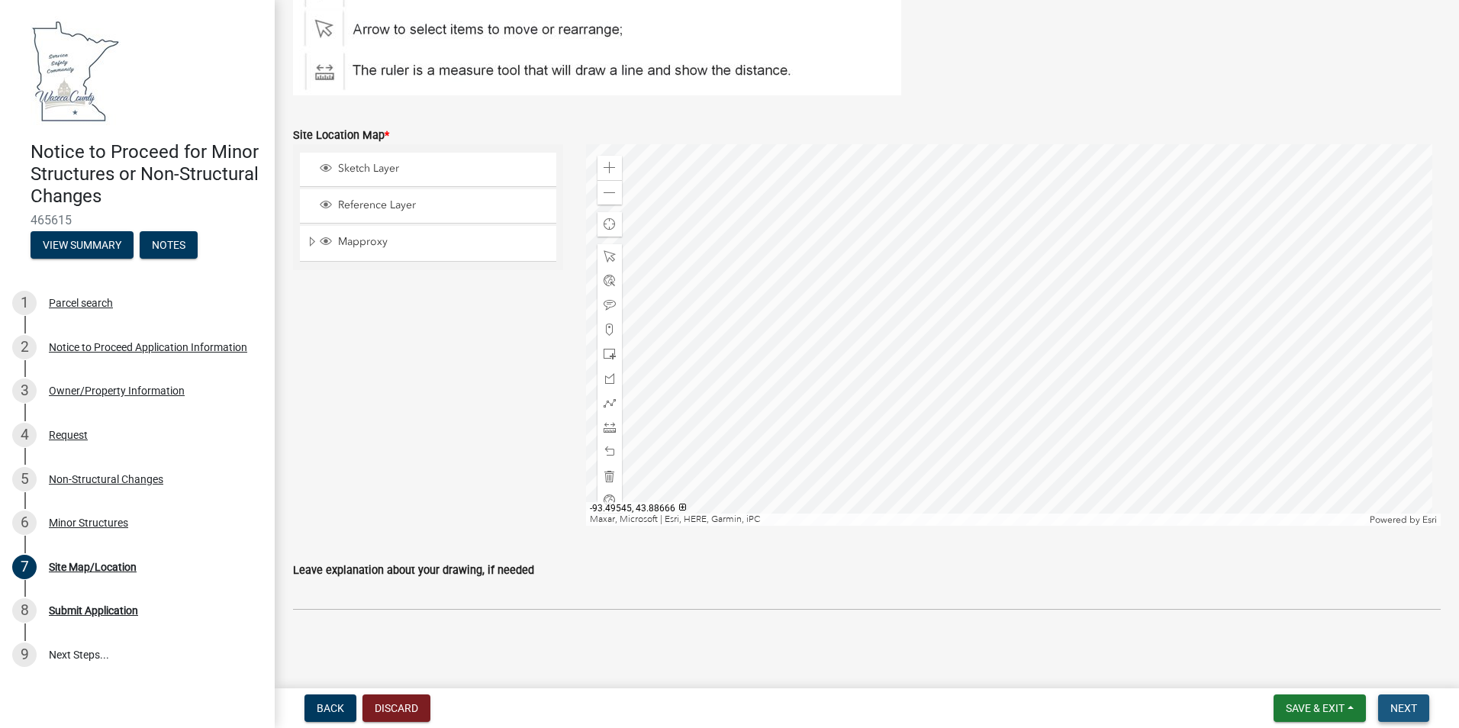
click at [1403, 705] on span "Next" at bounding box center [1403, 708] width 27 height 12
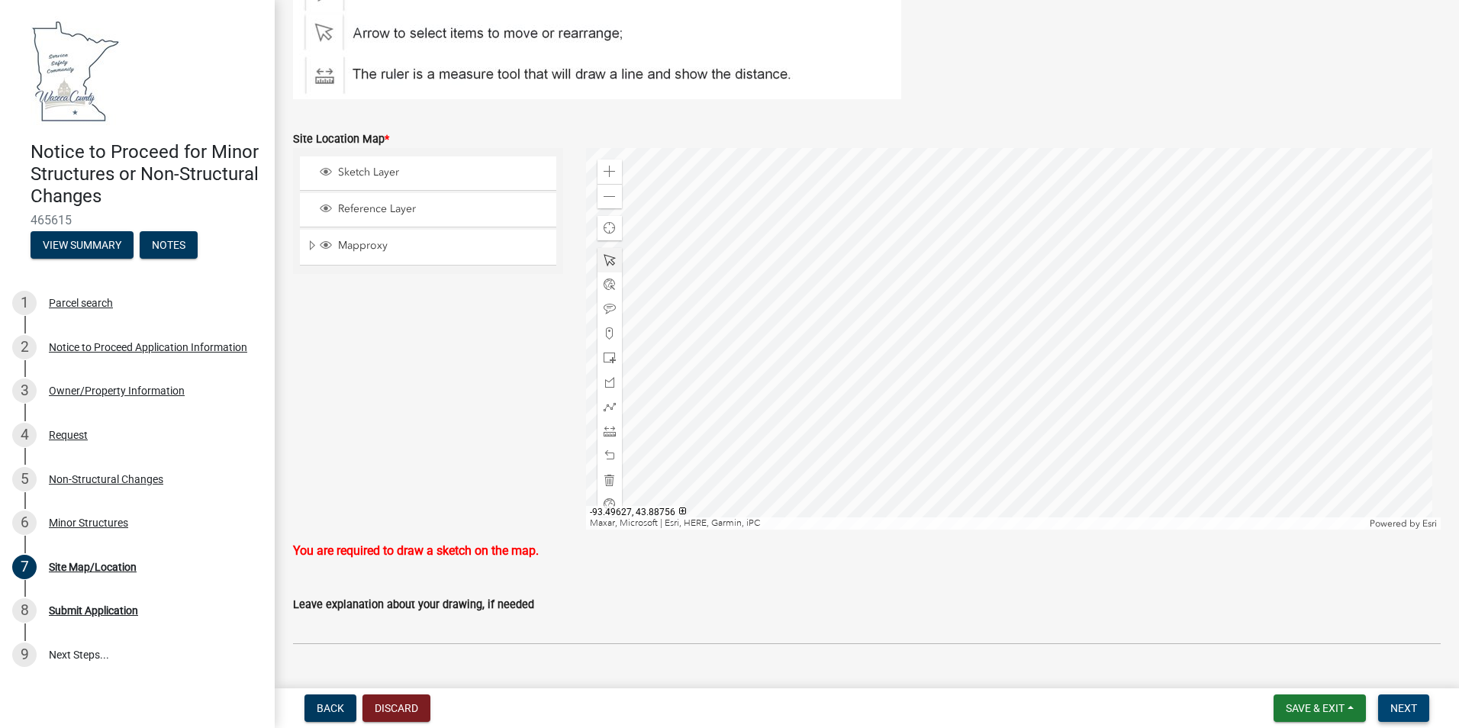
scroll to position [229, 0]
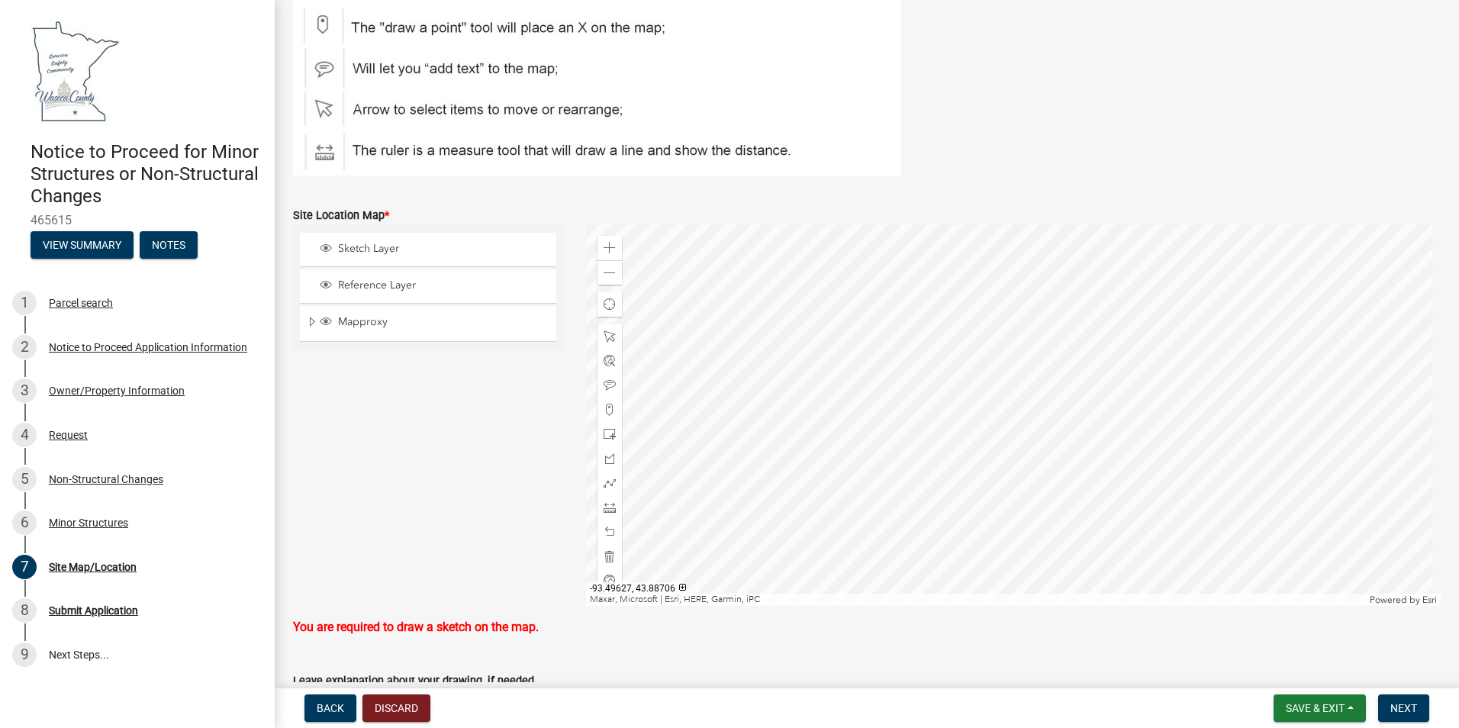
click at [964, 501] on div at bounding box center [1013, 415] width 855 height 382
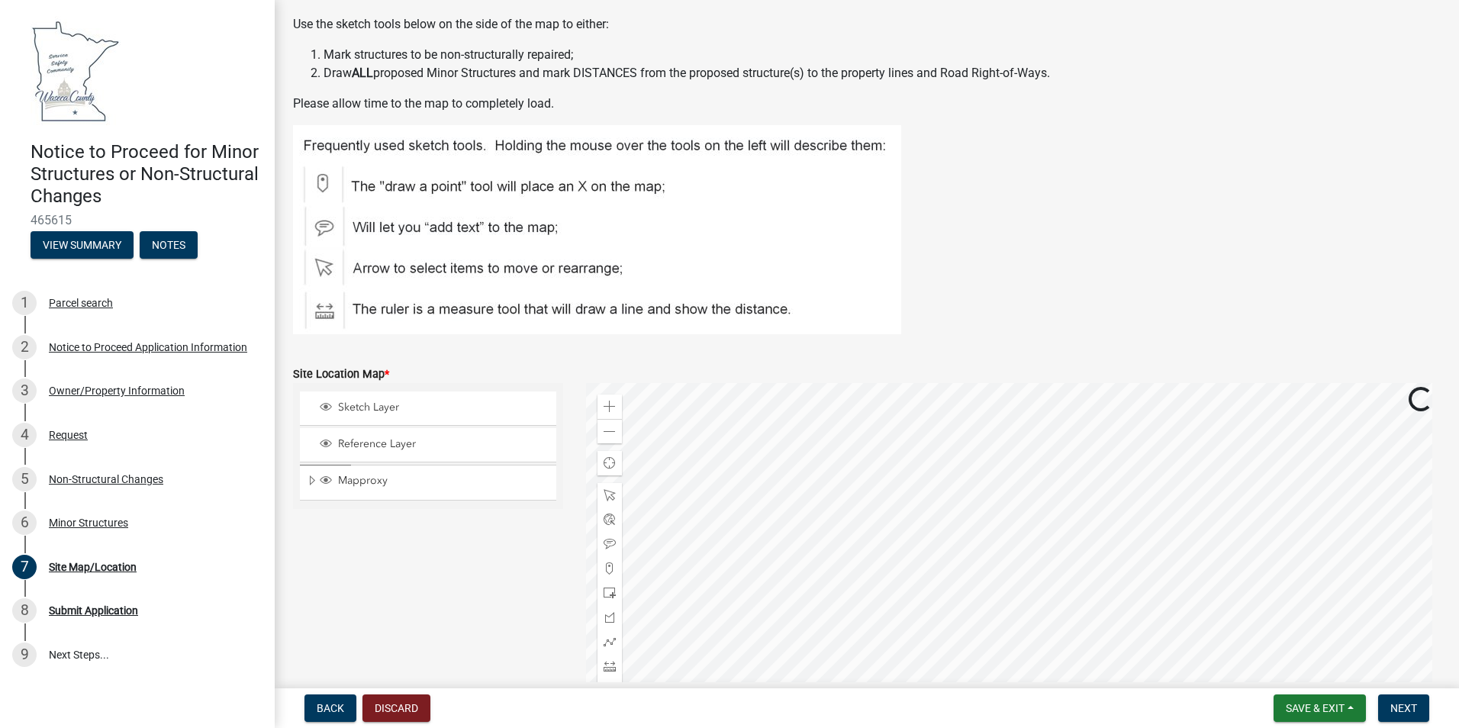
scroll to position [0, 0]
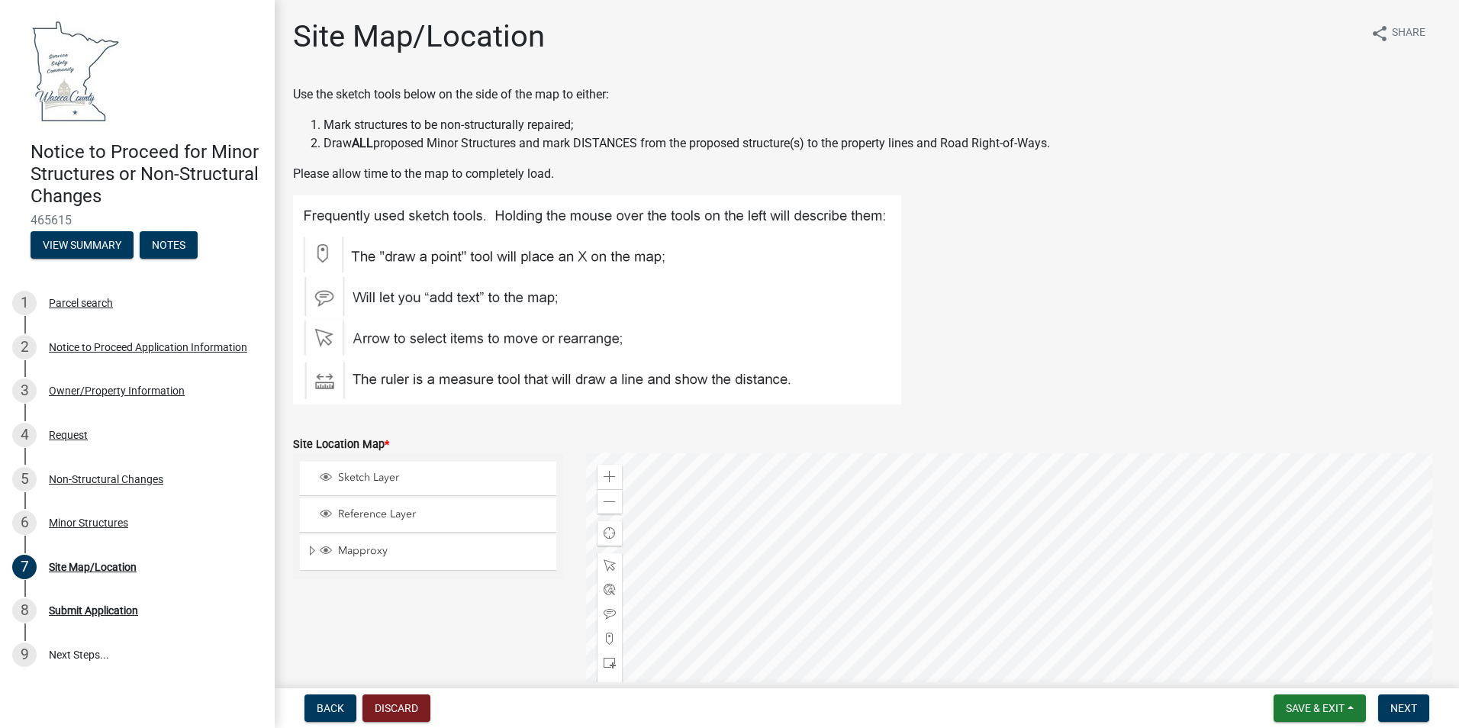
drag, startPoint x: 1200, startPoint y: 179, endPoint x: 1190, endPoint y: 176, distance: 10.4
click at [1197, 179] on p "Please allow time to the map to completely load." at bounding box center [867, 174] width 1148 height 18
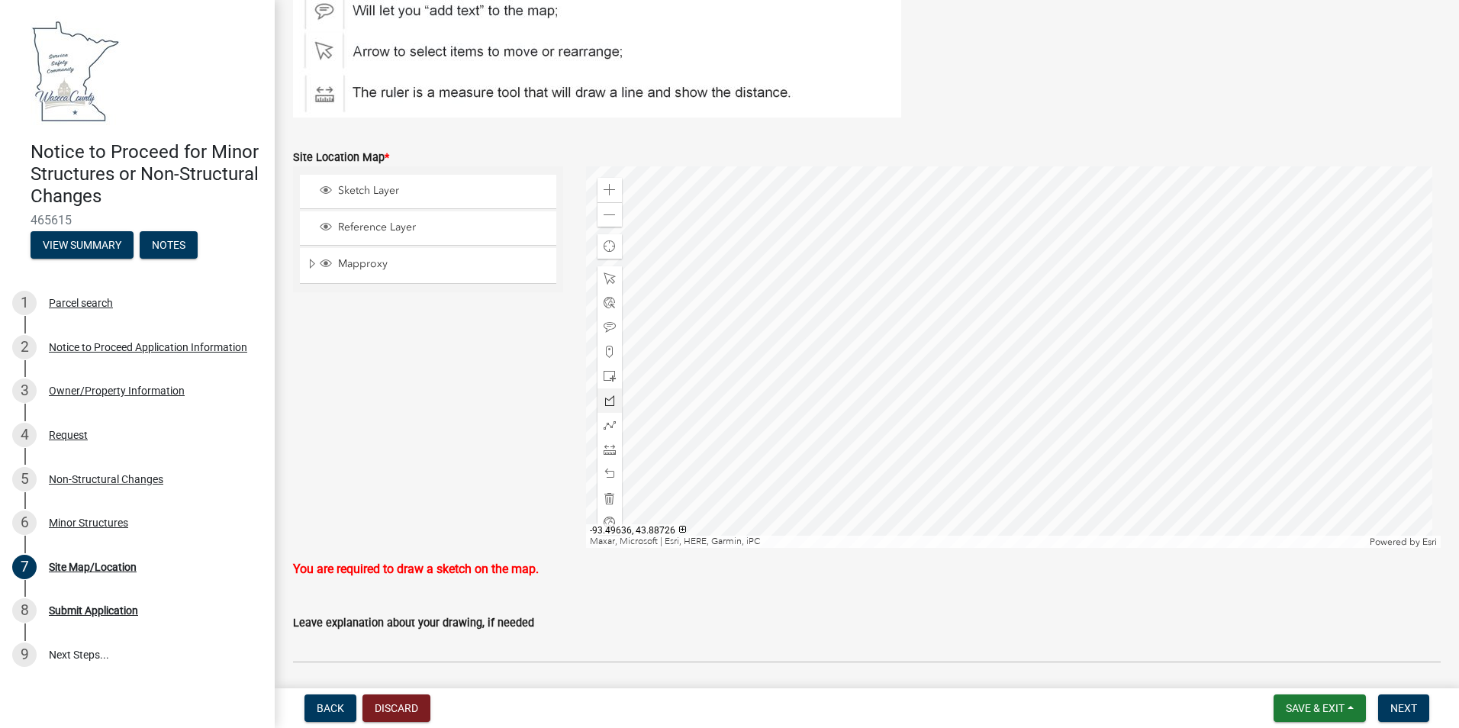
scroll to position [263, 0]
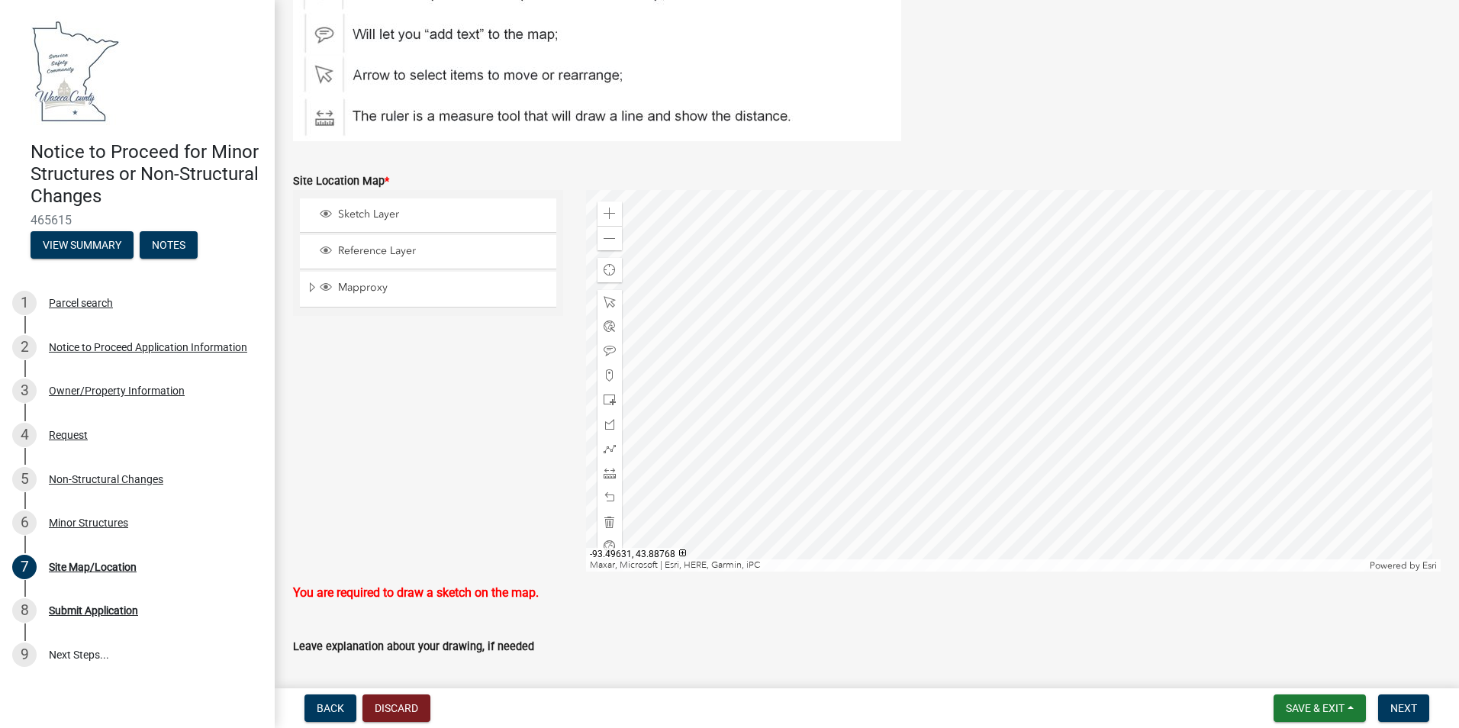
click at [997, 379] on div at bounding box center [1013, 381] width 855 height 382
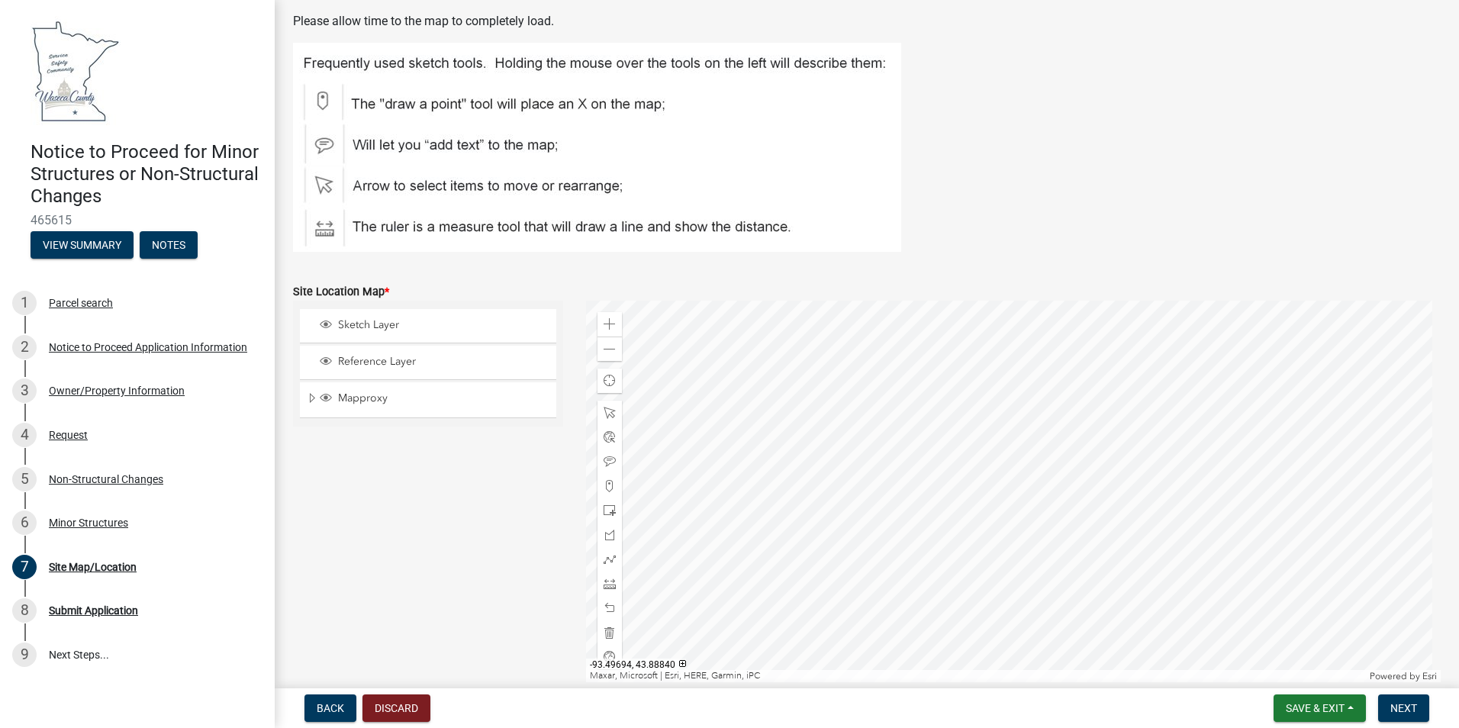
scroll to position [229, 0]
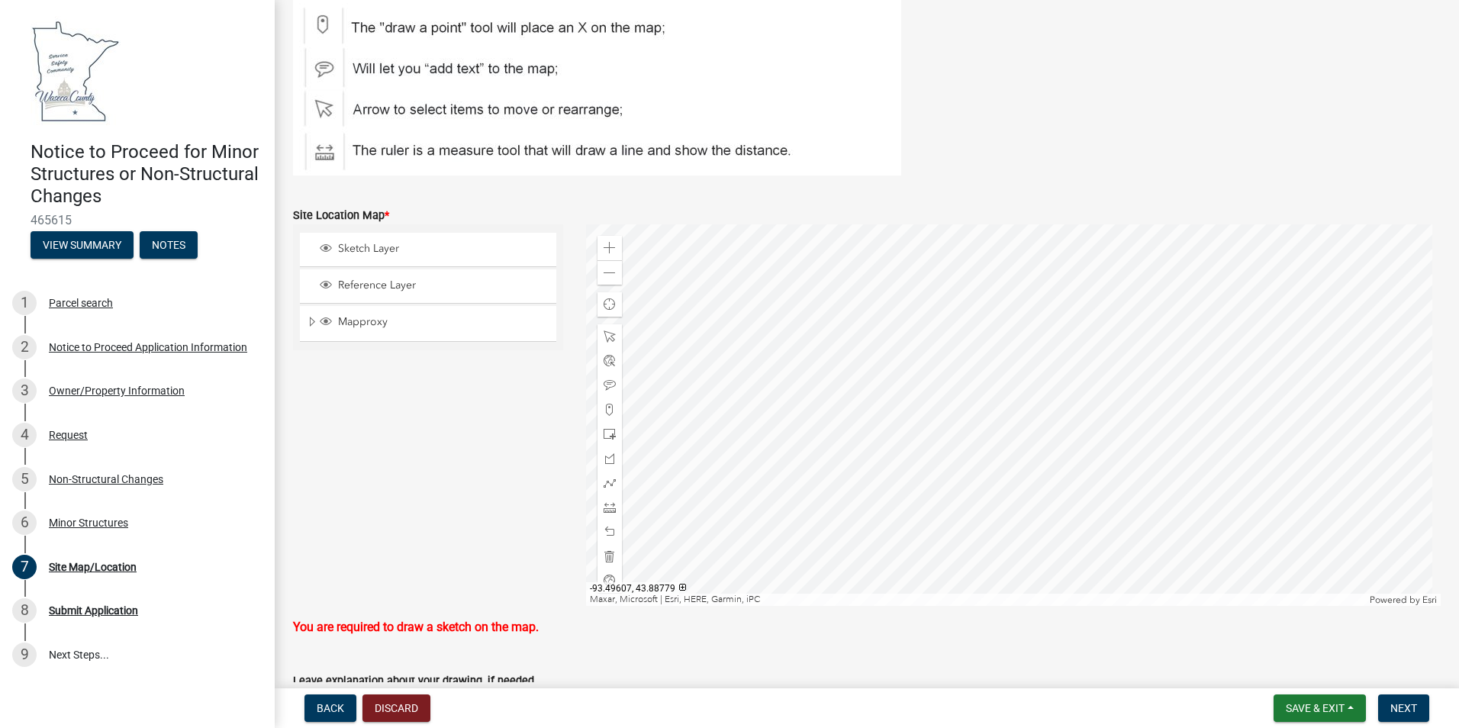
click at [1011, 417] on div at bounding box center [1013, 415] width 855 height 382
click at [409, 258] on div "Sketch Layer" at bounding box center [428, 250] width 256 height 34
click at [999, 430] on div at bounding box center [1013, 415] width 855 height 382
click at [1027, 317] on div at bounding box center [1013, 415] width 855 height 382
click at [1403, 709] on span "Next" at bounding box center [1403, 708] width 27 height 12
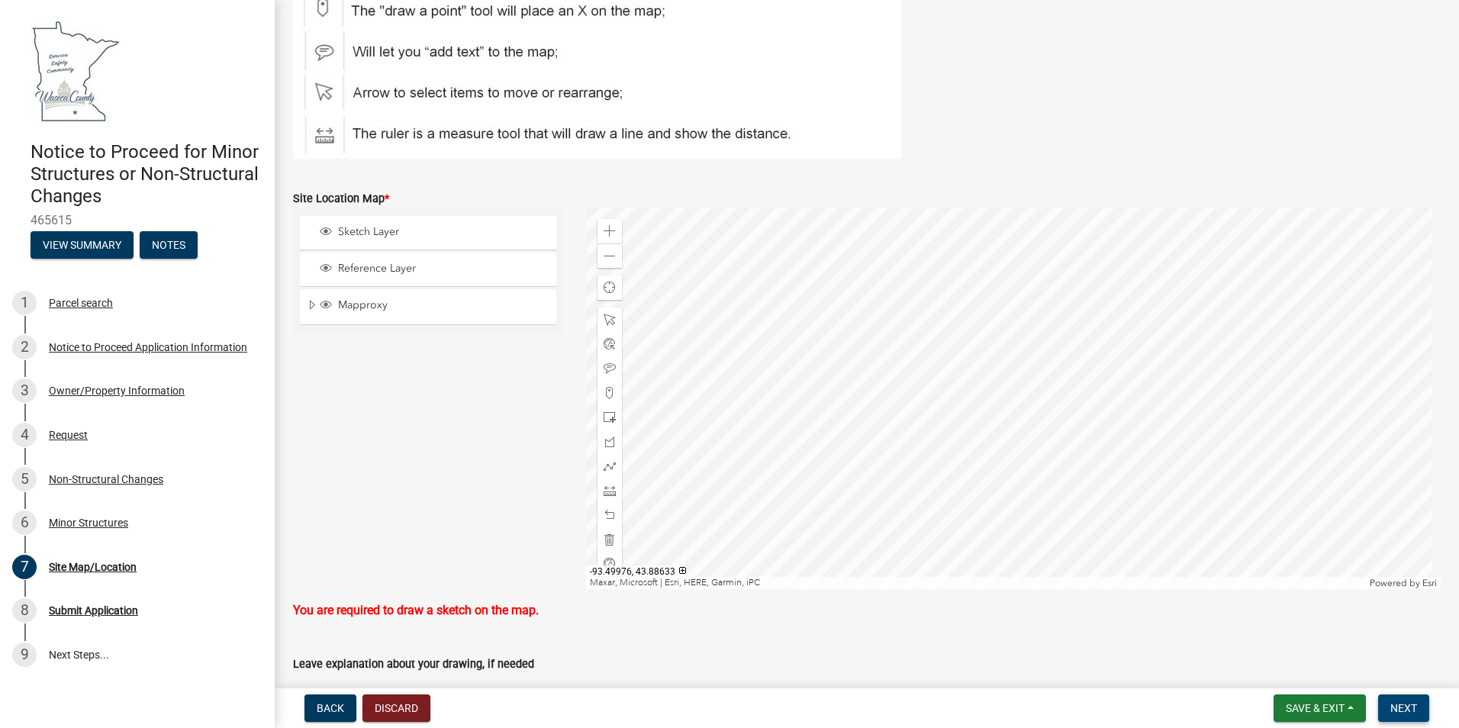
scroll to position [111, 0]
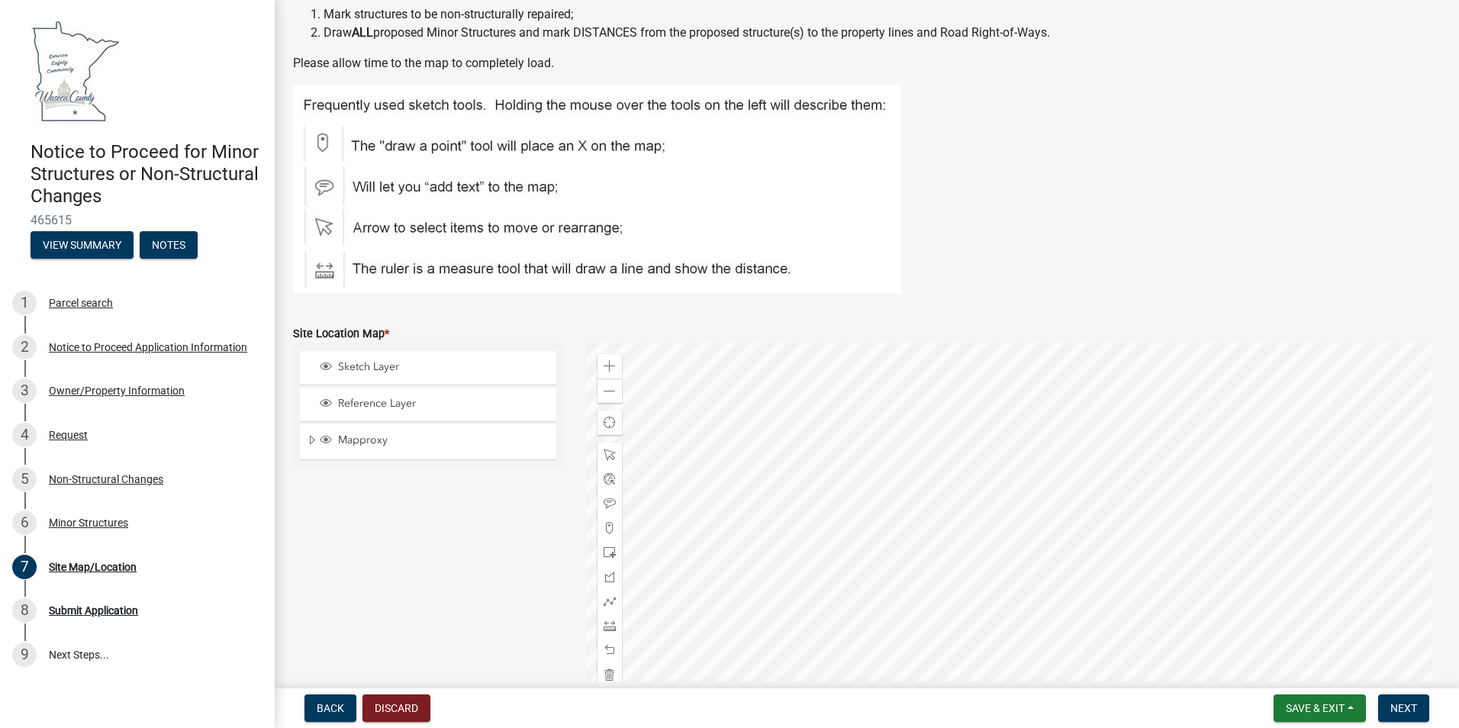
click at [322, 137] on img at bounding box center [597, 189] width 608 height 209
click at [351, 147] on img at bounding box center [597, 189] width 608 height 209
click at [365, 147] on img at bounding box center [597, 189] width 608 height 209
click at [366, 159] on img at bounding box center [597, 189] width 608 height 209
click at [394, 371] on span "Sketch Layer" at bounding box center [442, 367] width 217 height 14
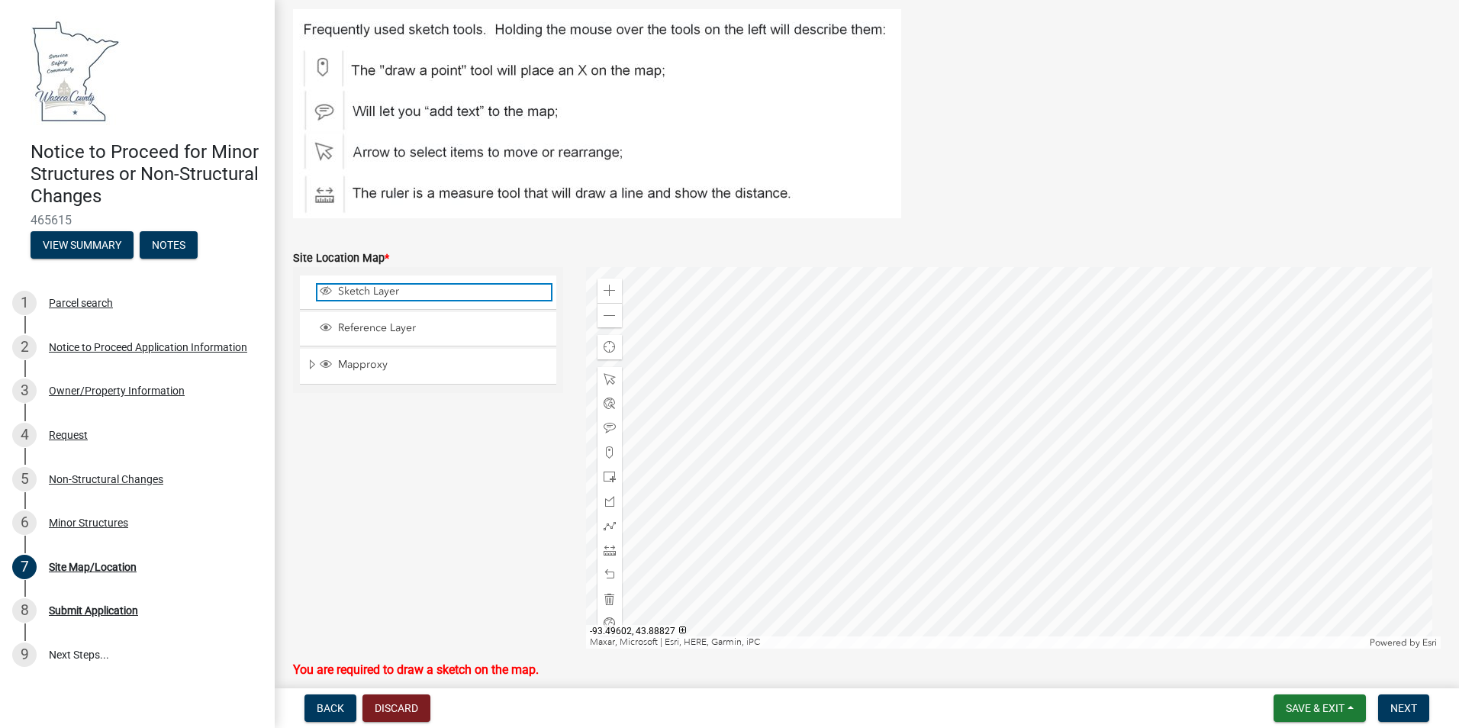
scroll to position [187, 0]
click at [1192, 269] on div at bounding box center [1013, 457] width 855 height 382
click at [1235, 293] on div at bounding box center [1013, 457] width 855 height 382
click at [325, 327] on span "Layer List" at bounding box center [326, 327] width 12 height 12
click at [327, 366] on span "Layer List" at bounding box center [326, 363] width 12 height 12
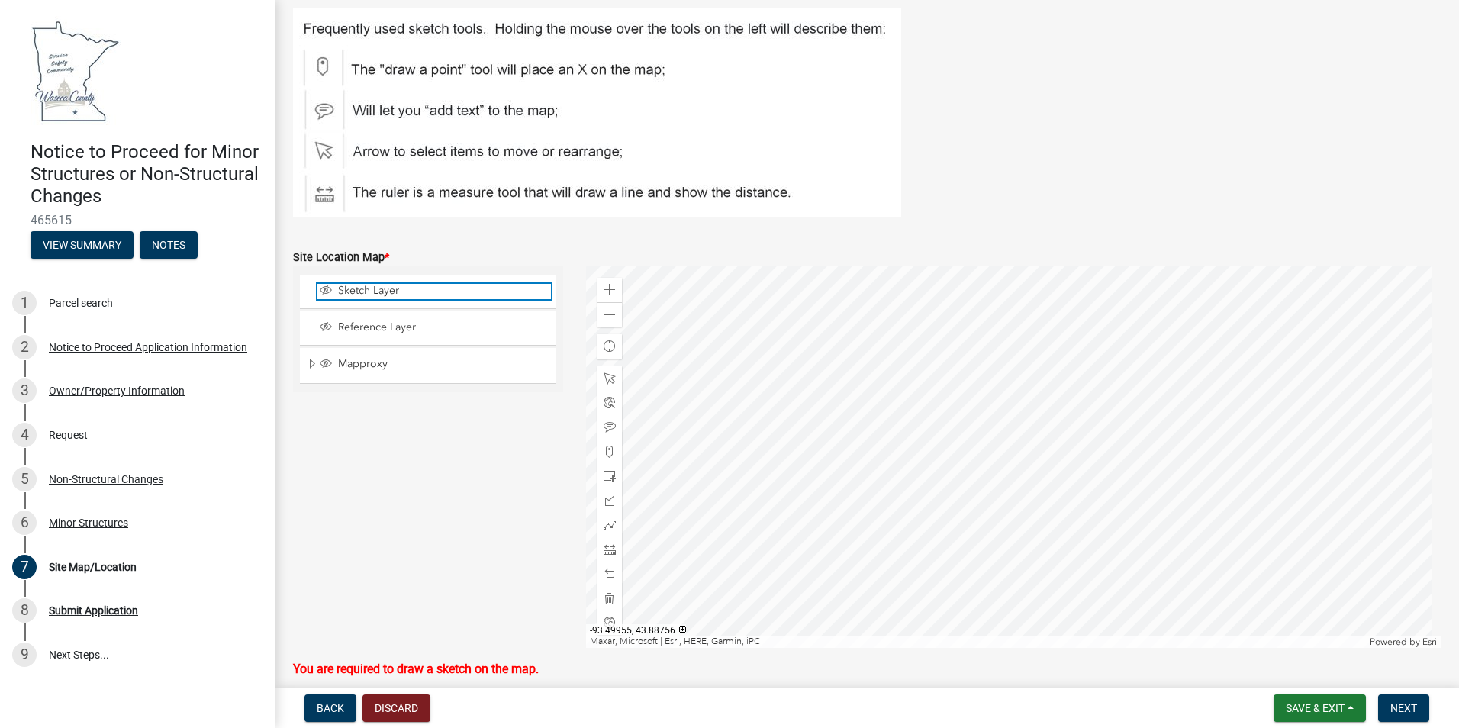
click at [323, 293] on span "Layer List" at bounding box center [326, 290] width 12 height 12
click at [326, 324] on span "Layer List" at bounding box center [326, 327] width 12 height 12
click at [326, 358] on span "Layer List" at bounding box center [326, 363] width 12 height 12
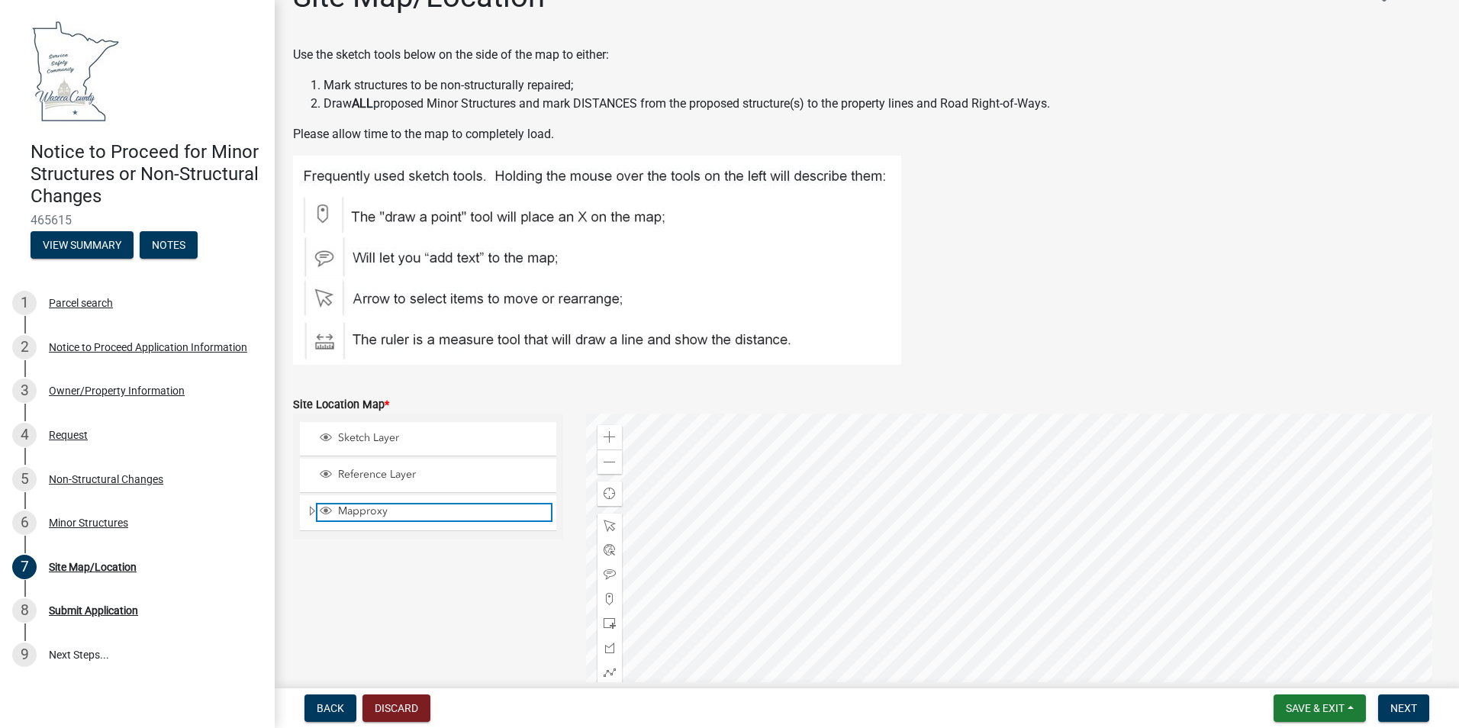
scroll to position [153, 0]
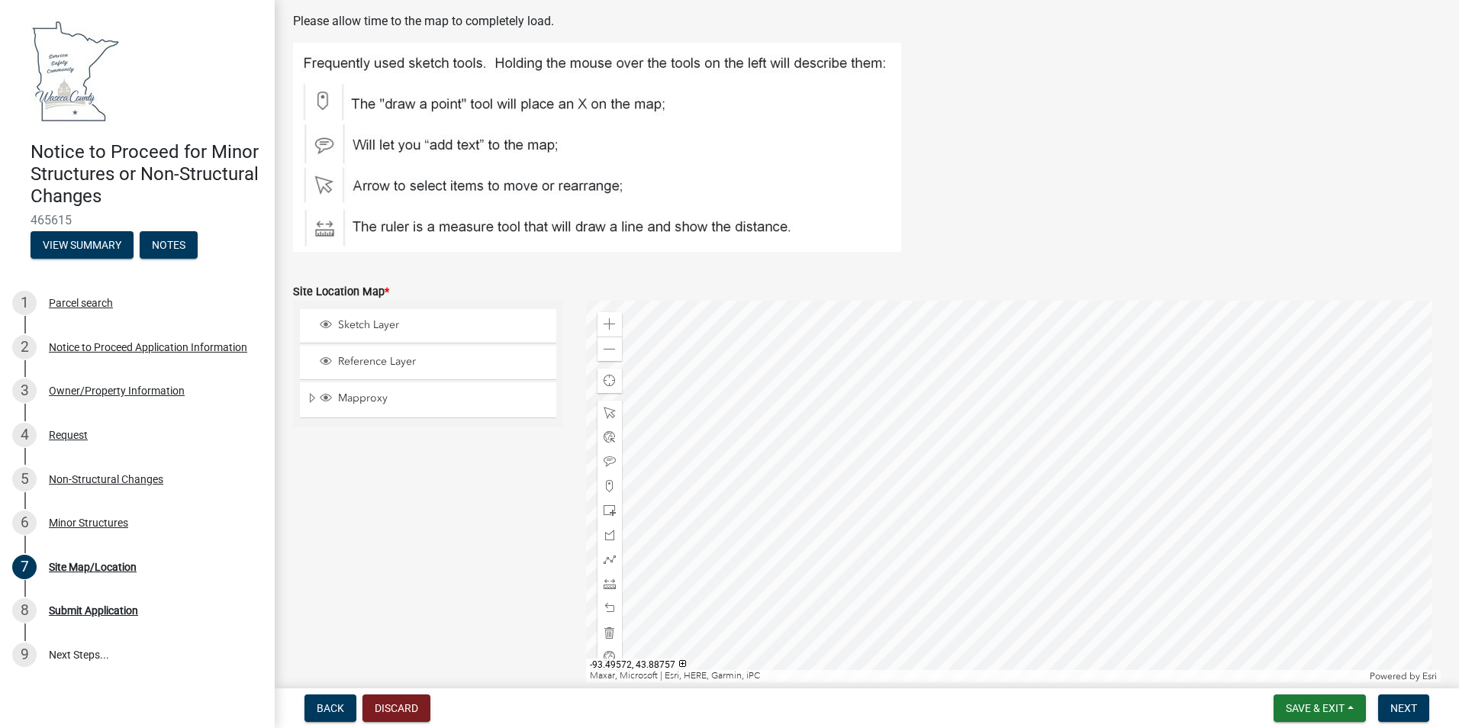
click at [1079, 372] on div at bounding box center [1013, 492] width 855 height 382
click at [1137, 346] on div at bounding box center [1013, 492] width 855 height 382
click at [1107, 372] on div at bounding box center [1013, 492] width 855 height 382
click at [1056, 478] on div at bounding box center [1013, 492] width 855 height 382
click at [952, 411] on div at bounding box center [1013, 492] width 855 height 382
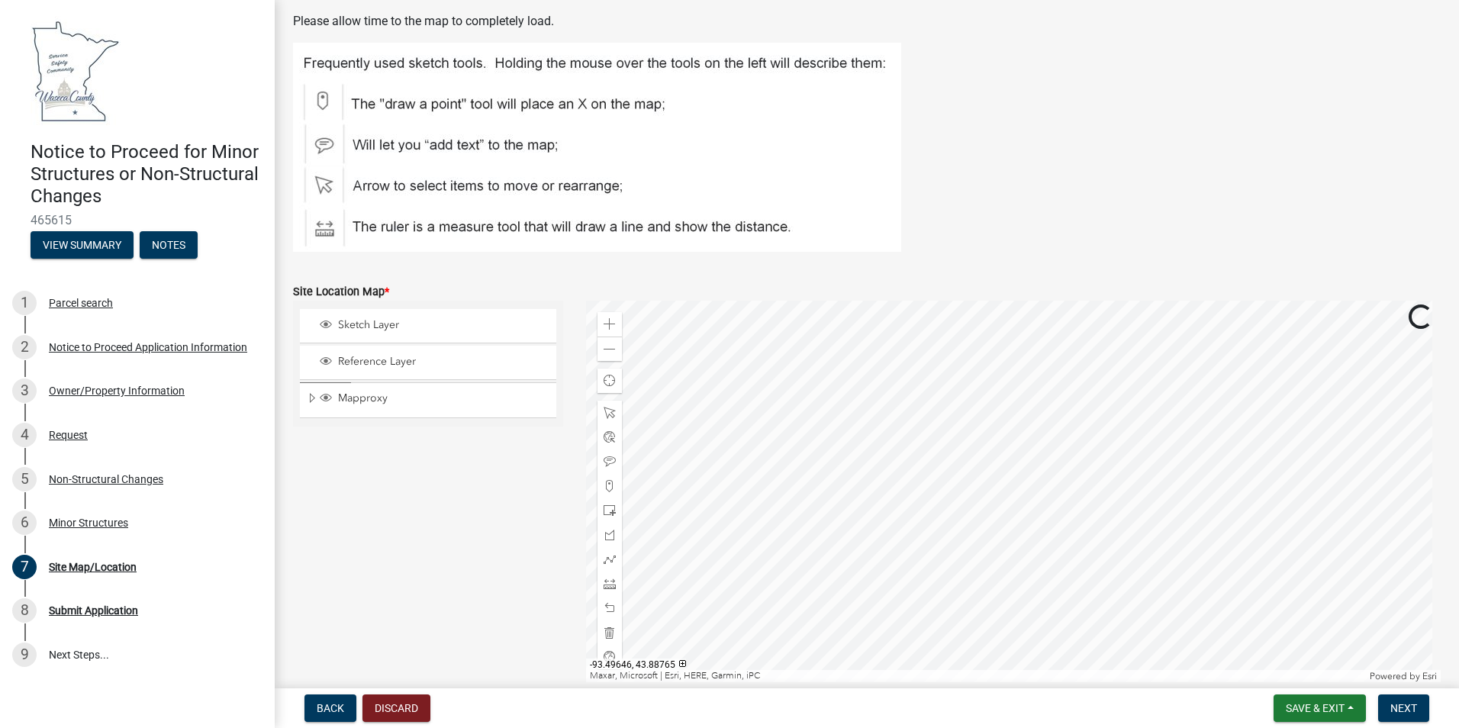
click at [954, 359] on div at bounding box center [1013, 492] width 855 height 382
click at [955, 374] on div at bounding box center [1013, 492] width 855 height 382
click at [1403, 713] on span "Next" at bounding box center [1403, 708] width 27 height 12
click at [609, 484] on span at bounding box center [610, 486] width 12 height 12
click at [985, 404] on div at bounding box center [1013, 492] width 855 height 382
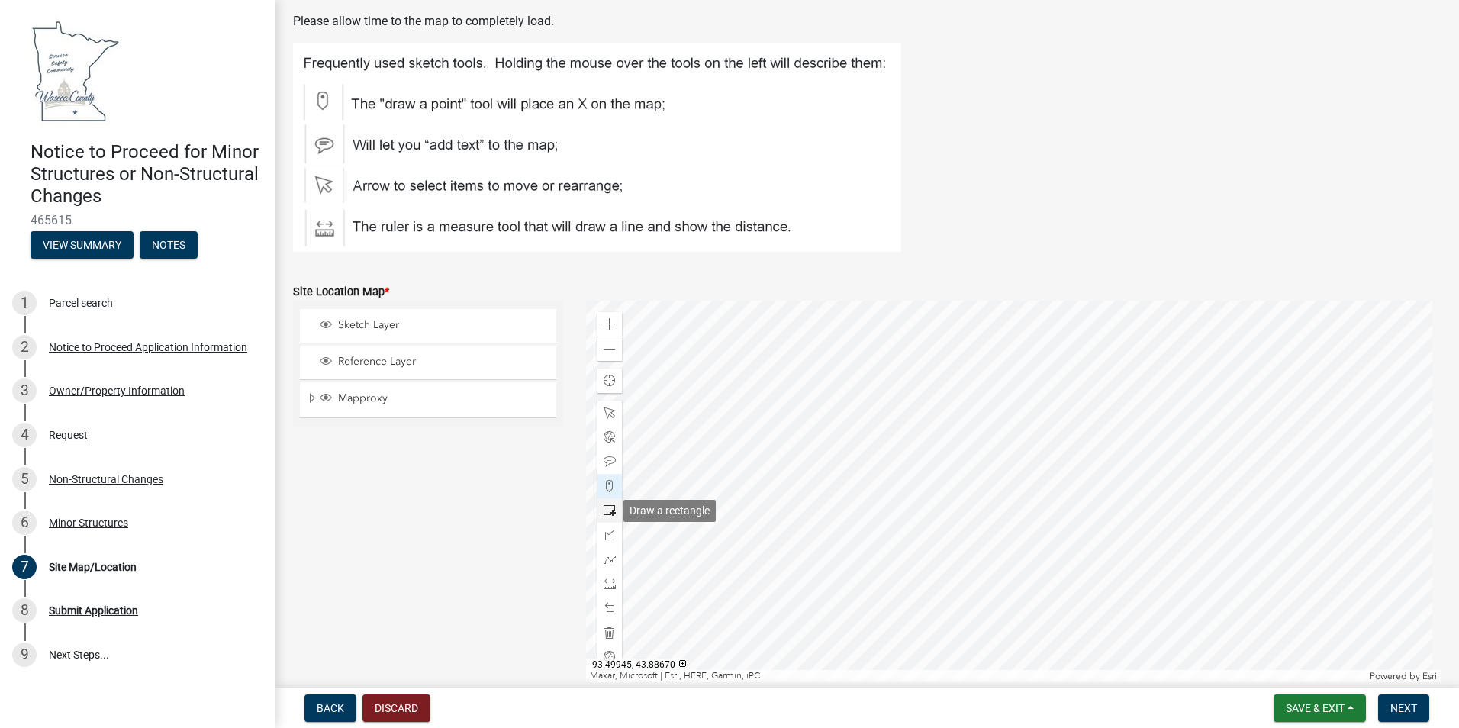
click at [608, 508] on span at bounding box center [610, 510] width 12 height 12
click at [1017, 393] on div at bounding box center [1013, 492] width 855 height 382
click at [1401, 710] on span "Next" at bounding box center [1403, 708] width 27 height 12
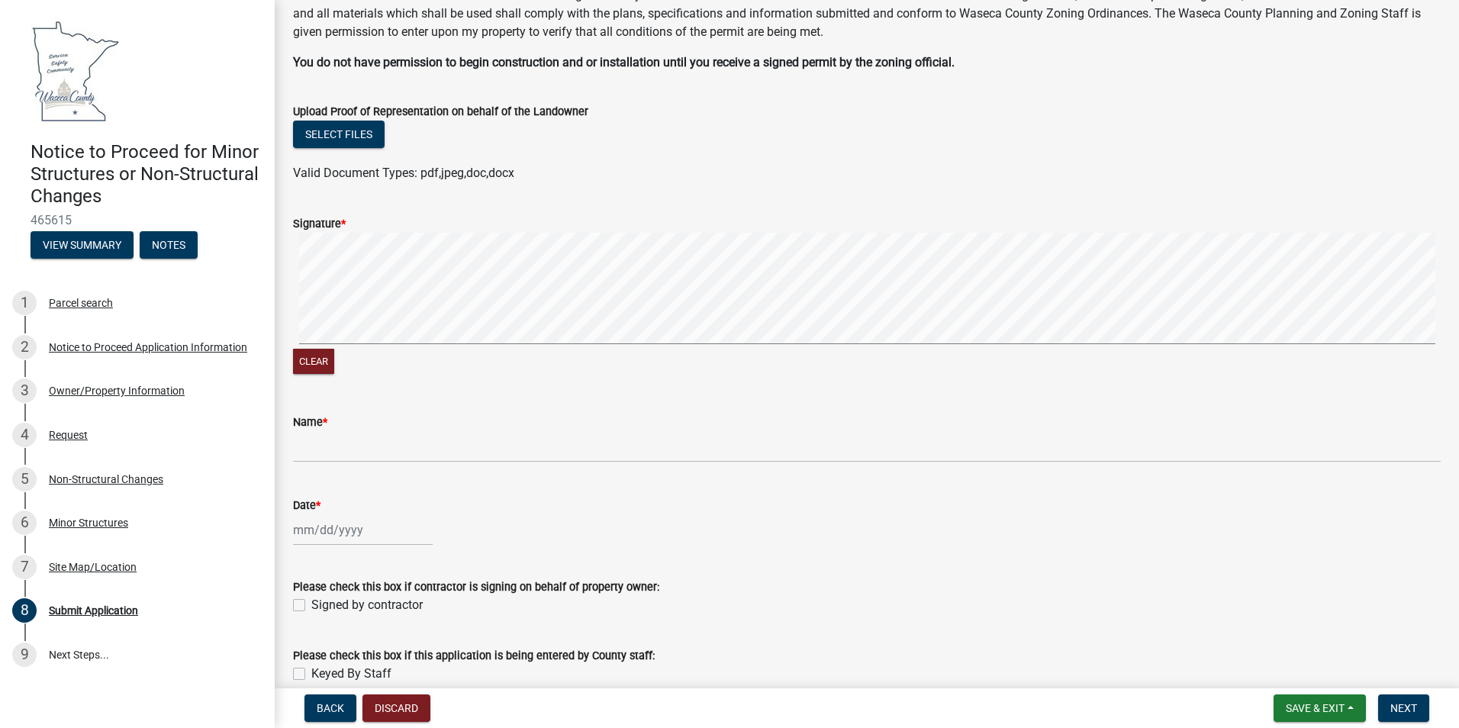
scroll to position [76, 0]
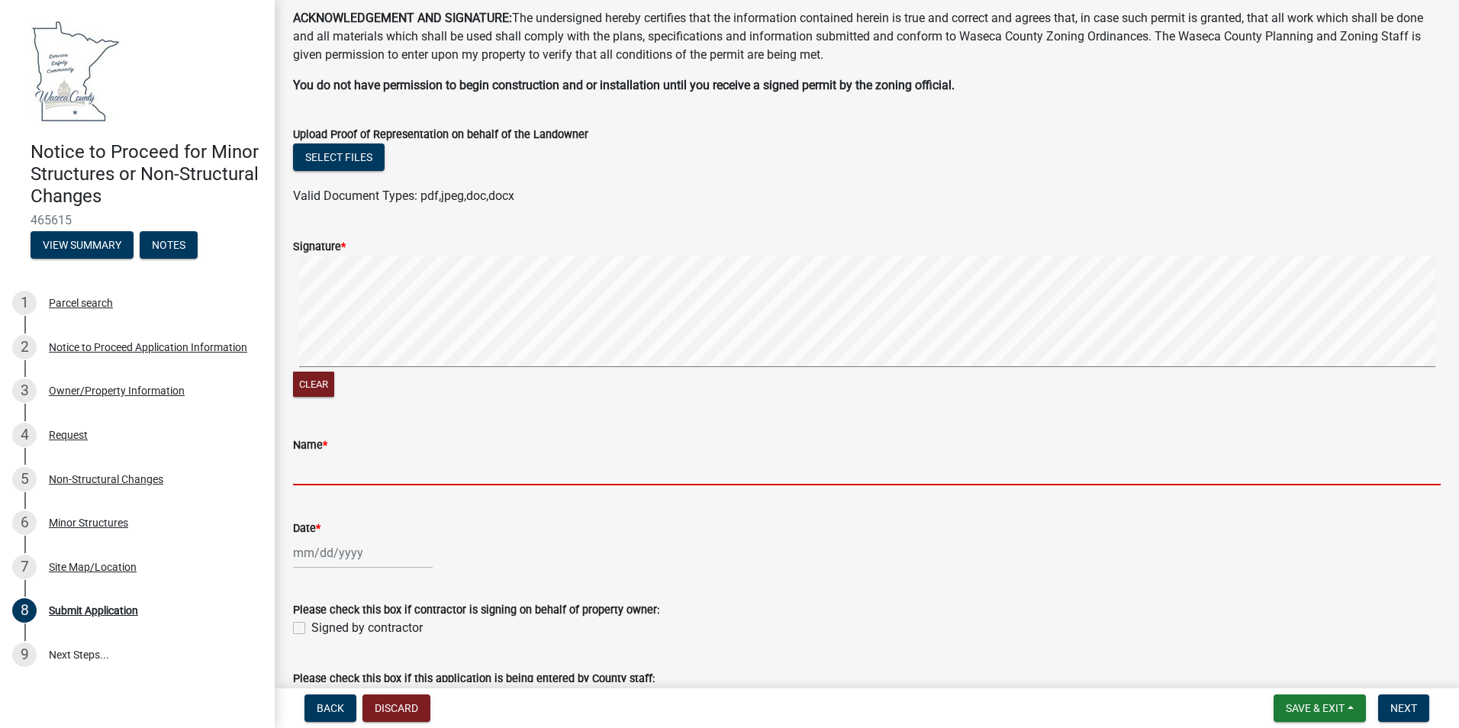
click at [311, 482] on input "Name *" at bounding box center [867, 469] width 1148 height 31
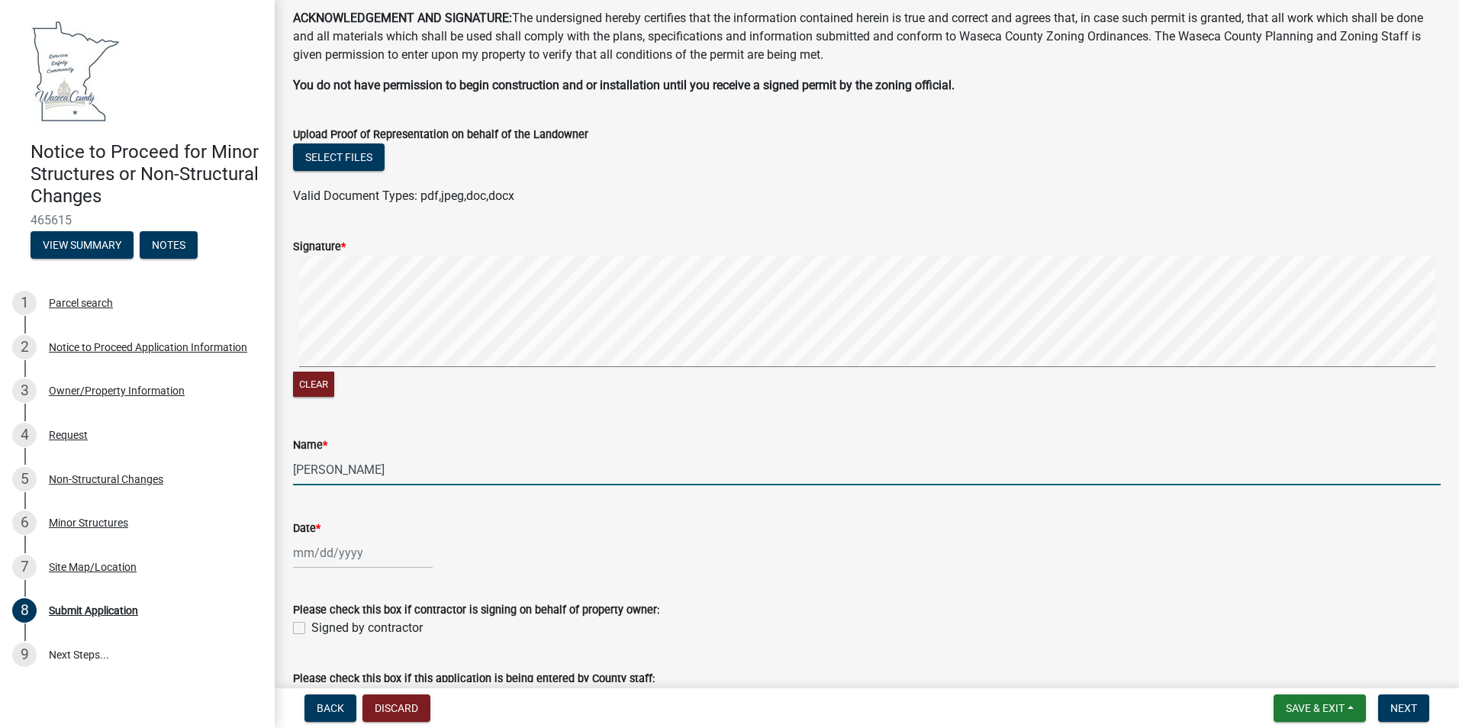
type input "[PERSON_NAME]"
select select "8"
select select "2025"
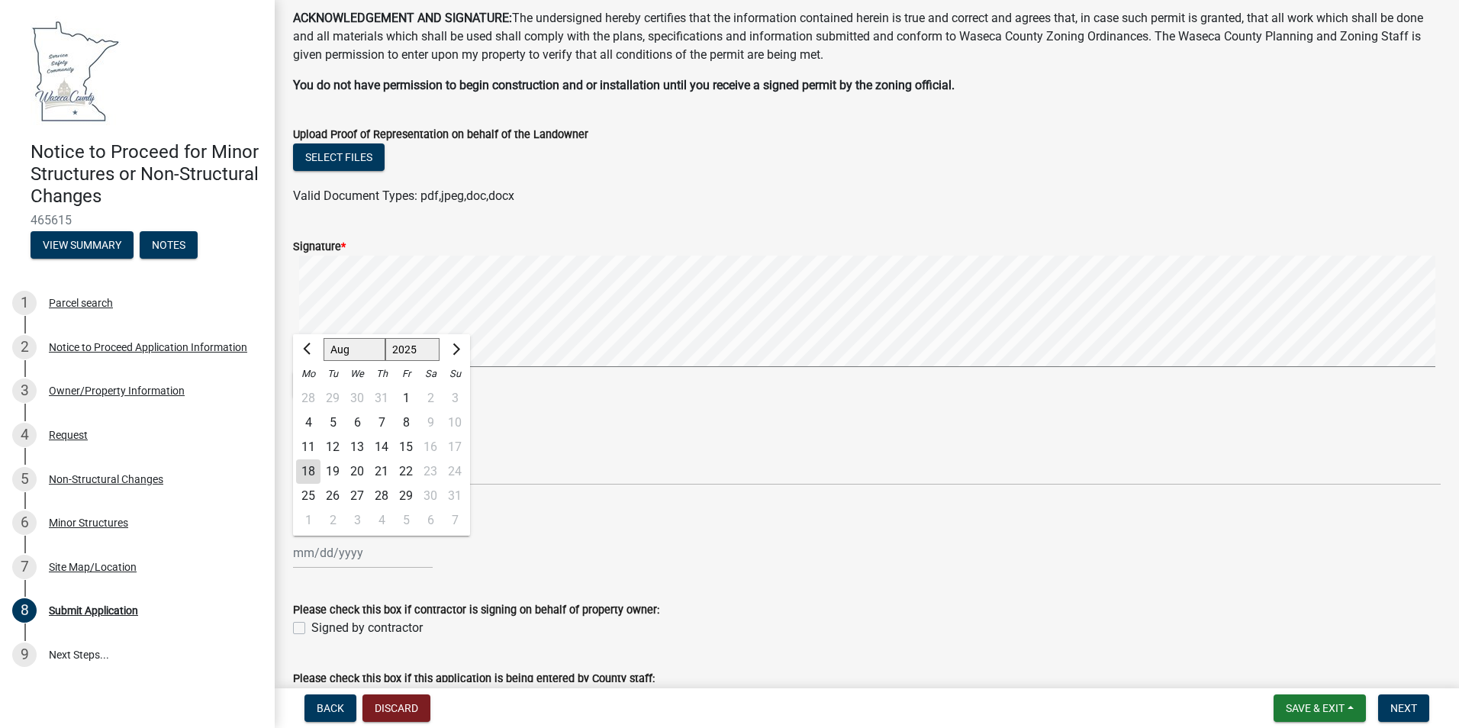
click at [303, 561] on div "[PERSON_NAME] Feb Mar Apr [PERSON_NAME][DATE] Oct Nov [DATE] 1526 1527 1528 152…" at bounding box center [363, 552] width 140 height 31
click at [311, 464] on div "18" at bounding box center [308, 471] width 24 height 24
type input "[DATE]"
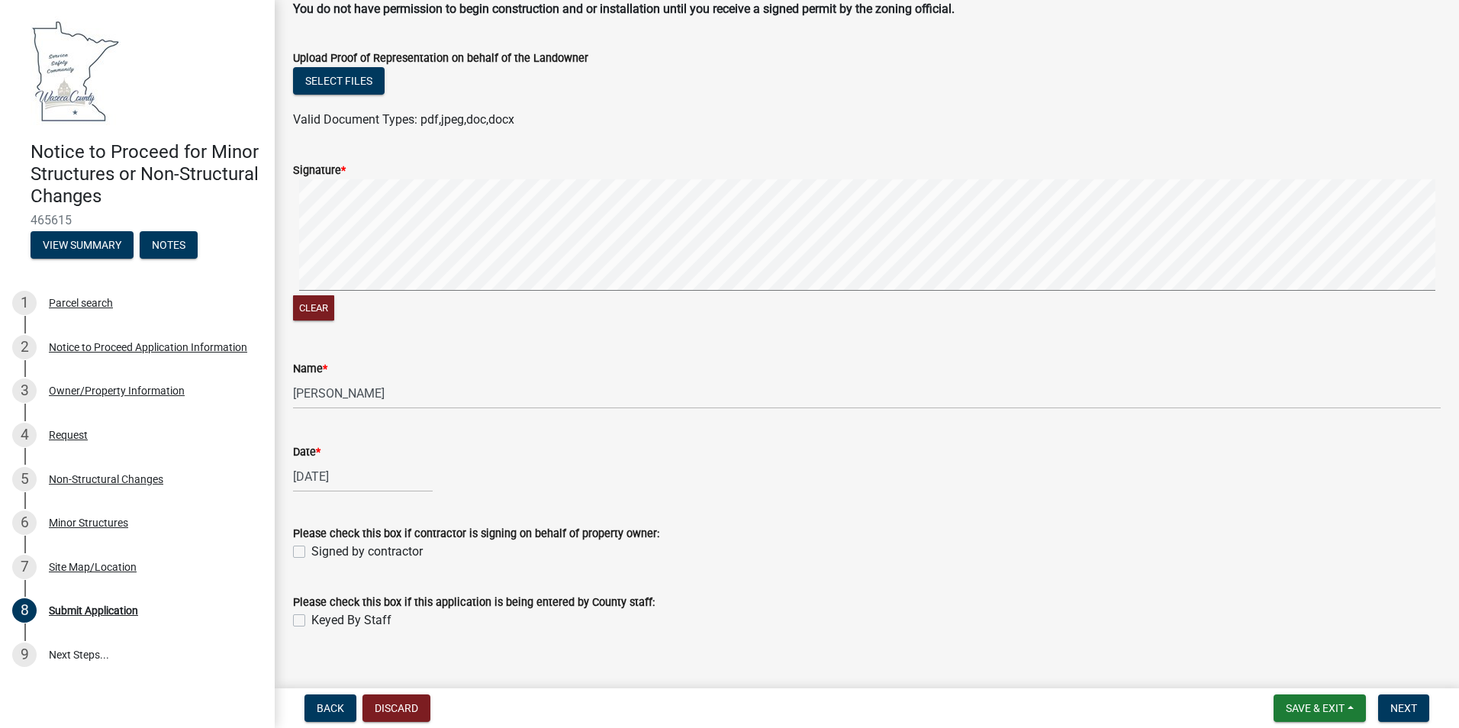
click at [311, 553] on label "Signed by contractor" at bounding box center [366, 552] width 111 height 18
click at [311, 553] on input "Signed by contractor" at bounding box center [316, 548] width 10 height 10
checkbox input "true"
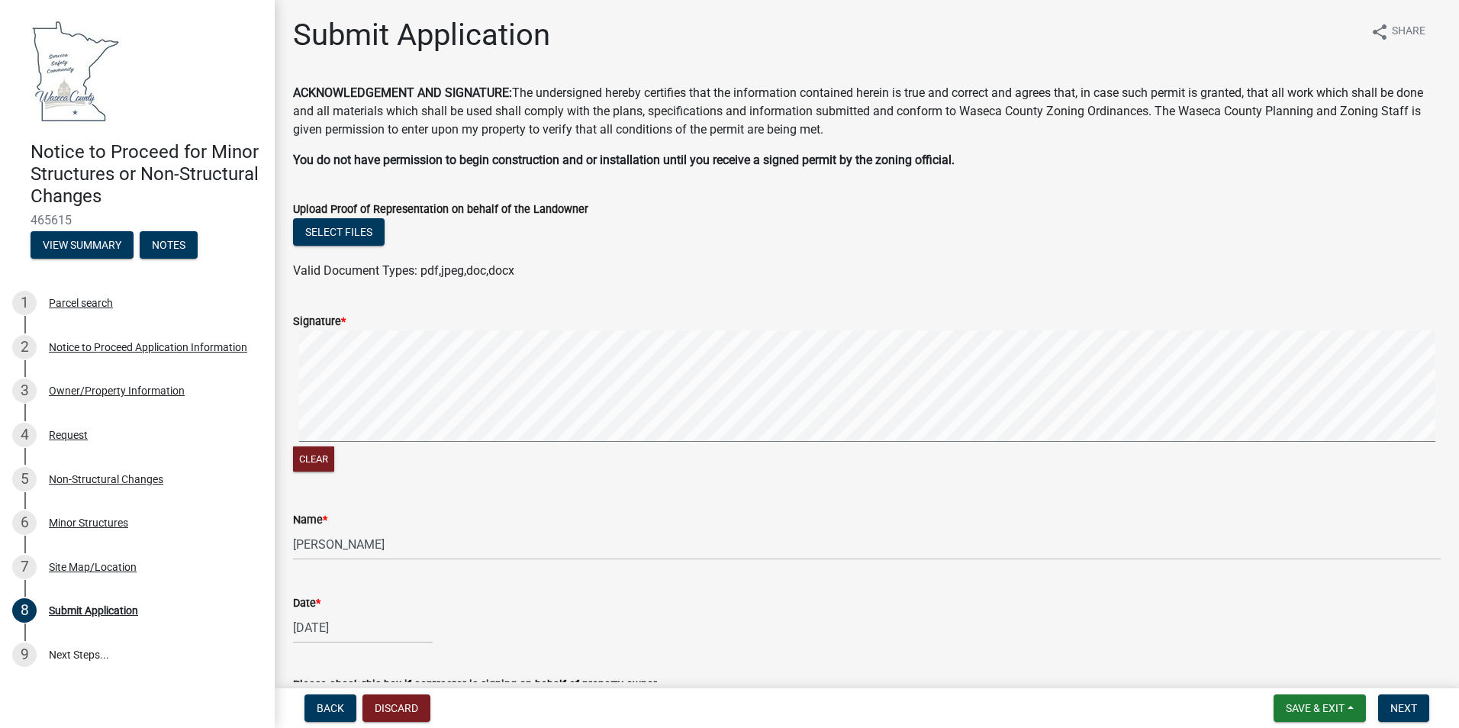
scroll to position [0, 0]
click at [349, 230] on button "Select files" at bounding box center [339, 233] width 92 height 27
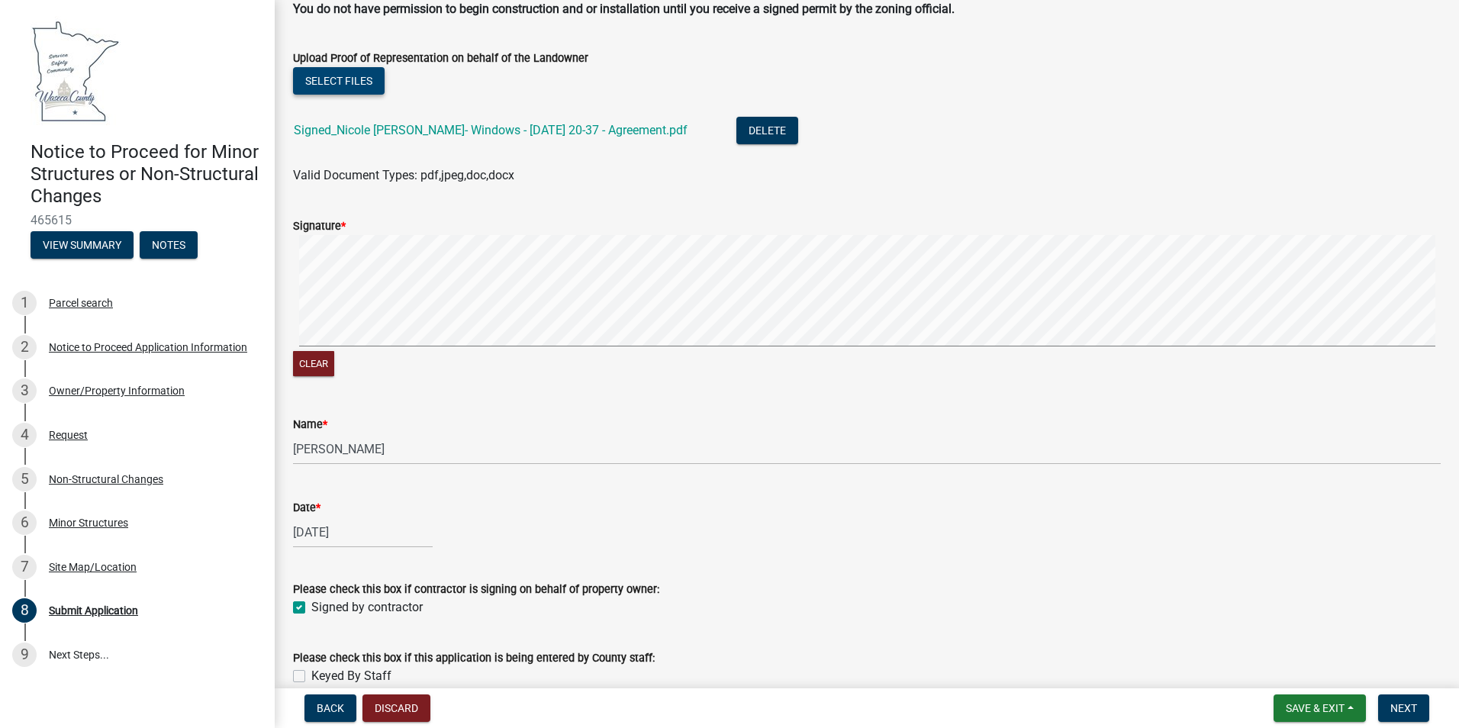
scroll to position [229, 0]
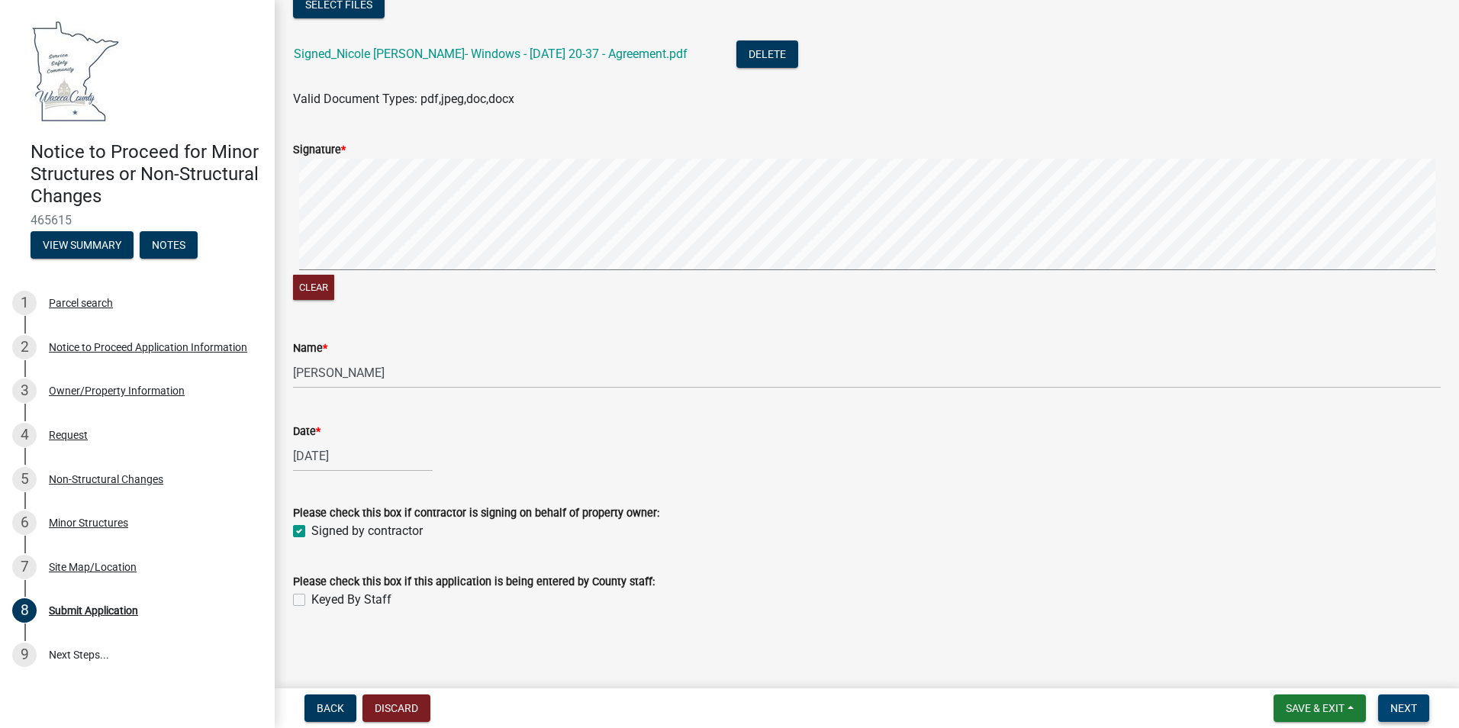
click at [1397, 703] on span "Next" at bounding box center [1403, 708] width 27 height 12
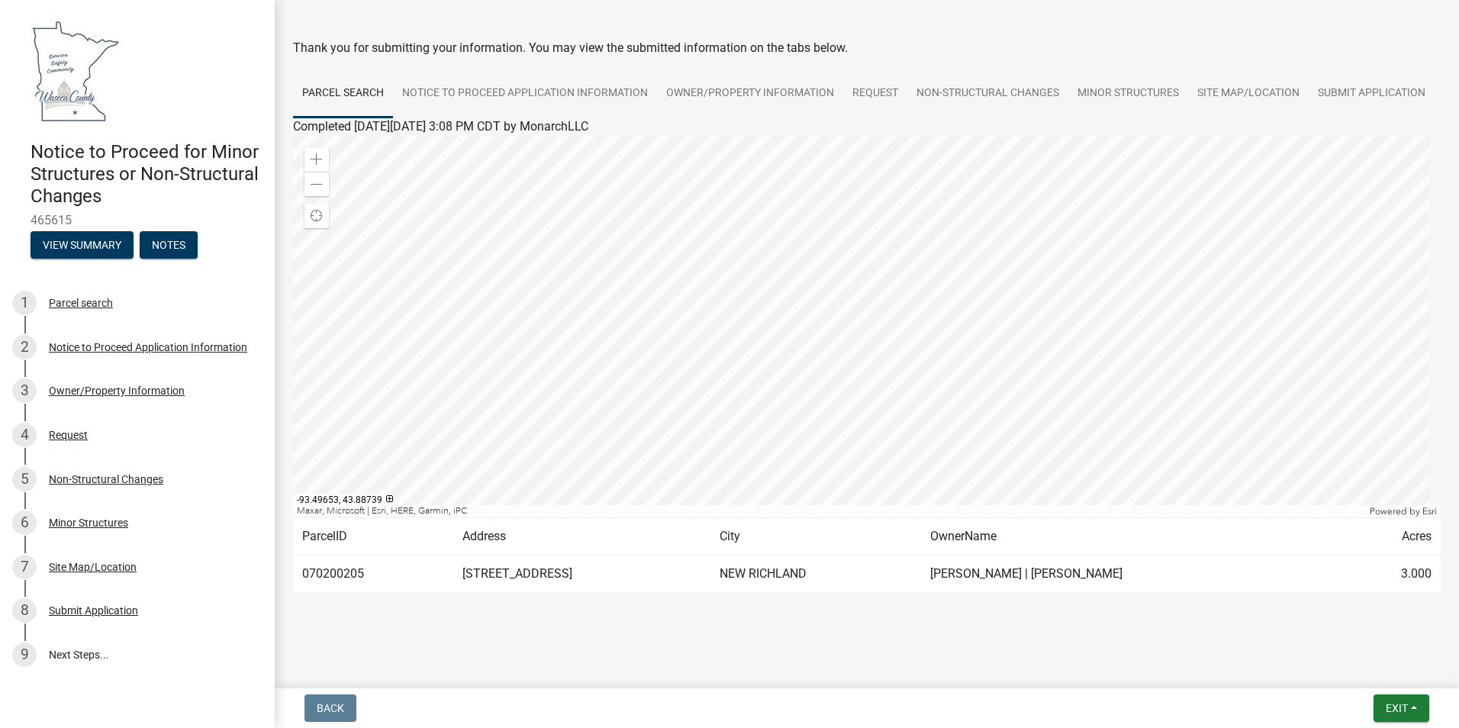
scroll to position [95, 0]
click at [1405, 702] on span "Exit" at bounding box center [1397, 708] width 22 height 12
click at [1103, 633] on div "Submitted Thank you for submitting your information. You may view the submitted…" at bounding box center [867, 304] width 1171 height 665
click at [1395, 701] on button "Exit" at bounding box center [1402, 707] width 56 height 27
click at [1367, 669] on button "Save & Exit" at bounding box center [1368, 668] width 122 height 37
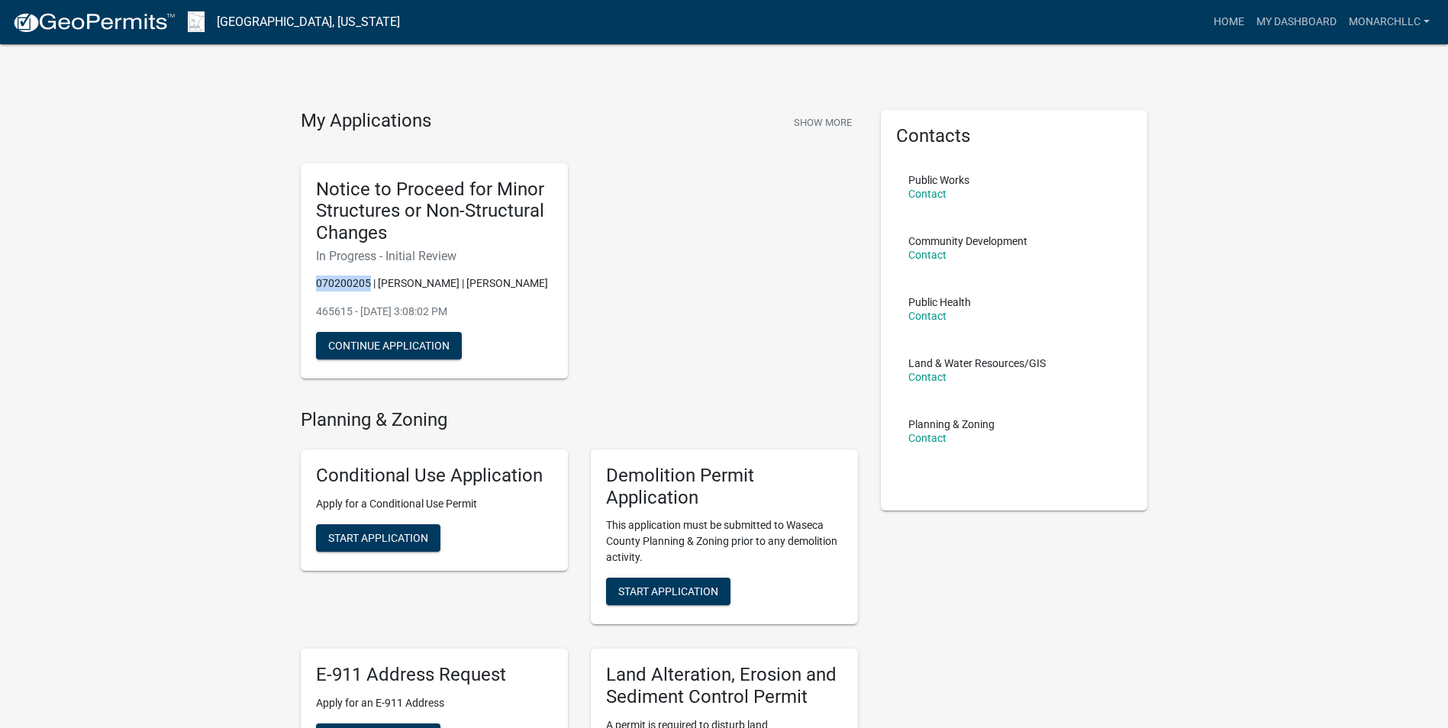
drag, startPoint x: 371, startPoint y: 284, endPoint x: 311, endPoint y: 281, distance: 59.6
click at [311, 281] on div "Notice to Proceed for Minor Structures or Non-Structural Changes In Progress - …" at bounding box center [434, 271] width 267 height 216
drag, startPoint x: 311, startPoint y: 281, endPoint x: 316, endPoint y: 290, distance: 10.2
click at [316, 290] on p "070200205 | [PERSON_NAME] | [PERSON_NAME]" at bounding box center [434, 283] width 237 height 16
click at [440, 349] on button "Continue Application" at bounding box center [389, 345] width 146 height 27
